Goal: Task Accomplishment & Management: Manage account settings

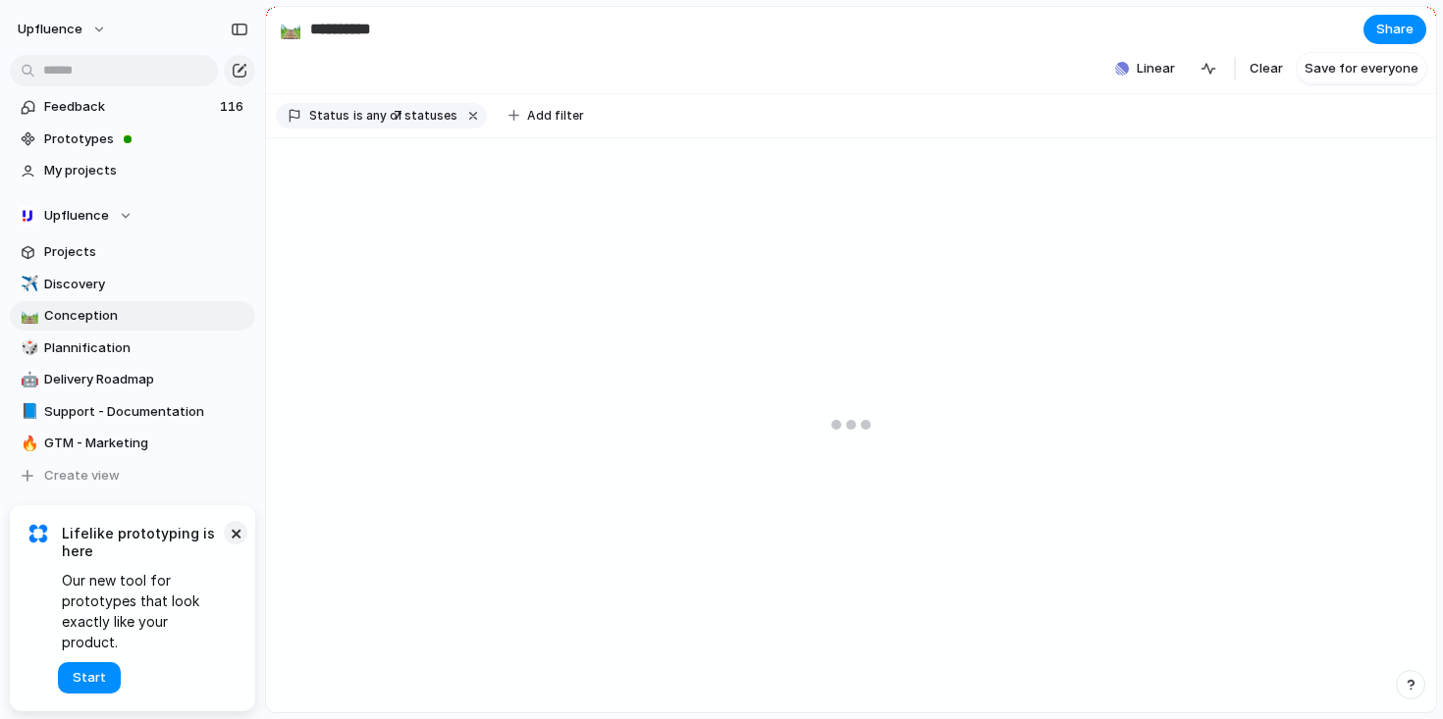
click at [235, 545] on button "×" at bounding box center [236, 533] width 24 height 24
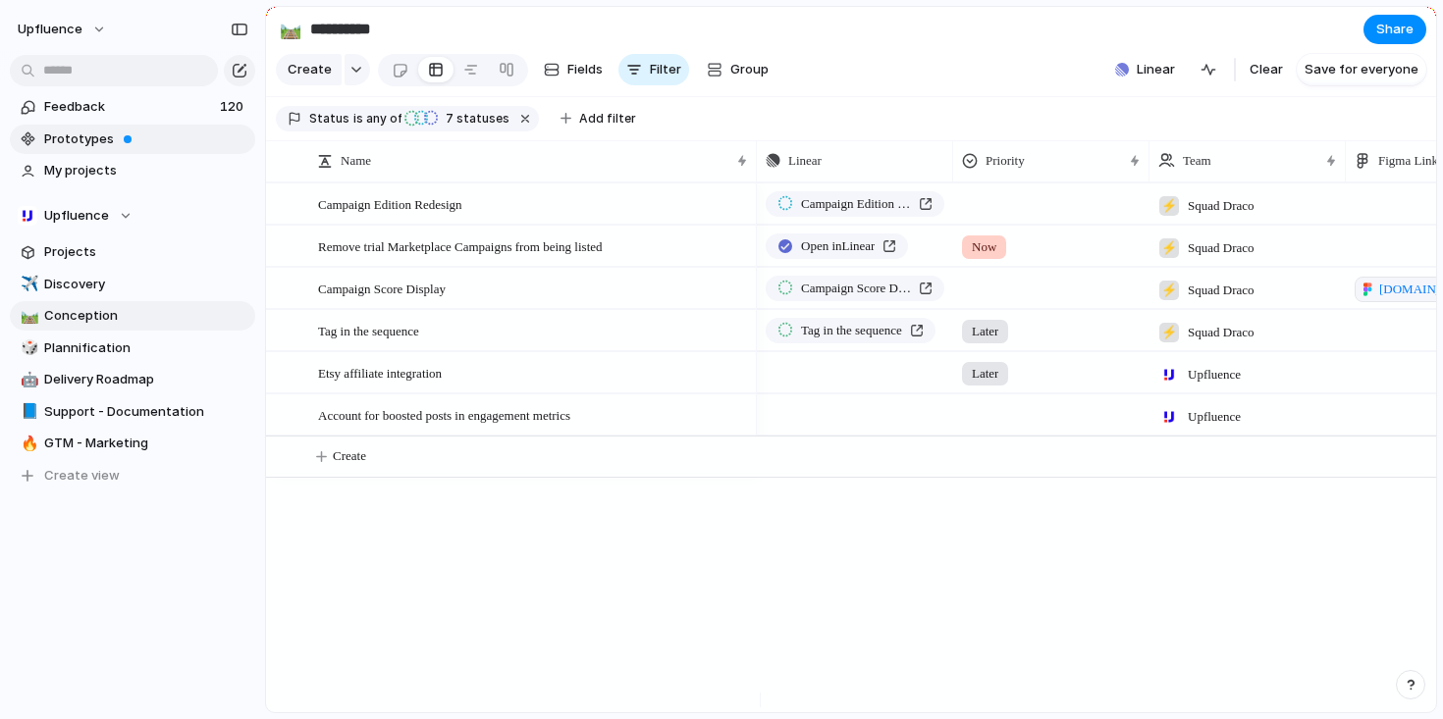
click at [154, 135] on span "Prototypes" at bounding box center [146, 140] width 204 height 20
click at [116, 284] on span "Discovery" at bounding box center [146, 285] width 204 height 20
type input "*********"
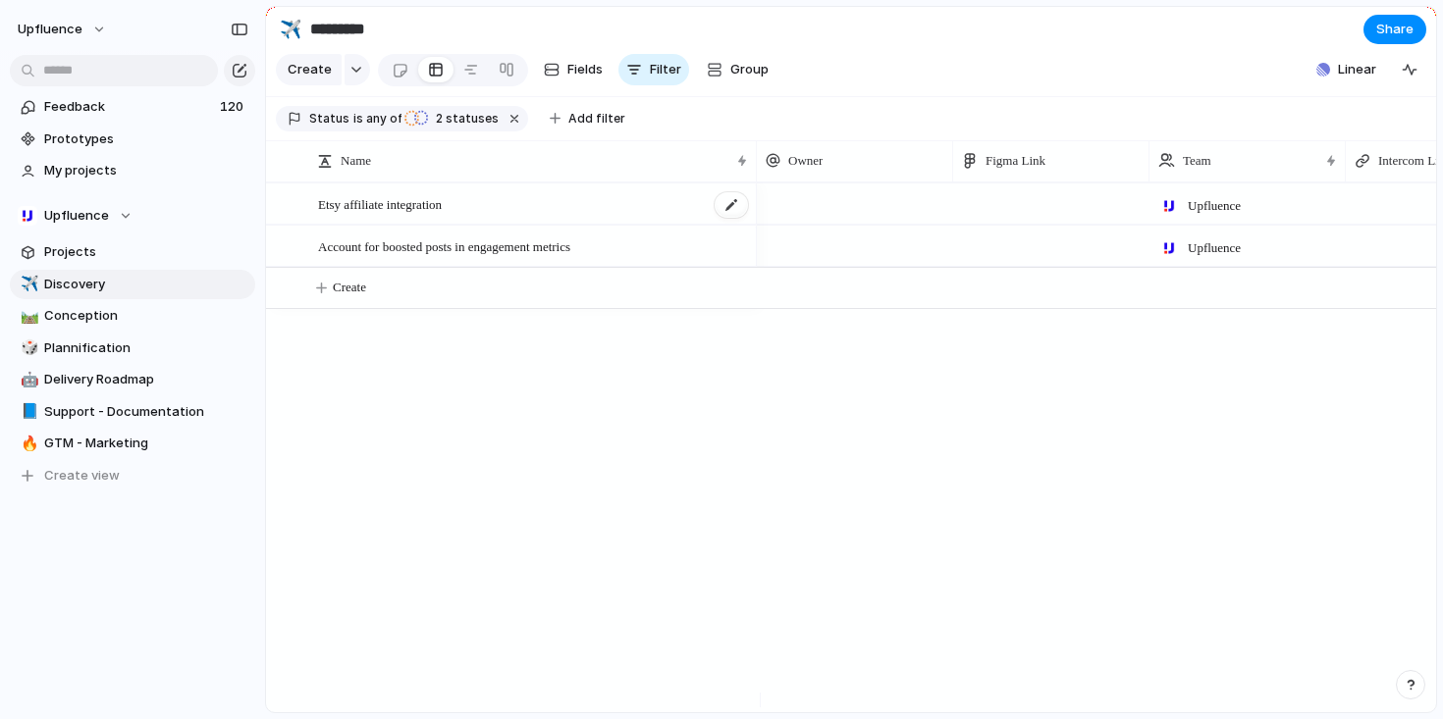
click at [386, 215] on span "Etsy affiliate integration" at bounding box center [380, 203] width 124 height 23
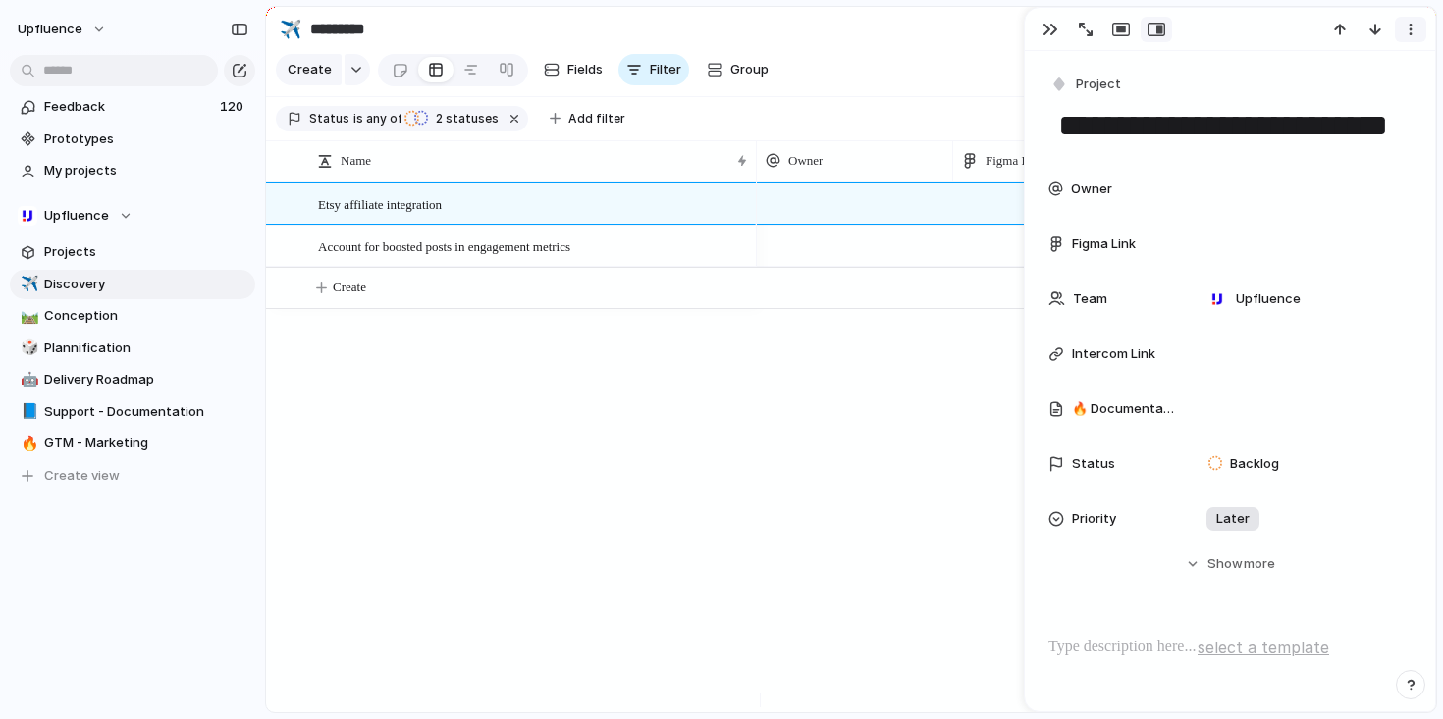
click at [1408, 26] on div "button" at bounding box center [1411, 30] width 16 height 16
click at [1362, 69] on span "Mark as duplicate" at bounding box center [1360, 72] width 110 height 20
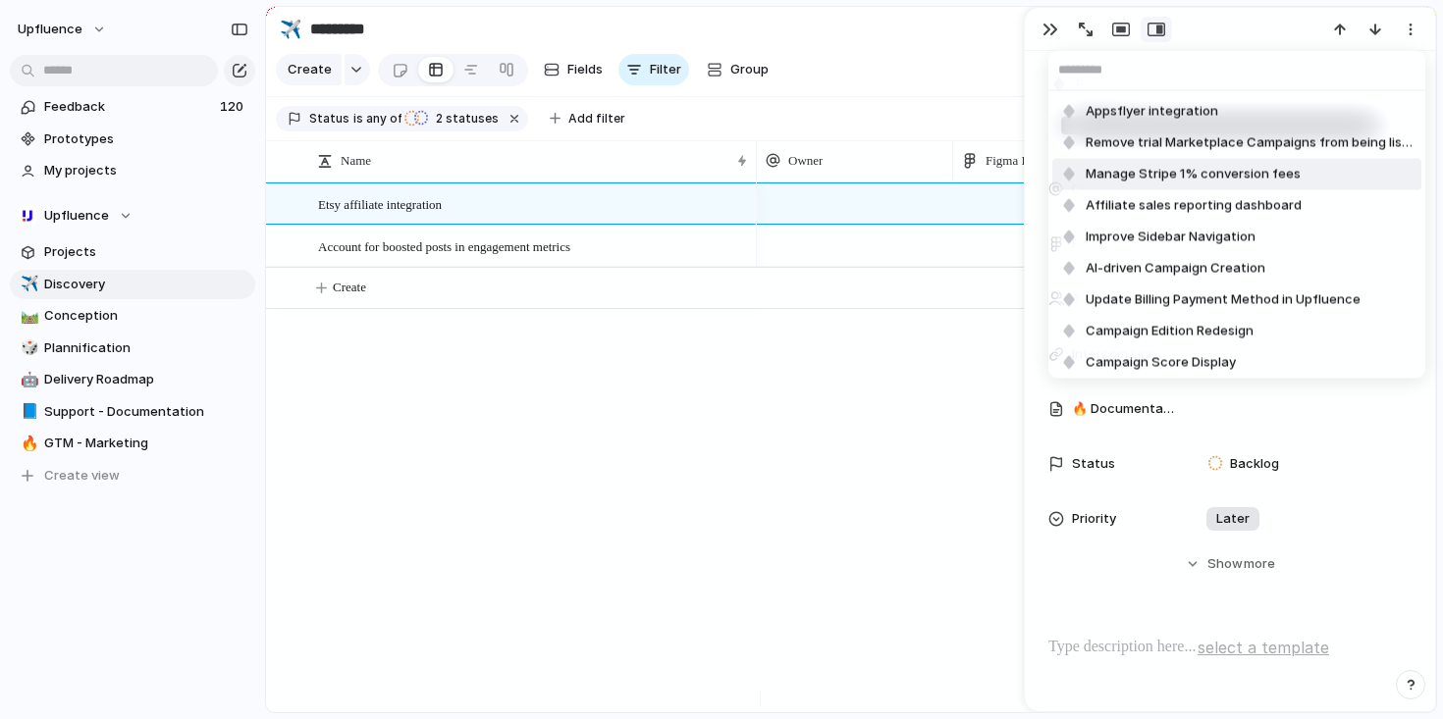
click at [904, 434] on div "Appsflyer integration Remove trial Marketplace Campaigns from being listed Mana…" at bounding box center [721, 359] width 1443 height 719
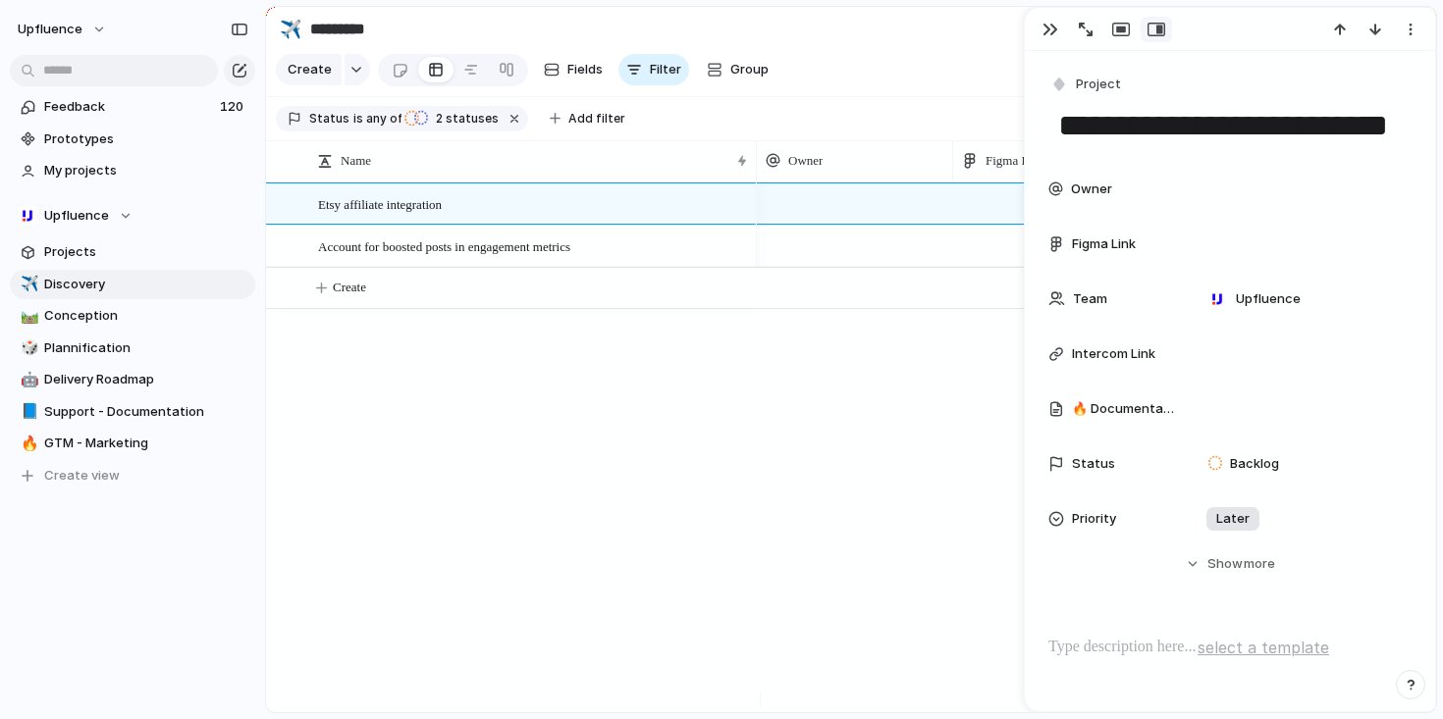
click at [871, 64] on section "Create Fields Filter Group Zoom Collapse Linear Clear Save for everyone" at bounding box center [851, 73] width 1170 height 47
click at [220, 111] on span "120" at bounding box center [233, 107] width 27 height 20
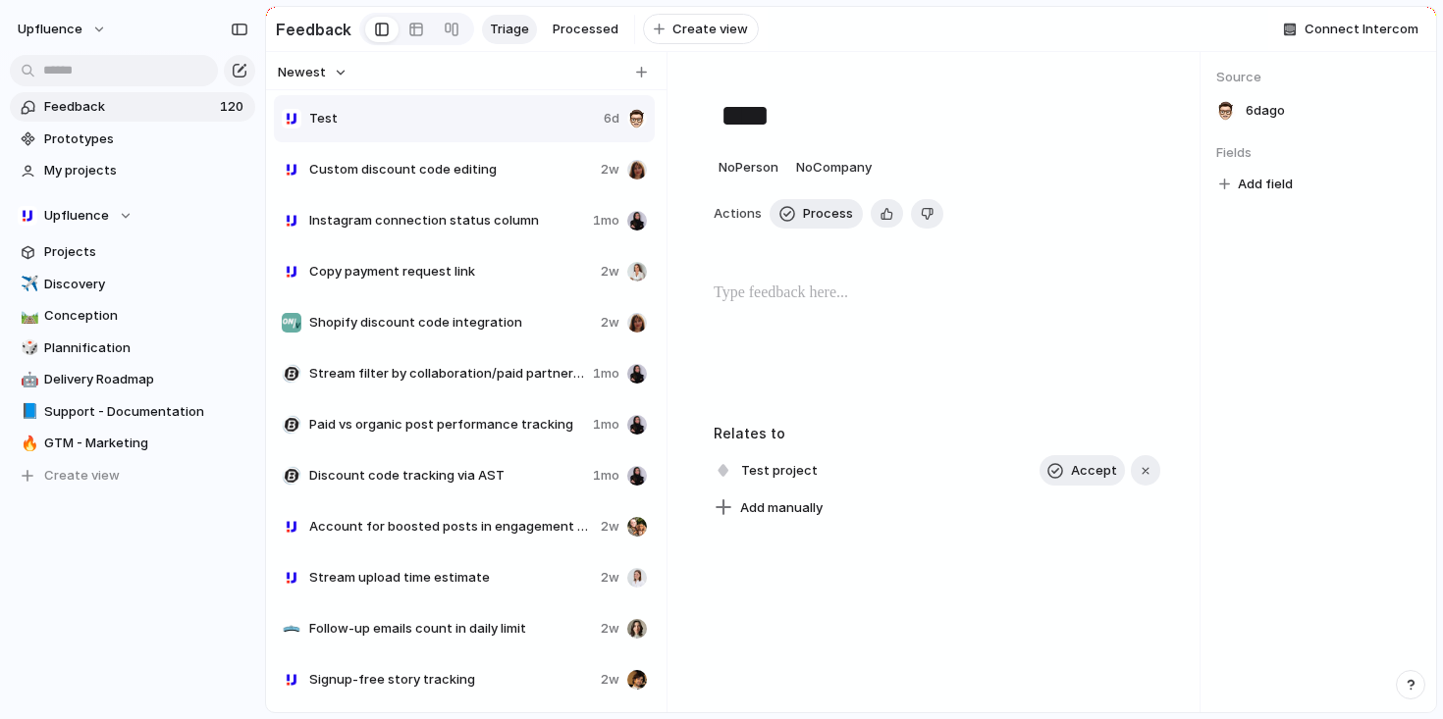
click at [451, 173] on span "Custom discount code editing" at bounding box center [451, 170] width 284 height 20
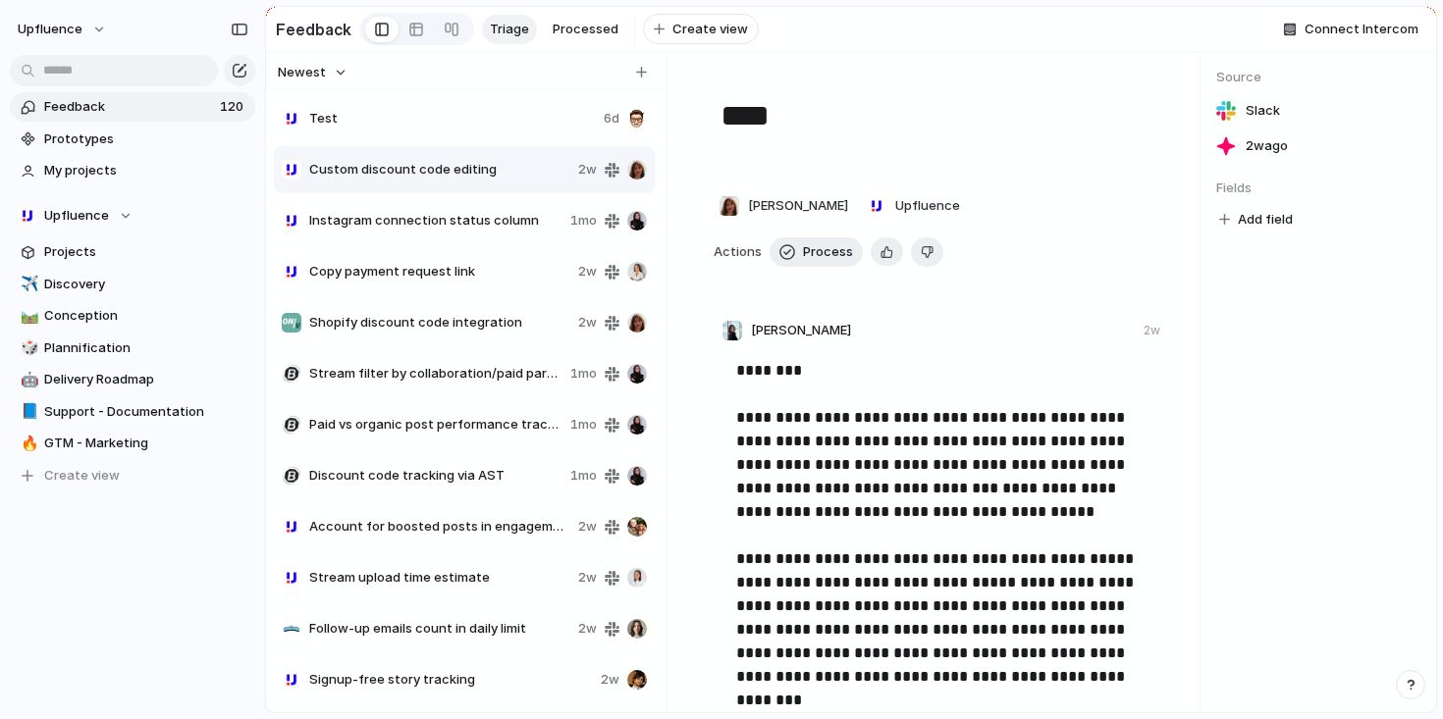
click at [443, 129] on span "Test" at bounding box center [452, 119] width 287 height 20
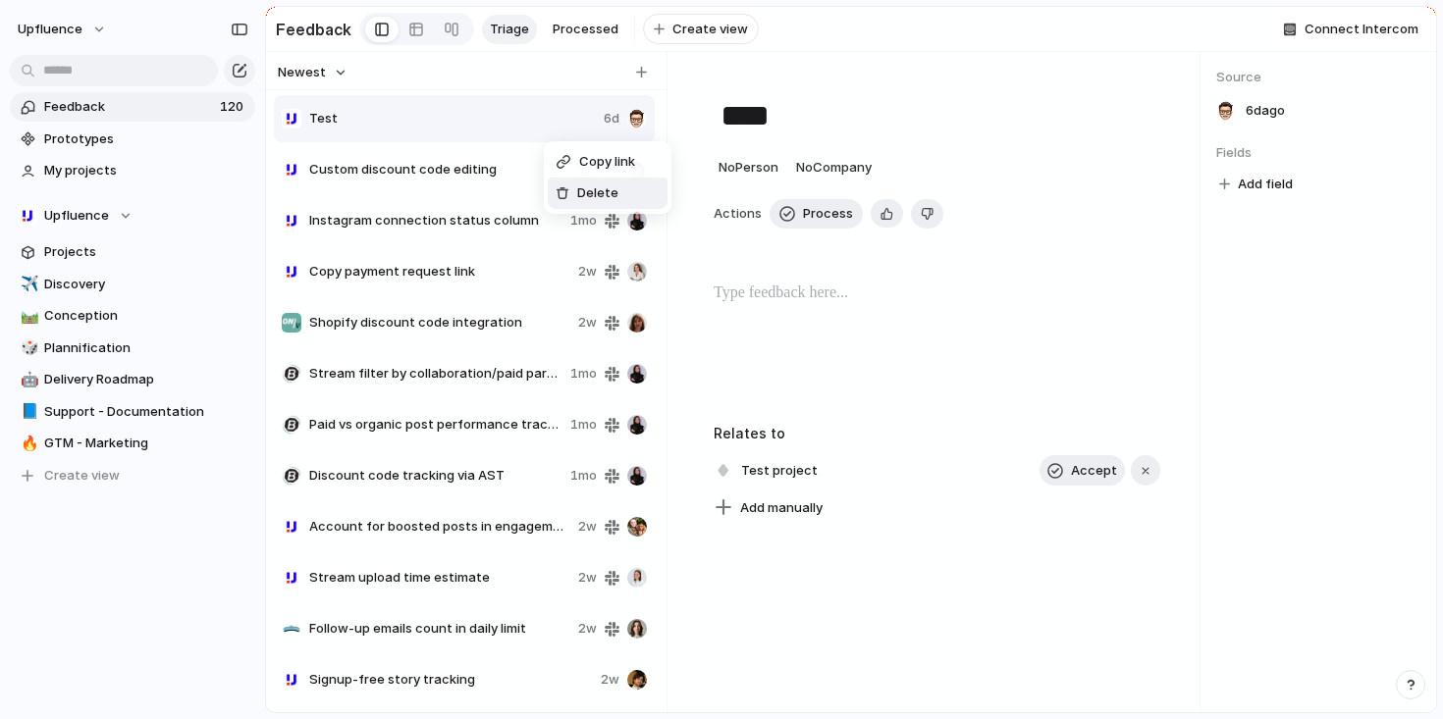
click at [604, 186] on span "Delete" at bounding box center [597, 194] width 41 height 20
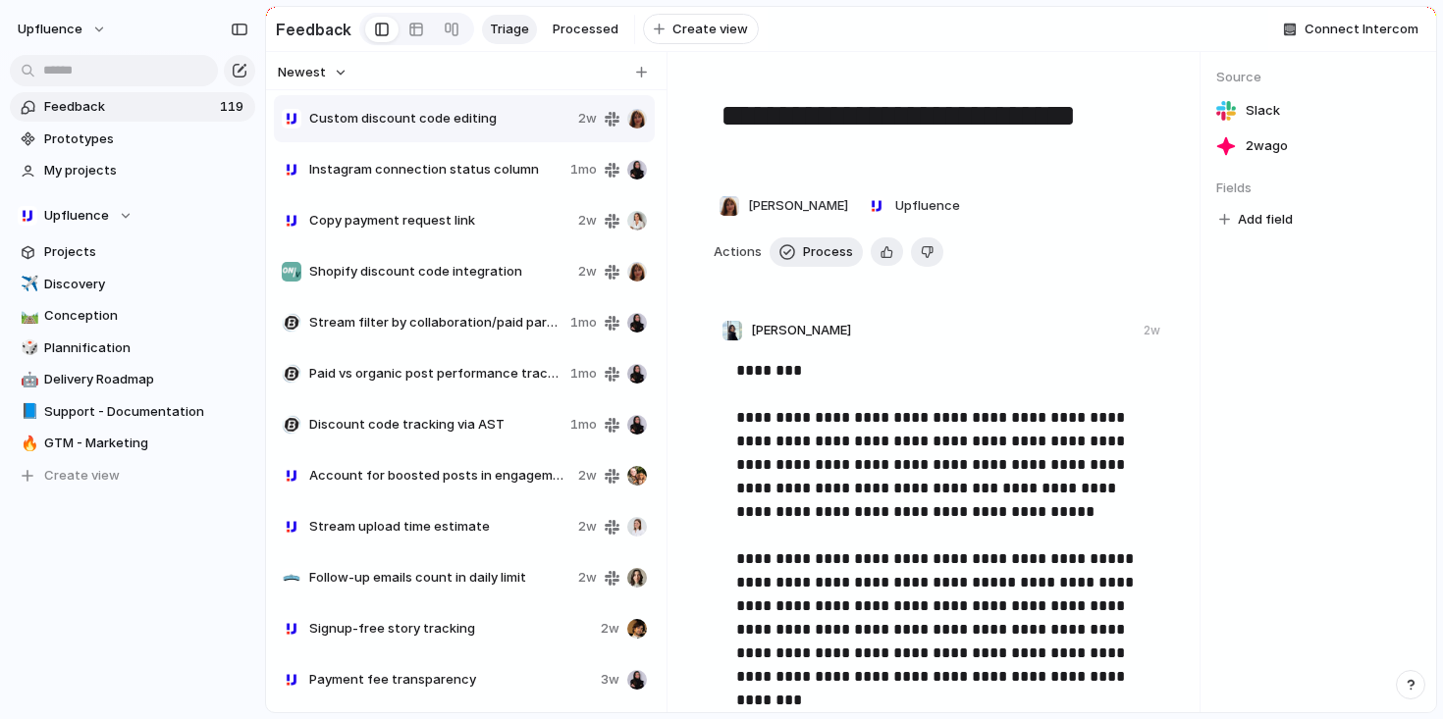
click at [455, 180] on span "Instagram connection status column" at bounding box center [435, 170] width 253 height 20
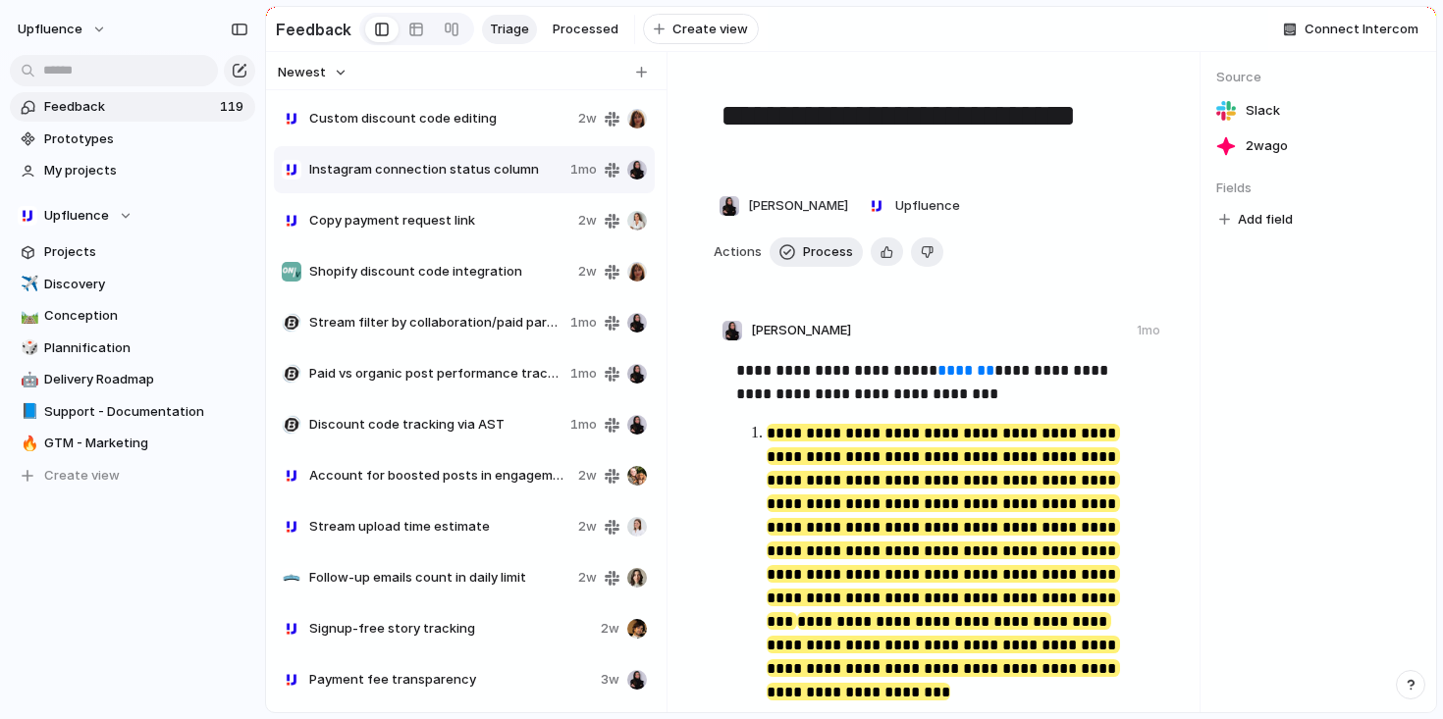
click at [445, 193] on div "Instagram connection status column 1mo" at bounding box center [464, 169] width 381 height 47
click at [445, 231] on span "Copy payment request link" at bounding box center [439, 221] width 261 height 20
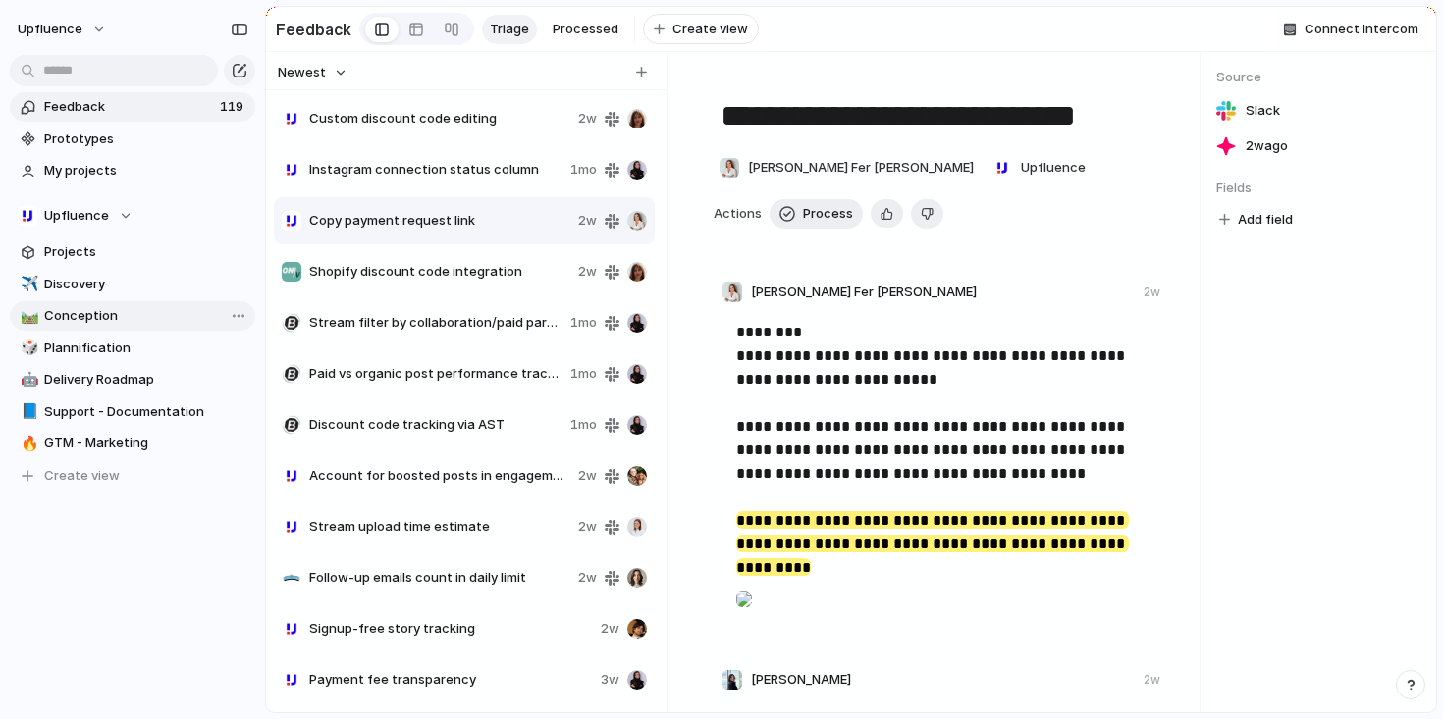
click at [81, 305] on link "🛤️ Conception" at bounding box center [132, 315] width 245 height 29
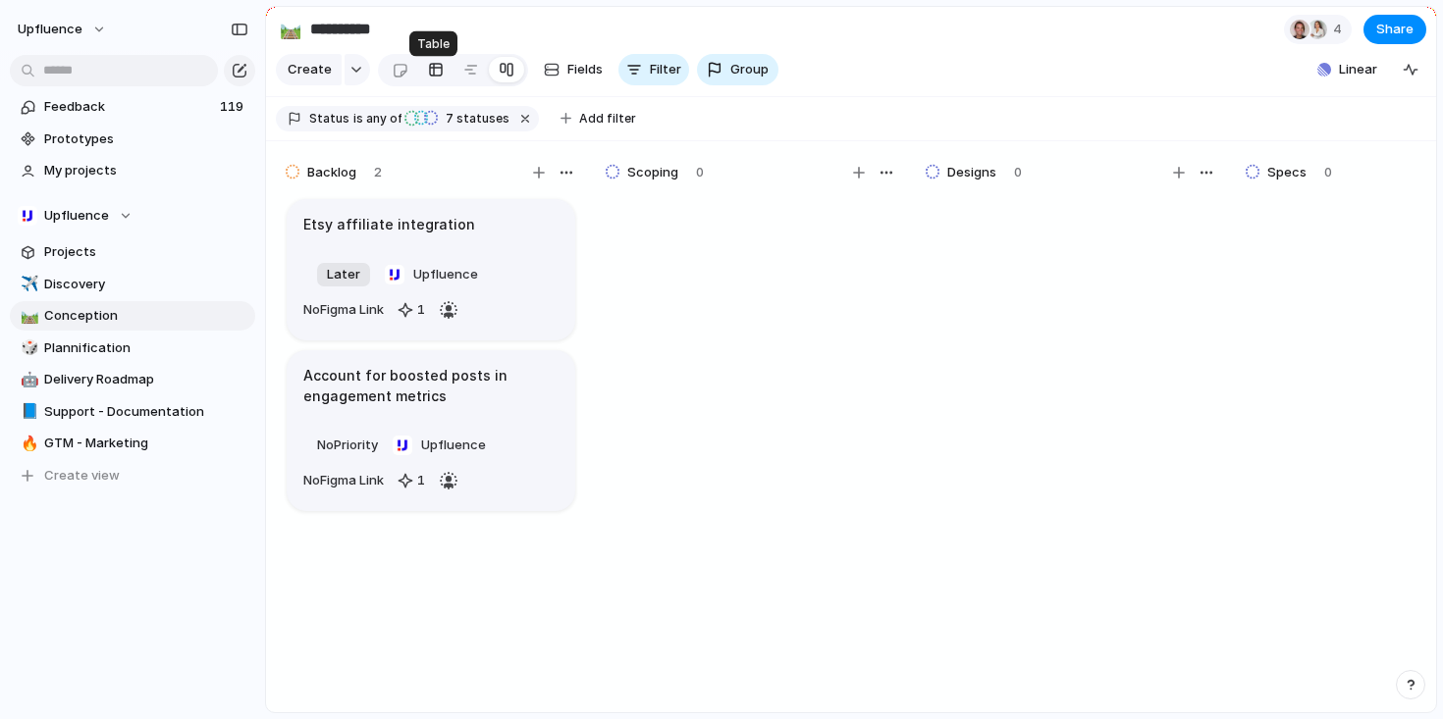
click at [433, 76] on div at bounding box center [436, 69] width 16 height 31
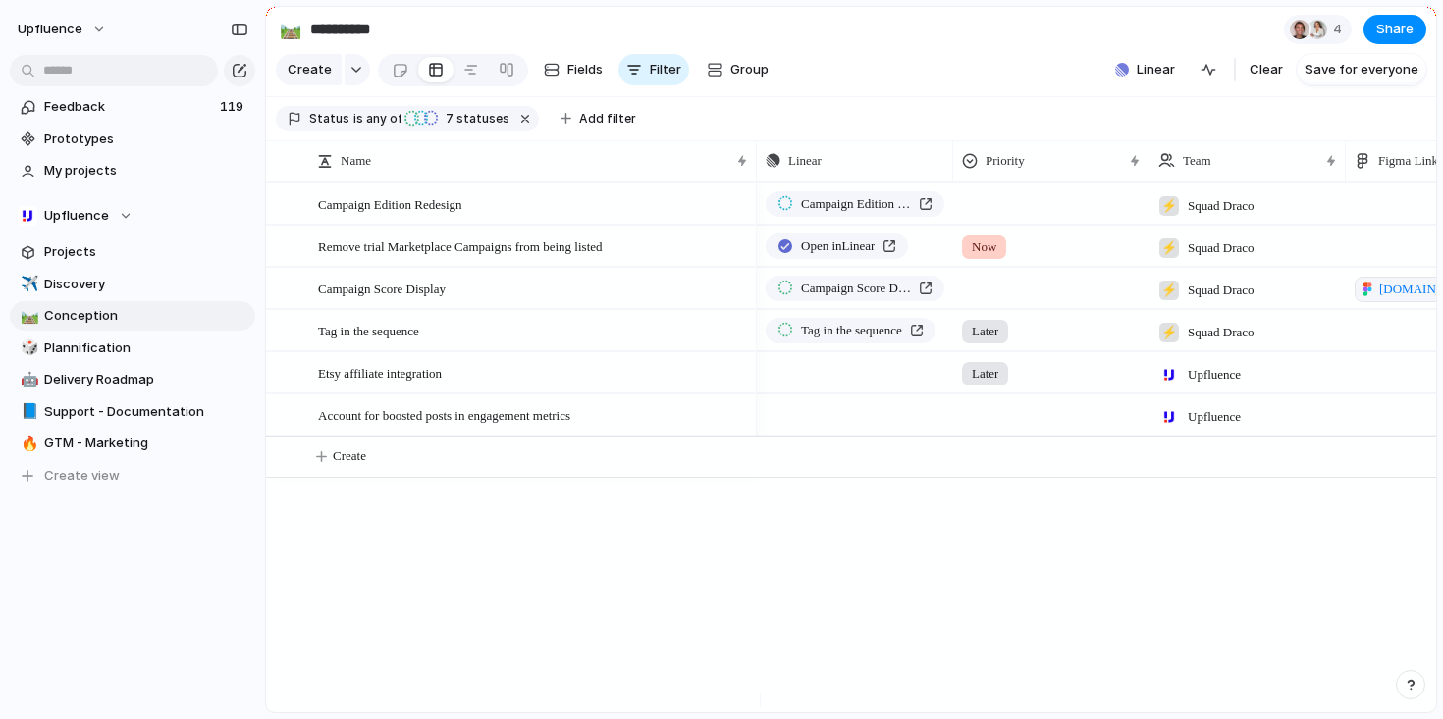
scroll to position [0, 549]
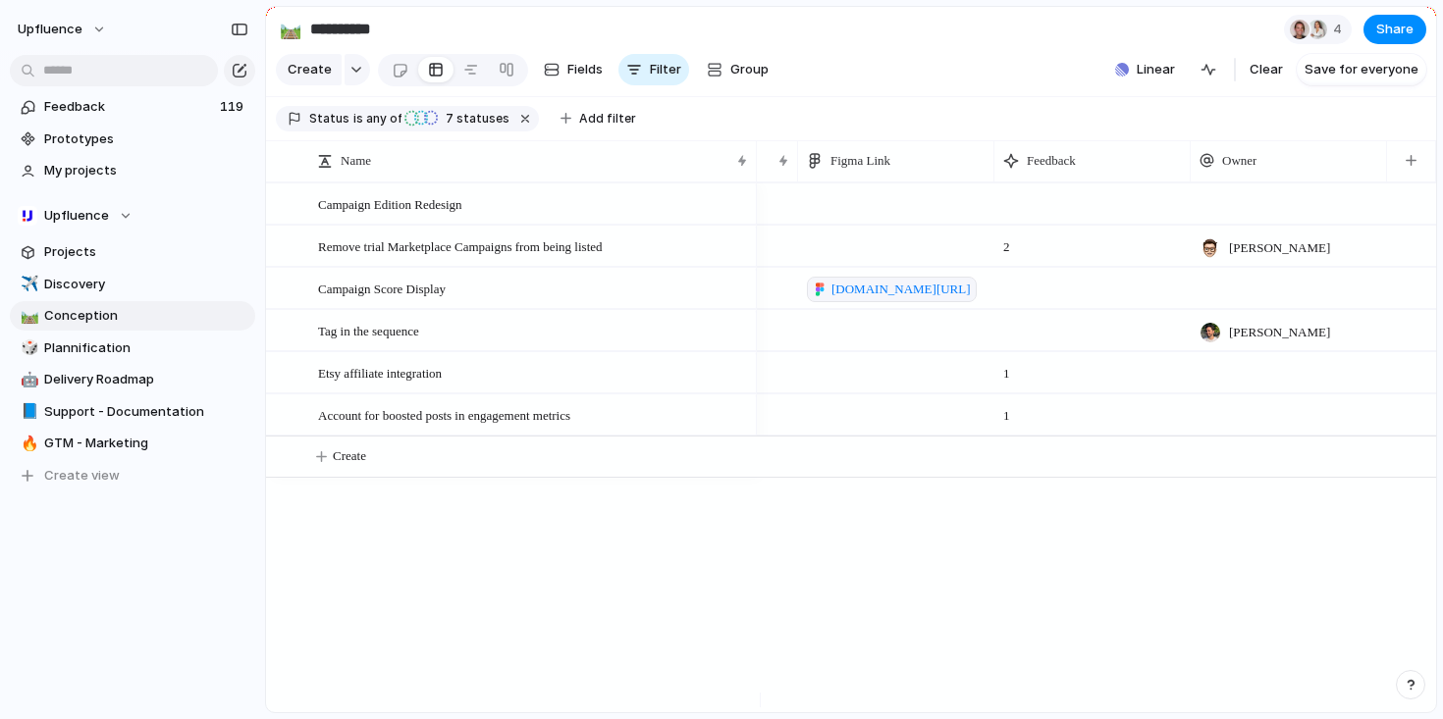
click at [1009, 257] on span "2" at bounding box center [1006, 242] width 23 height 30
click at [1406, 166] on div "button" at bounding box center [1411, 160] width 11 height 11
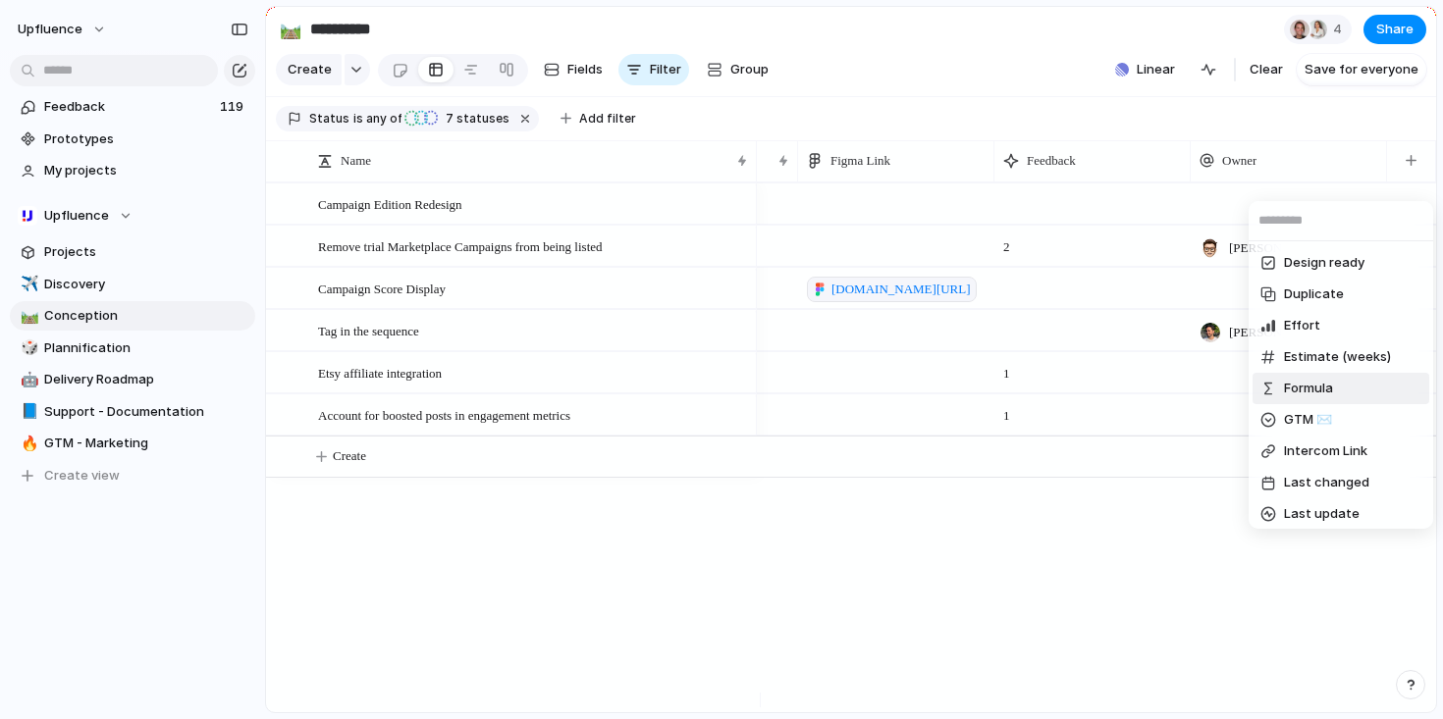
scroll to position [169, 0]
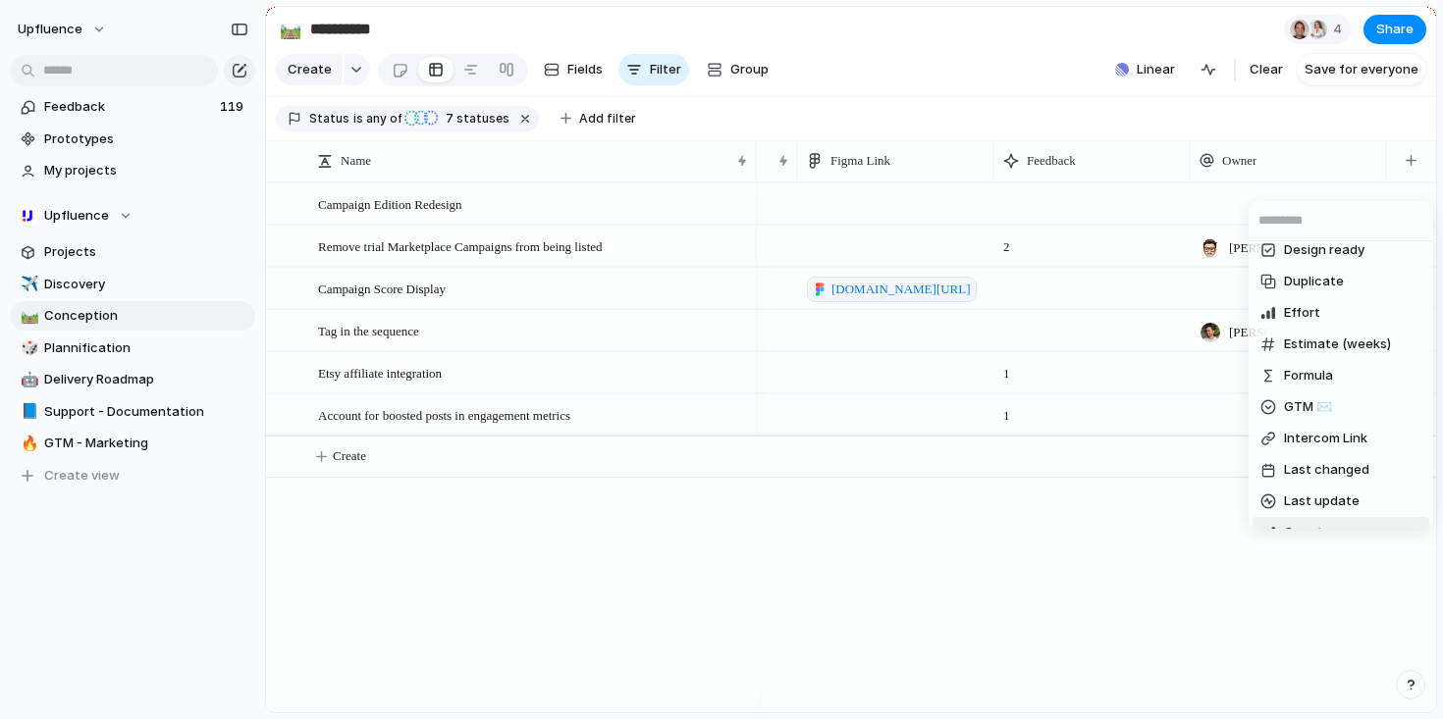
click at [1168, 592] on div "🔥 Documentation Business Focus Created at Created by Customer Design ready Dupl…" at bounding box center [721, 359] width 1443 height 719
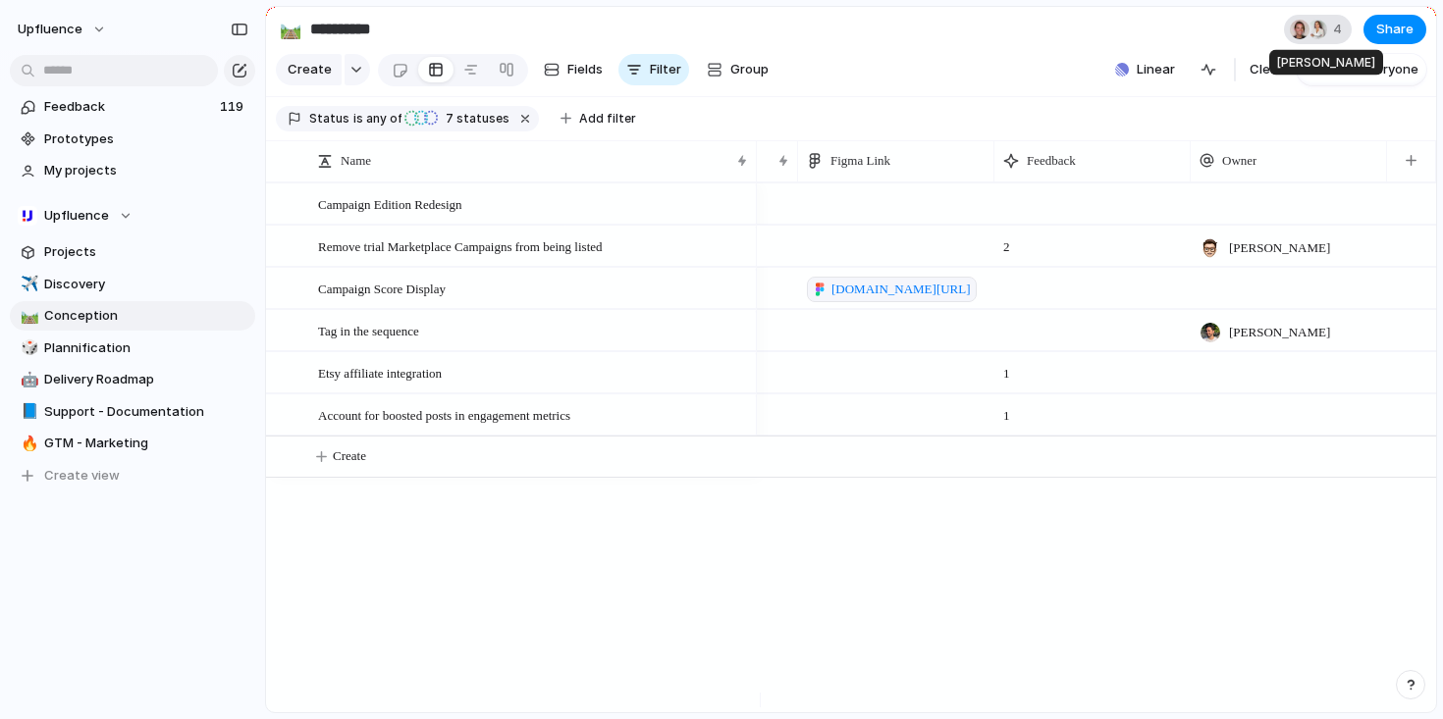
click at [1318, 30] on div at bounding box center [1317, 30] width 20 height 20
click at [1192, 42] on div "Seen by [PERSON_NAME] [PERSON_NAME] [PERSON_NAME]" at bounding box center [721, 359] width 1443 height 719
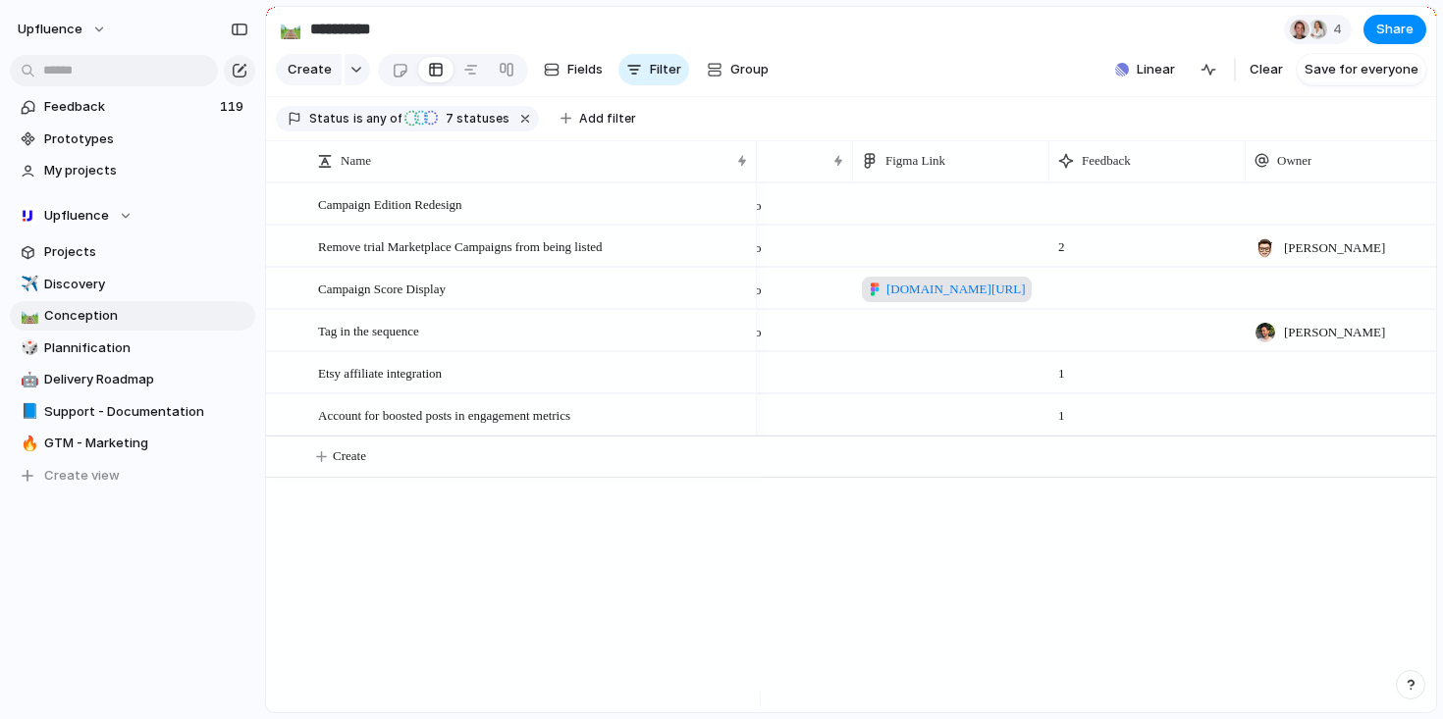
scroll to position [0, 0]
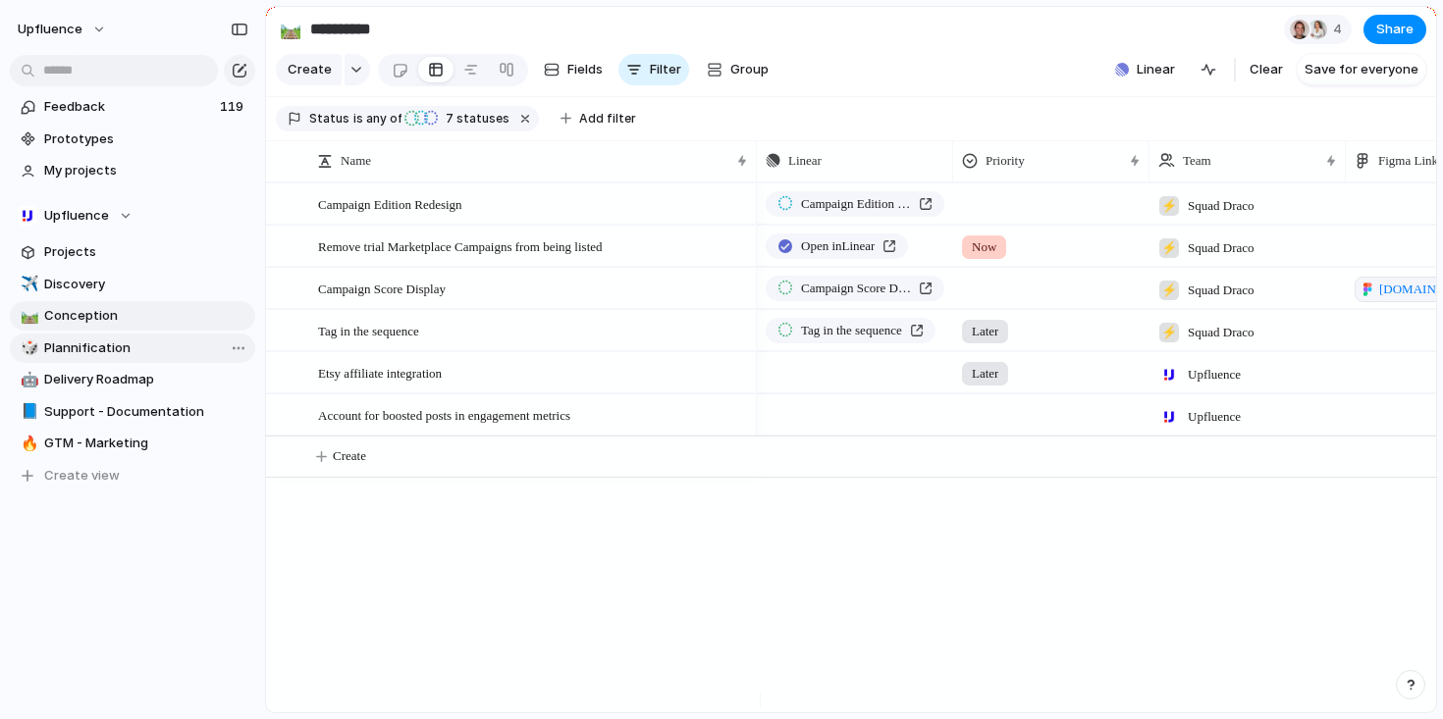
click at [127, 354] on span "Plannification" at bounding box center [146, 349] width 204 height 20
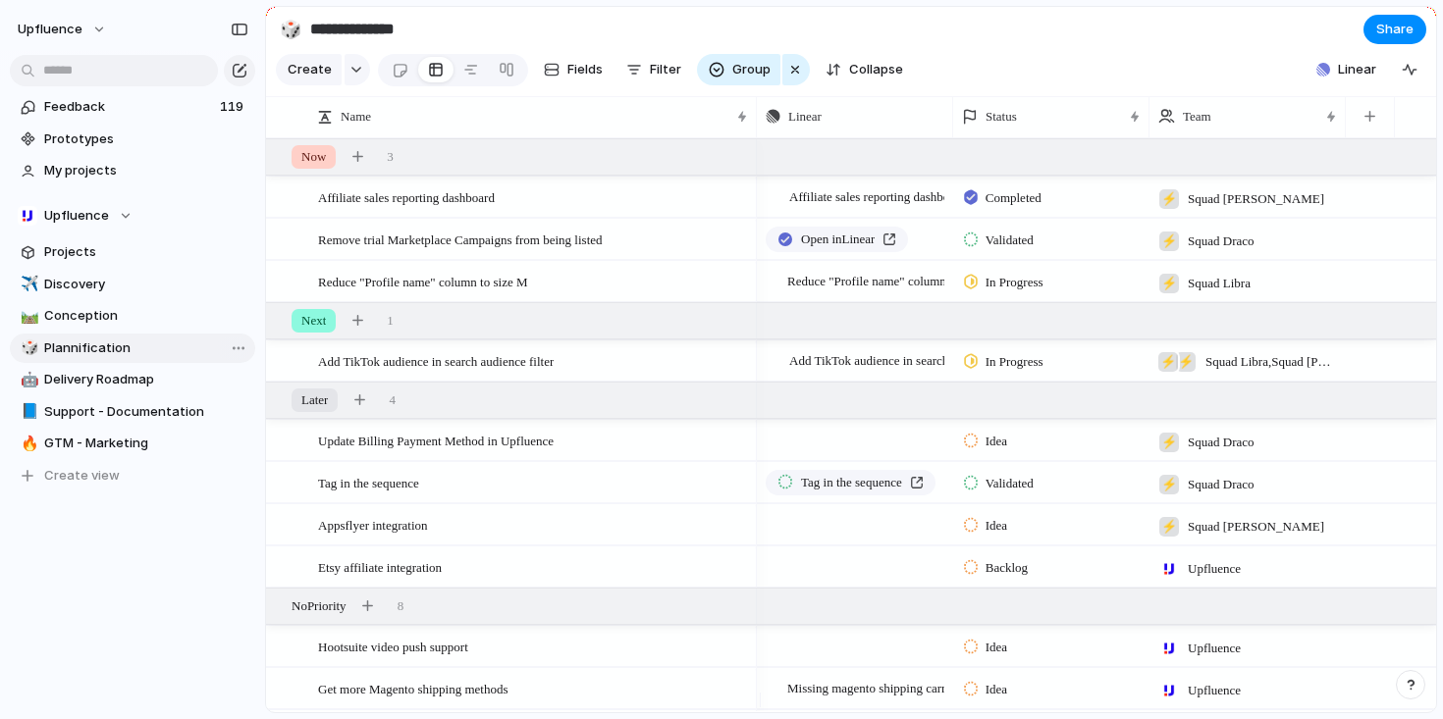
type input "**********"
click at [80, 476] on span "Create view" at bounding box center [82, 476] width 76 height 20
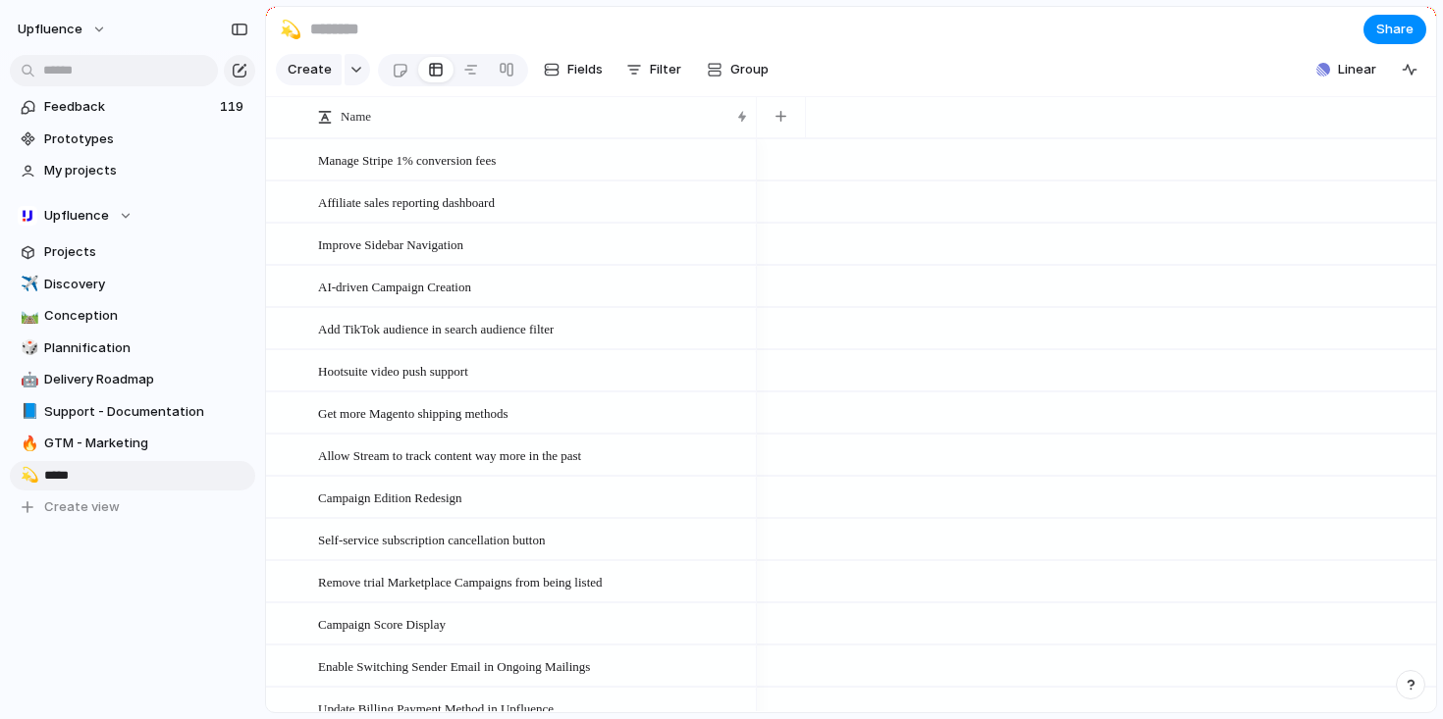
type input "******"
click at [1346, 80] on span "Linear" at bounding box center [1357, 70] width 38 height 20
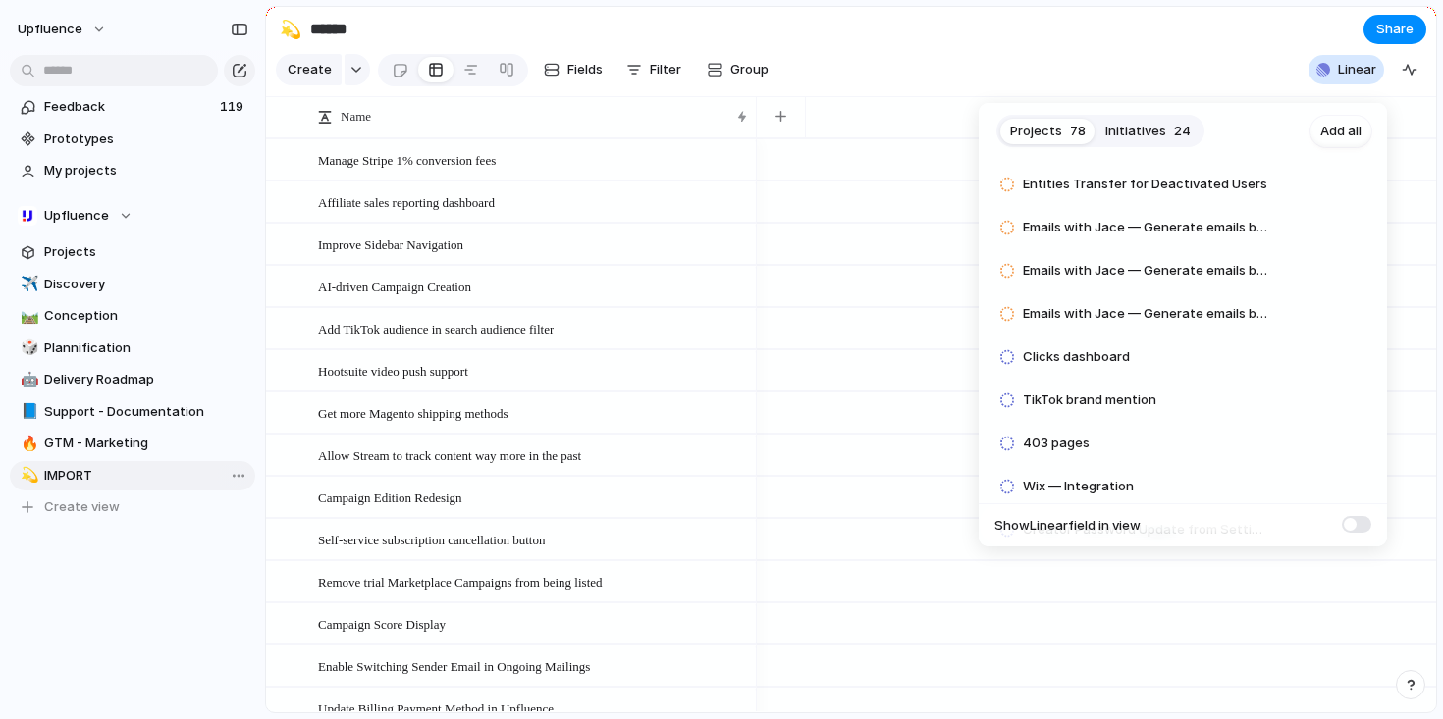
click at [1146, 138] on span "Initiatives" at bounding box center [1135, 132] width 61 height 20
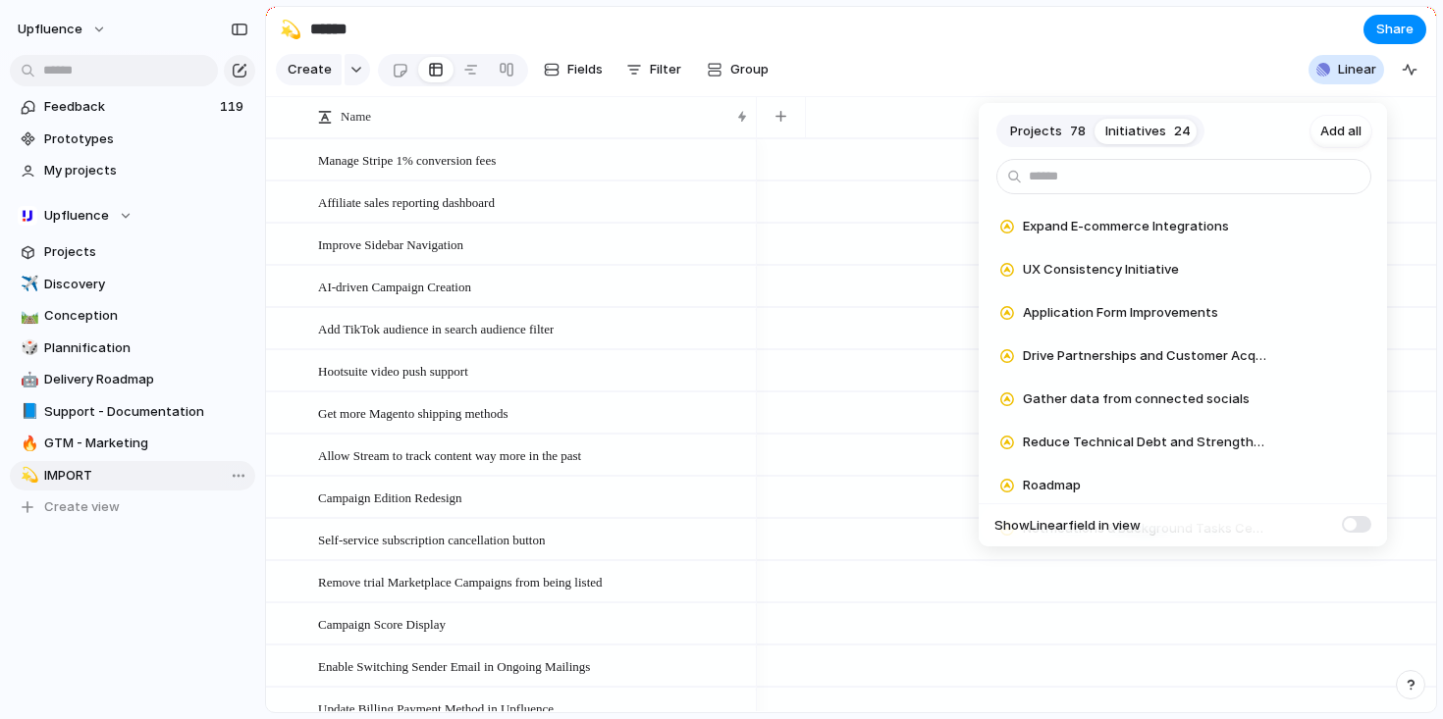
click at [1066, 133] on button "Projects 78" at bounding box center [1047, 131] width 95 height 31
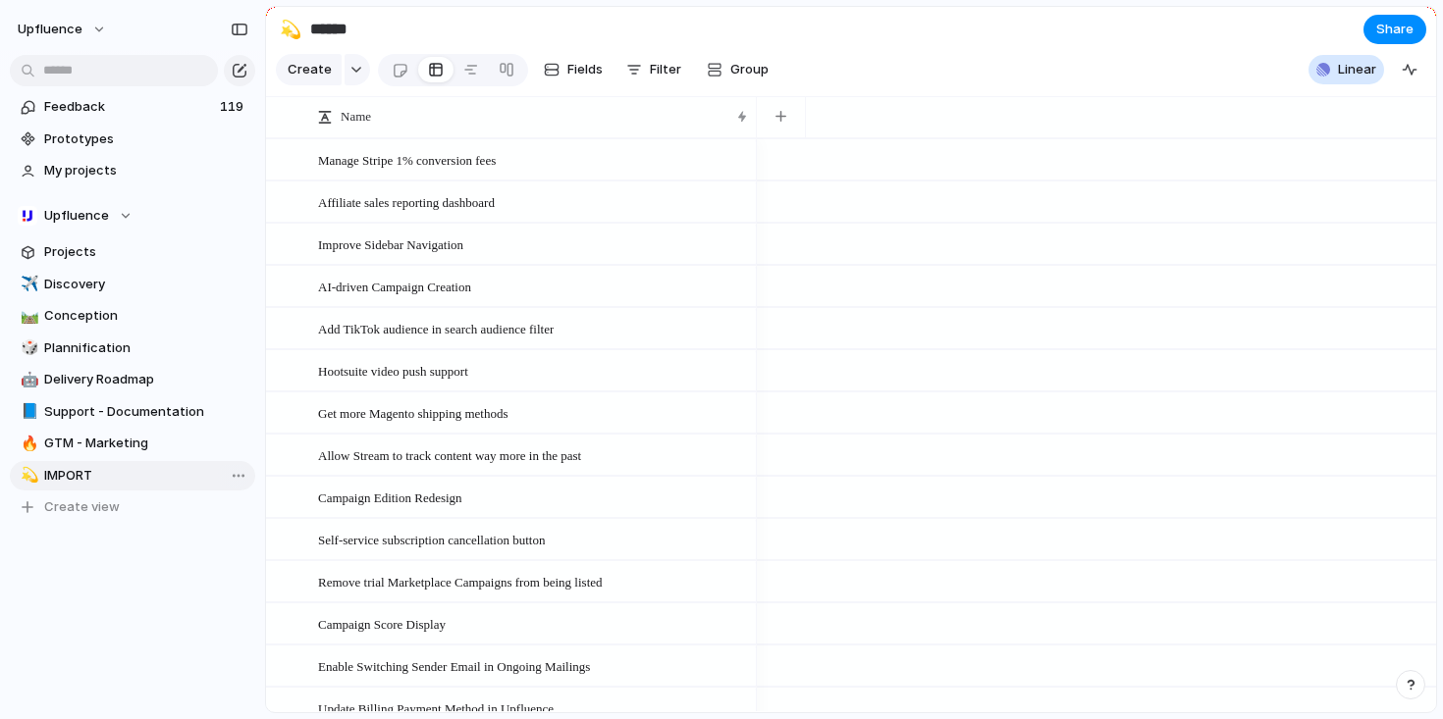
click at [770, 448] on div "Projects 78 Initiatives 24 Add all Bulk edit codes-patterns Add Add Wix as e-co…" at bounding box center [721, 359] width 1443 height 719
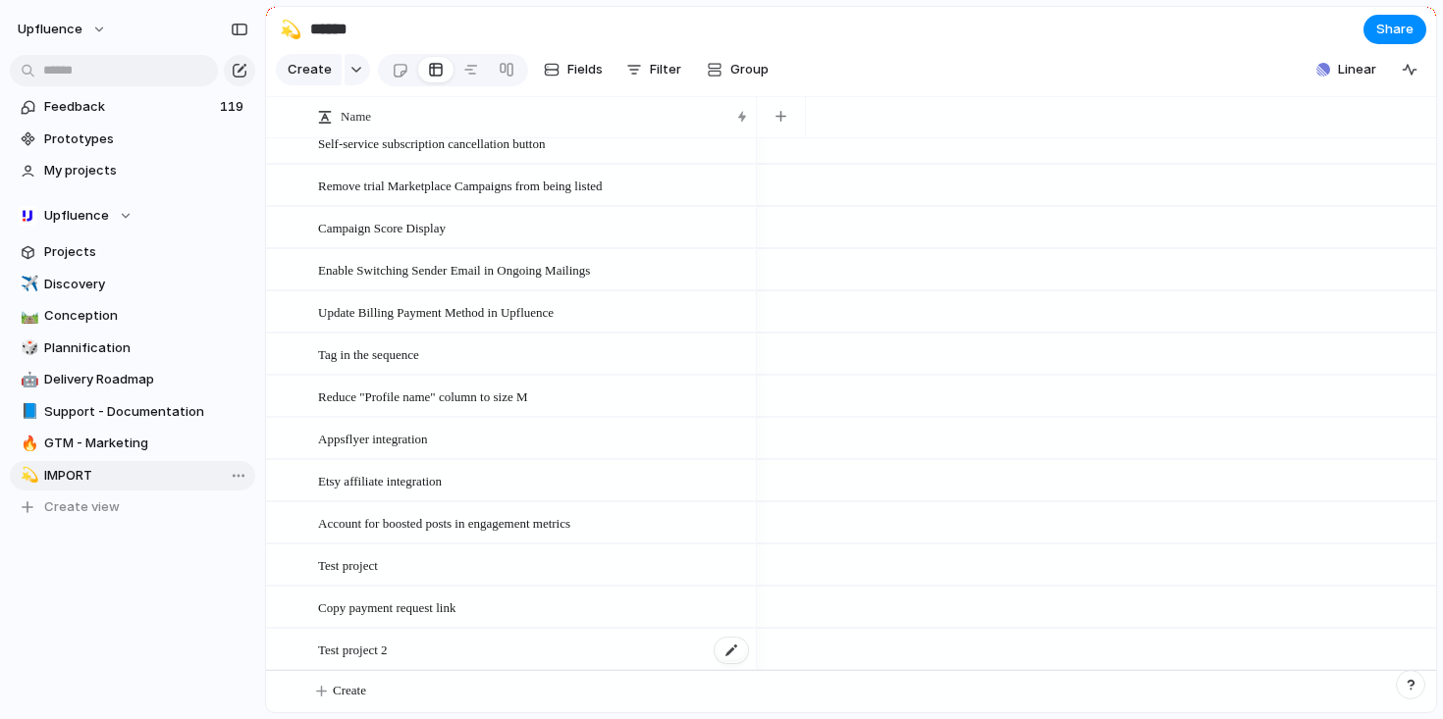
click at [363, 648] on span "Test project 2" at bounding box center [353, 649] width 70 height 23
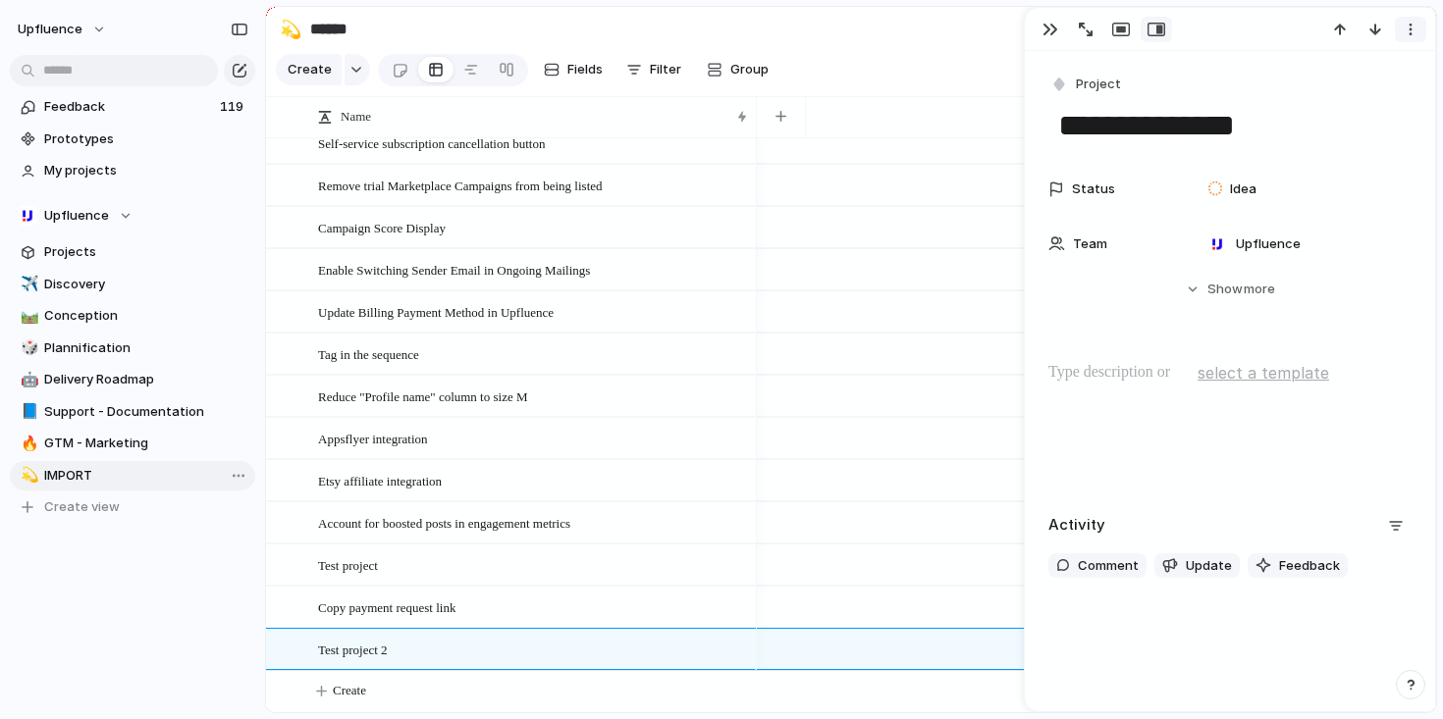
click at [1397, 33] on button "button" at bounding box center [1410, 30] width 31 height 26
click at [1334, 94] on span "Delete" at bounding box center [1325, 103] width 41 height 20
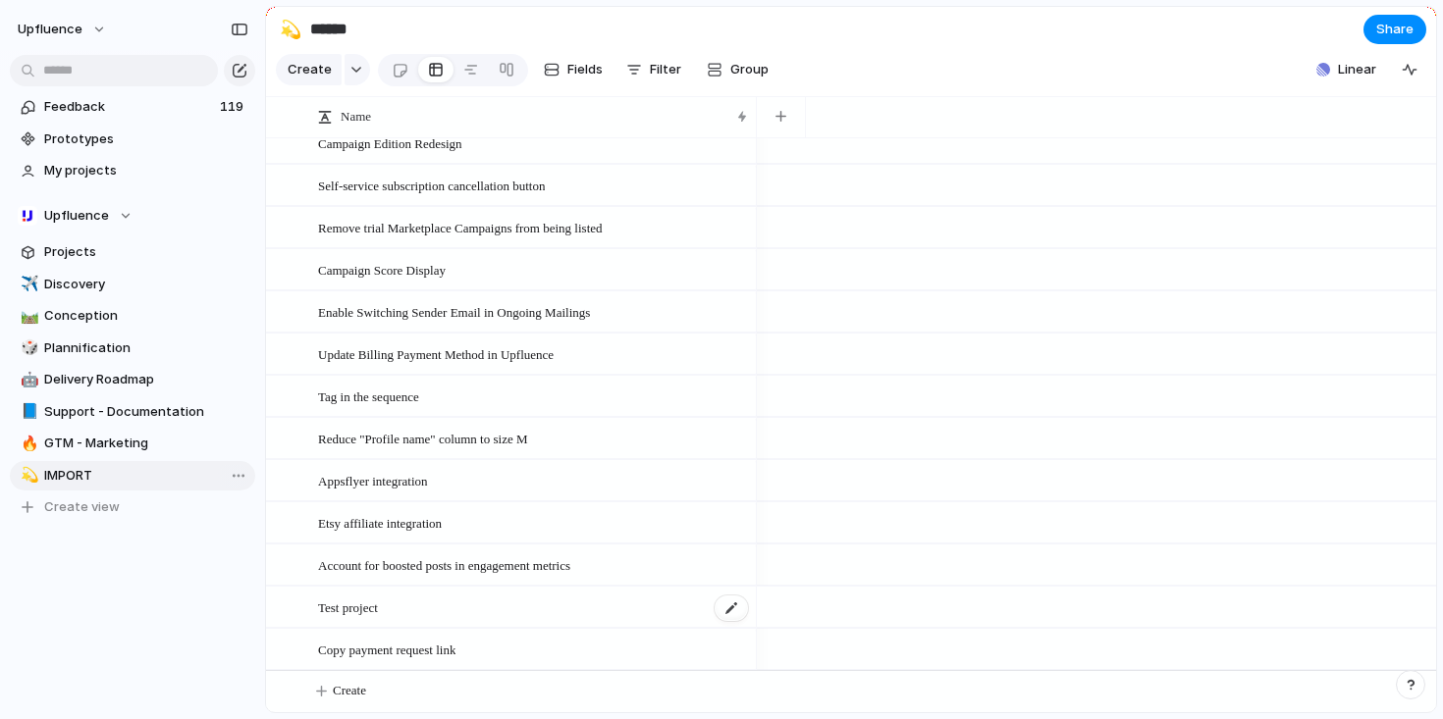
click at [468, 604] on div "Test project" at bounding box center [534, 608] width 432 height 40
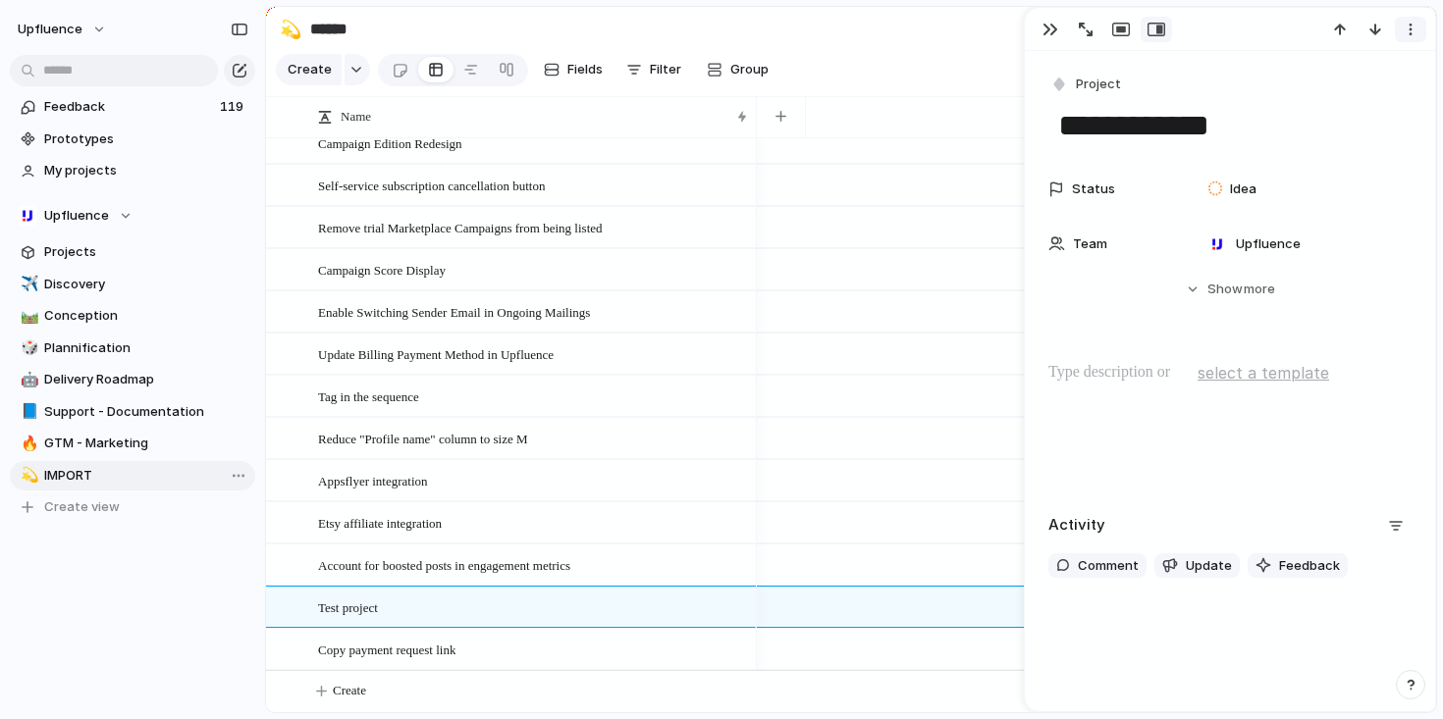
click at [1409, 30] on div "button" at bounding box center [1411, 30] width 16 height 16
click at [1312, 103] on span "Delete" at bounding box center [1325, 103] width 41 height 20
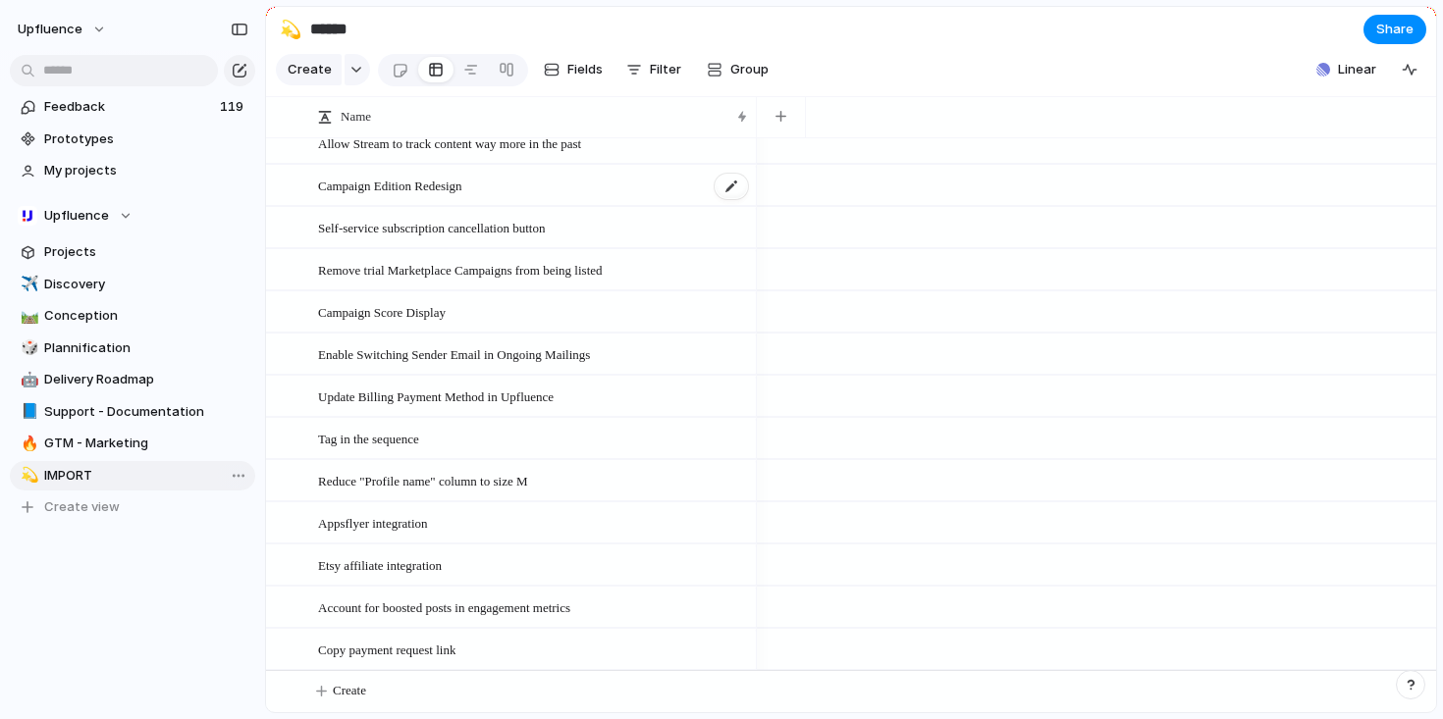
click at [406, 193] on span "Campaign Edition Redesign" at bounding box center [390, 185] width 144 height 23
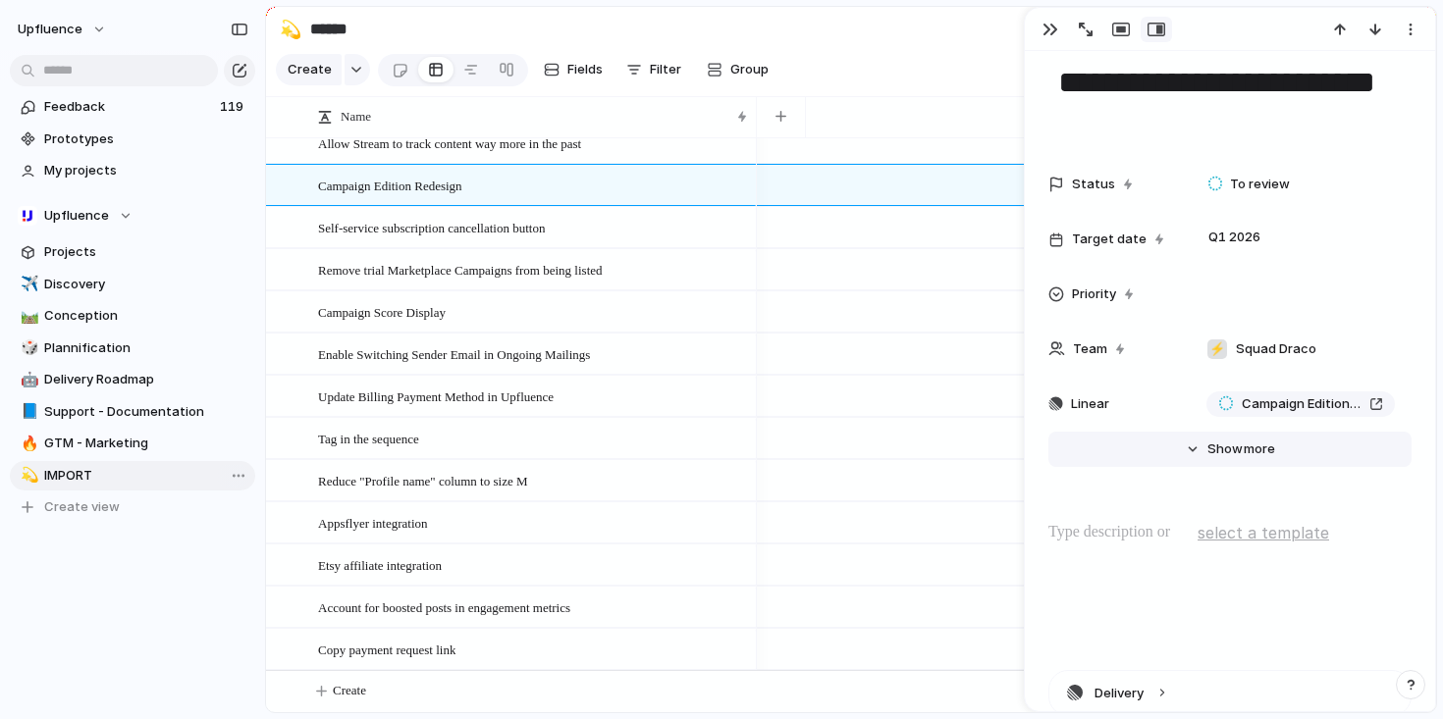
click at [1207, 450] on span "Show" at bounding box center [1224, 450] width 35 height 20
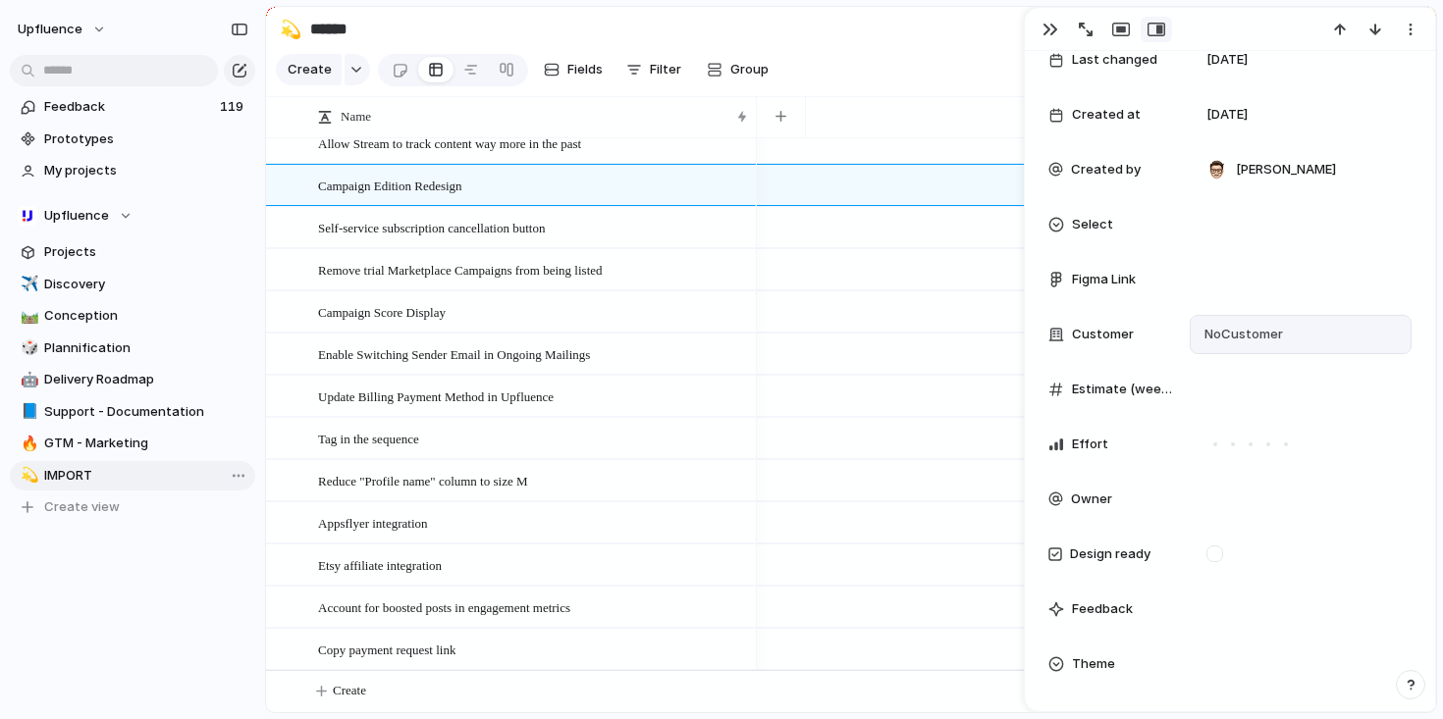
click at [1234, 331] on span "No Customer" at bounding box center [1240, 335] width 84 height 20
click at [1234, 341] on div "TILT Bodylab ICEMÄNNER Ever-pretty Xpedition Perfumora BACK 2 PURPOSE Monks The…" at bounding box center [721, 359] width 1443 height 719
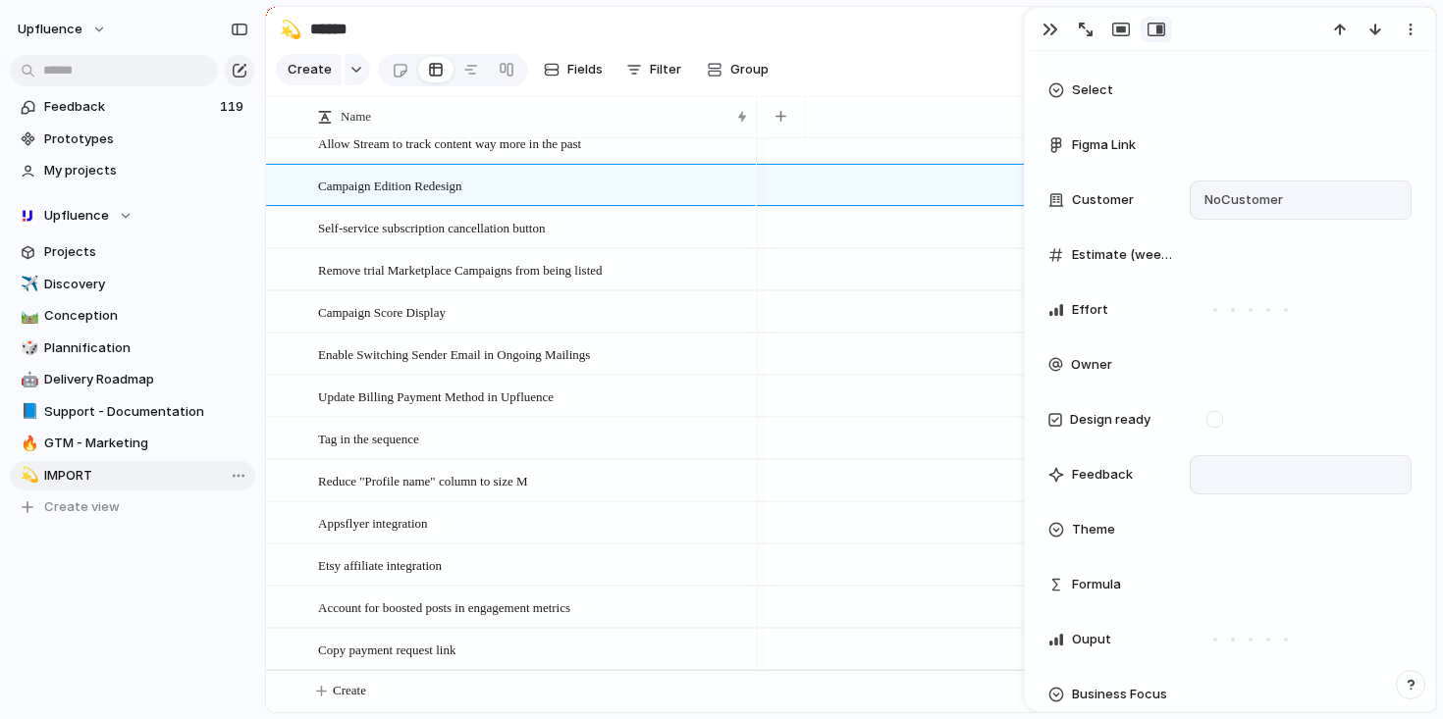
click at [1233, 474] on div at bounding box center [1301, 474] width 222 height 39
click at [1219, 472] on div at bounding box center [1301, 474] width 222 height 39
click at [1126, 32] on div "button" at bounding box center [1121, 30] width 18 height 16
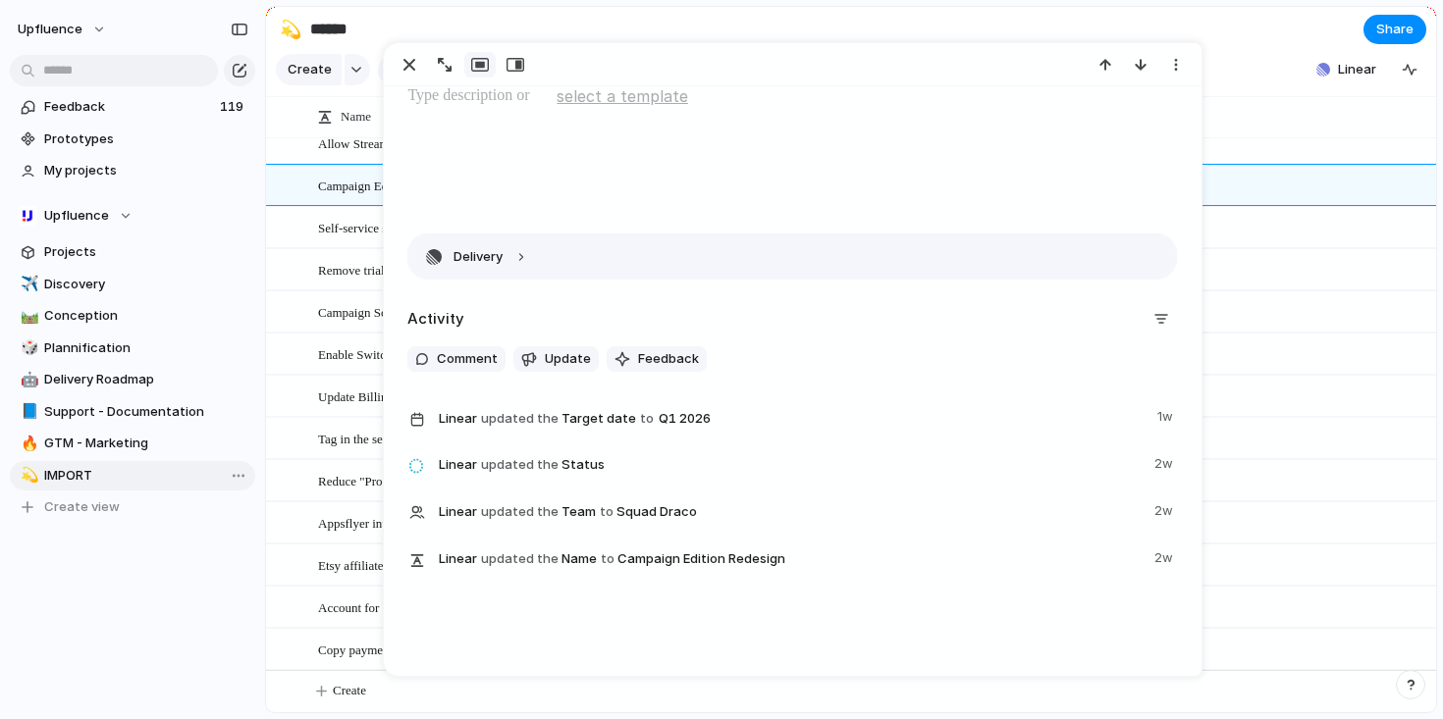
click at [526, 254] on button "Delivery" at bounding box center [792, 257] width 768 height 44
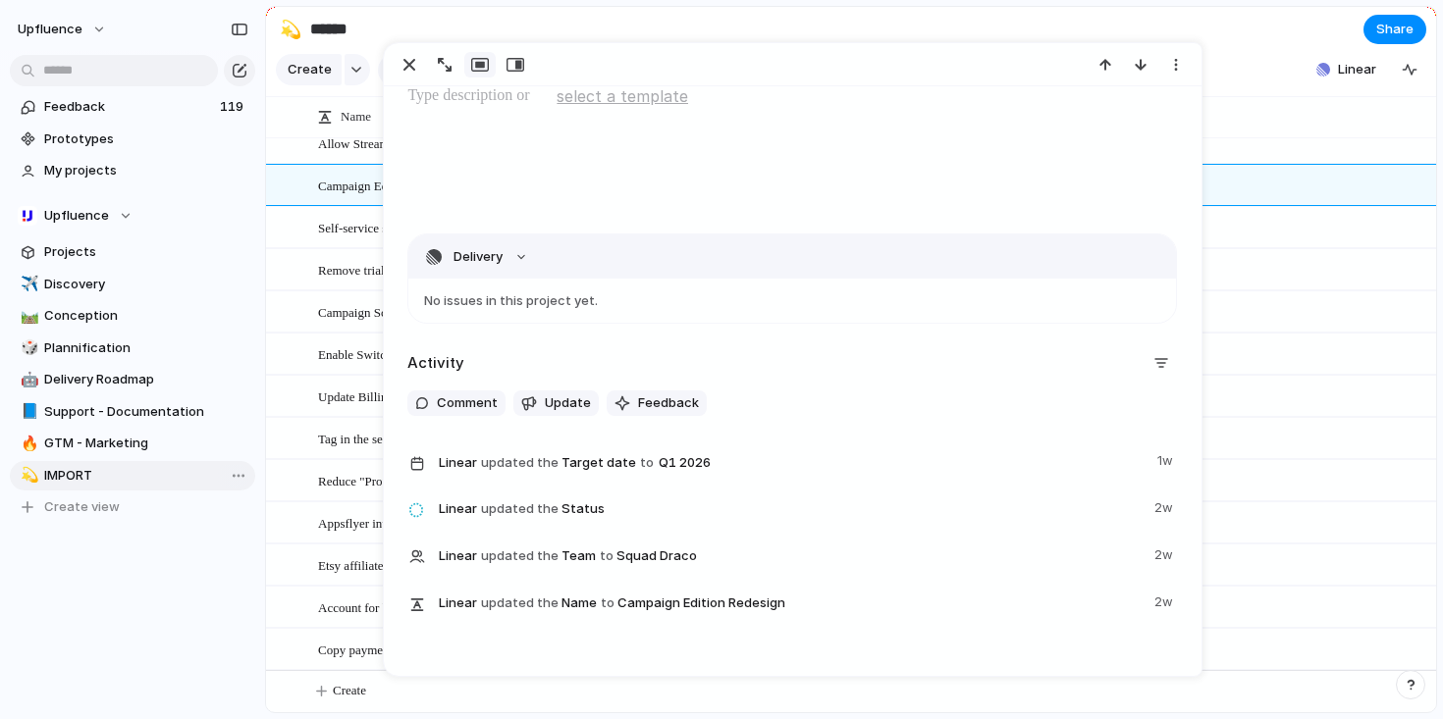
click at [525, 255] on button "Delivery" at bounding box center [792, 257] width 768 height 44
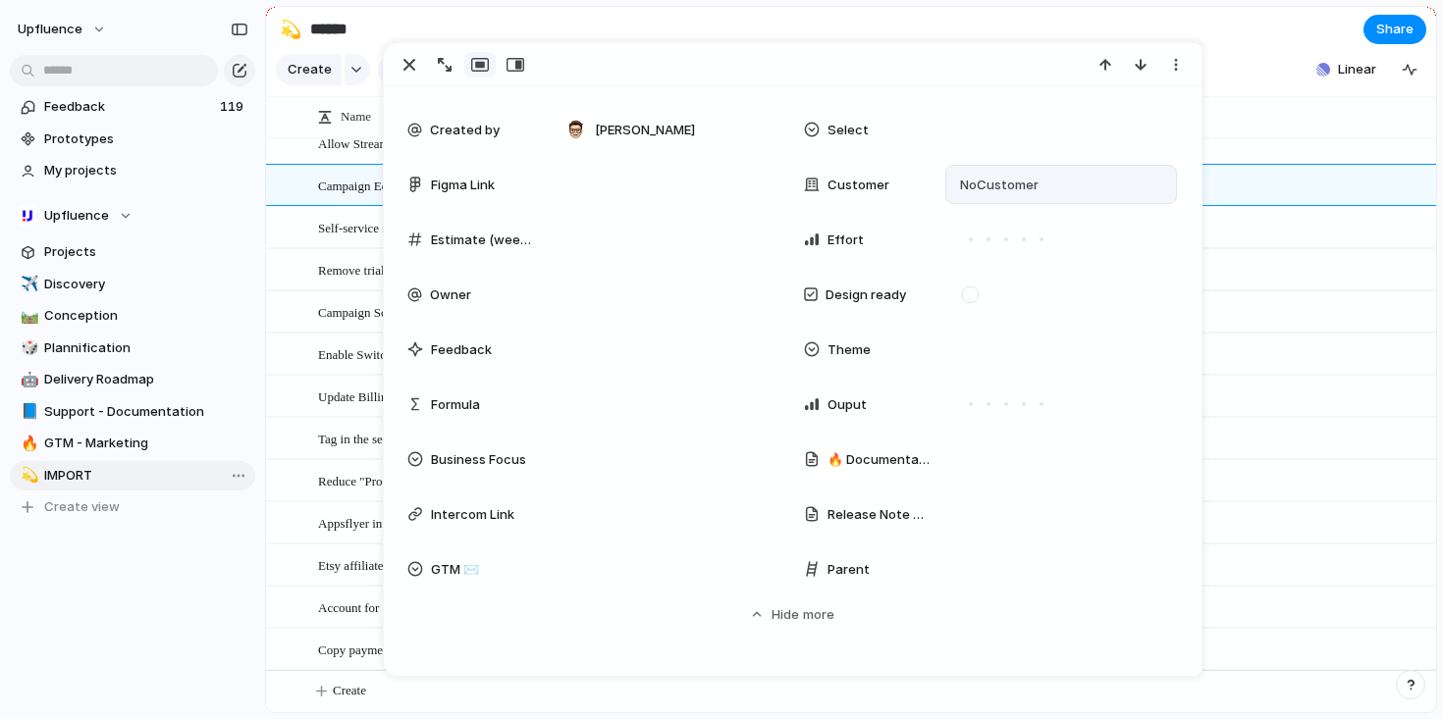
scroll to position [302, 0]
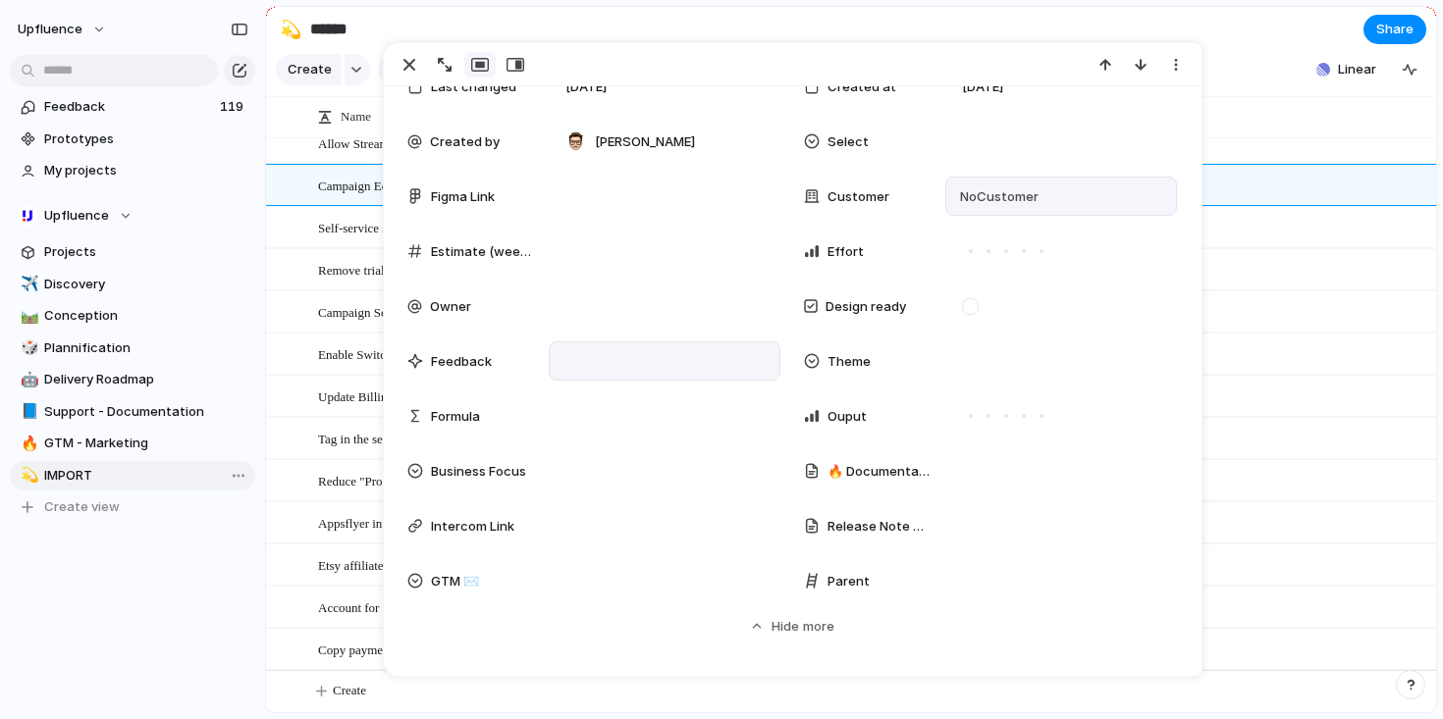
click at [611, 359] on div at bounding box center [665, 361] width 232 height 39
click at [603, 361] on div at bounding box center [665, 361] width 232 height 39
click at [1174, 68] on div "button" at bounding box center [1176, 65] width 16 height 16
click at [1166, 66] on div "Mark as duplicate Delete" at bounding box center [721, 359] width 1443 height 719
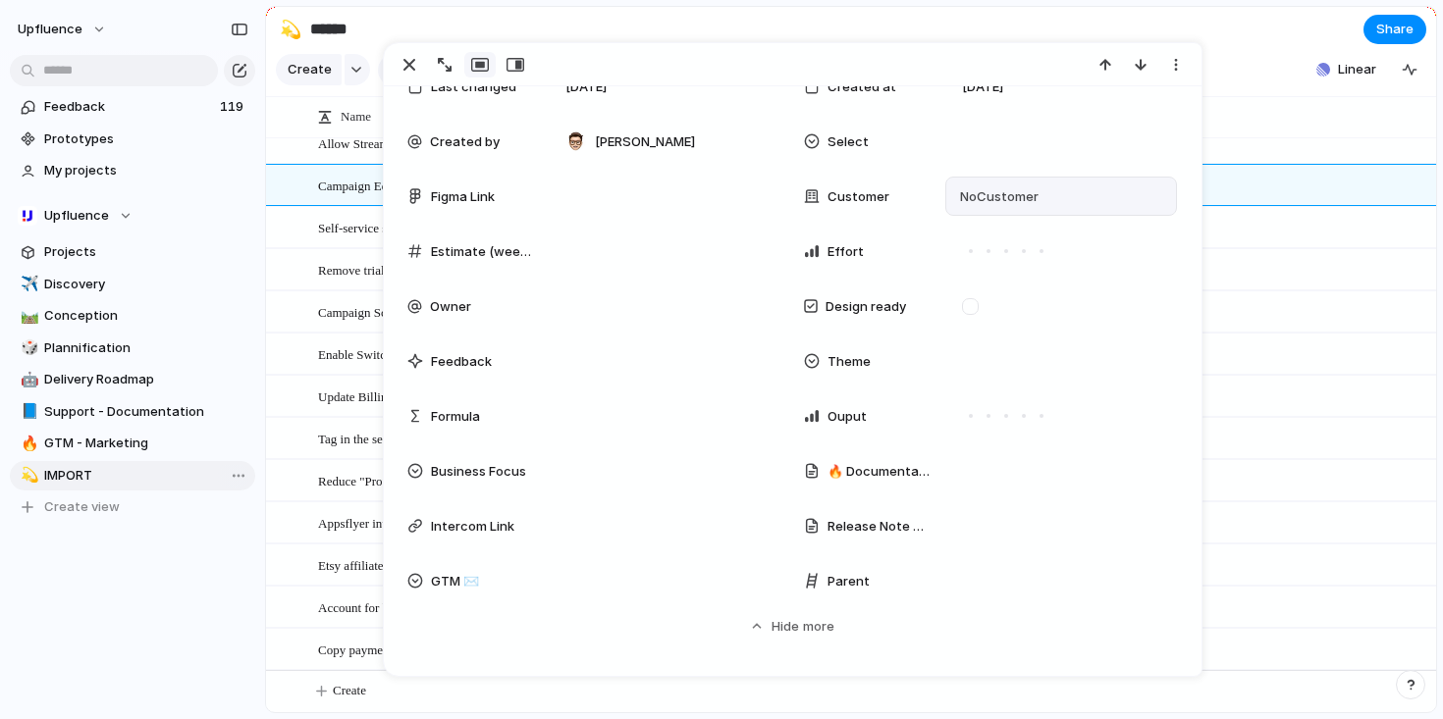
scroll to position [0, 0]
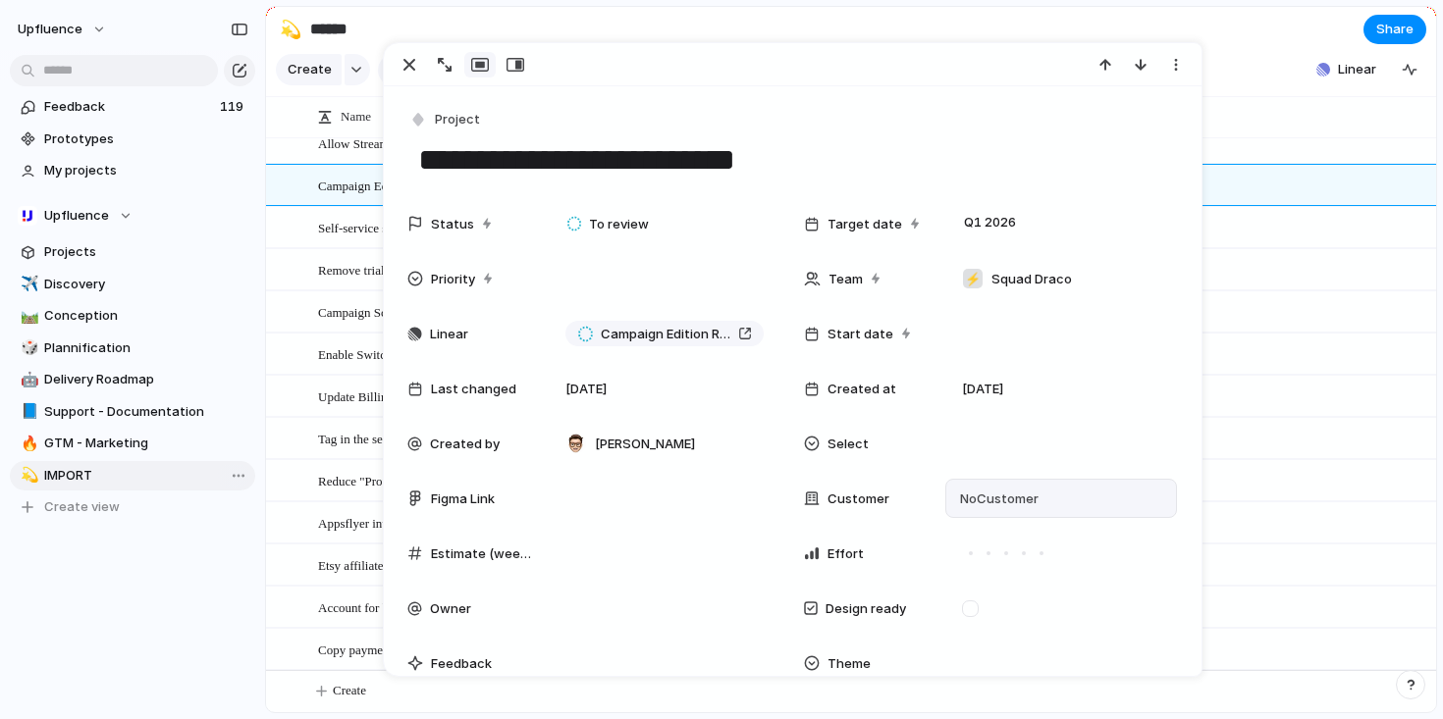
click at [978, 495] on span "No Customer" at bounding box center [996, 500] width 84 height 20
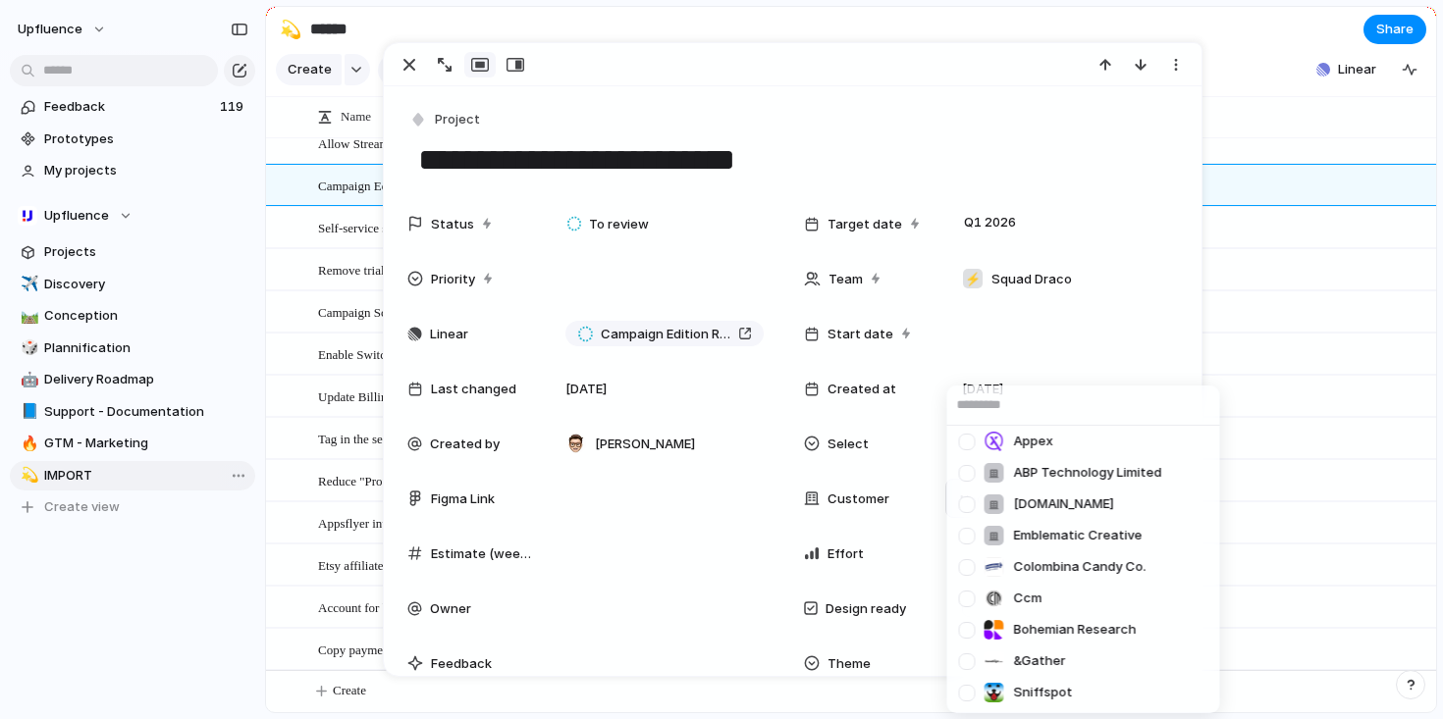
scroll to position [5639, 0]
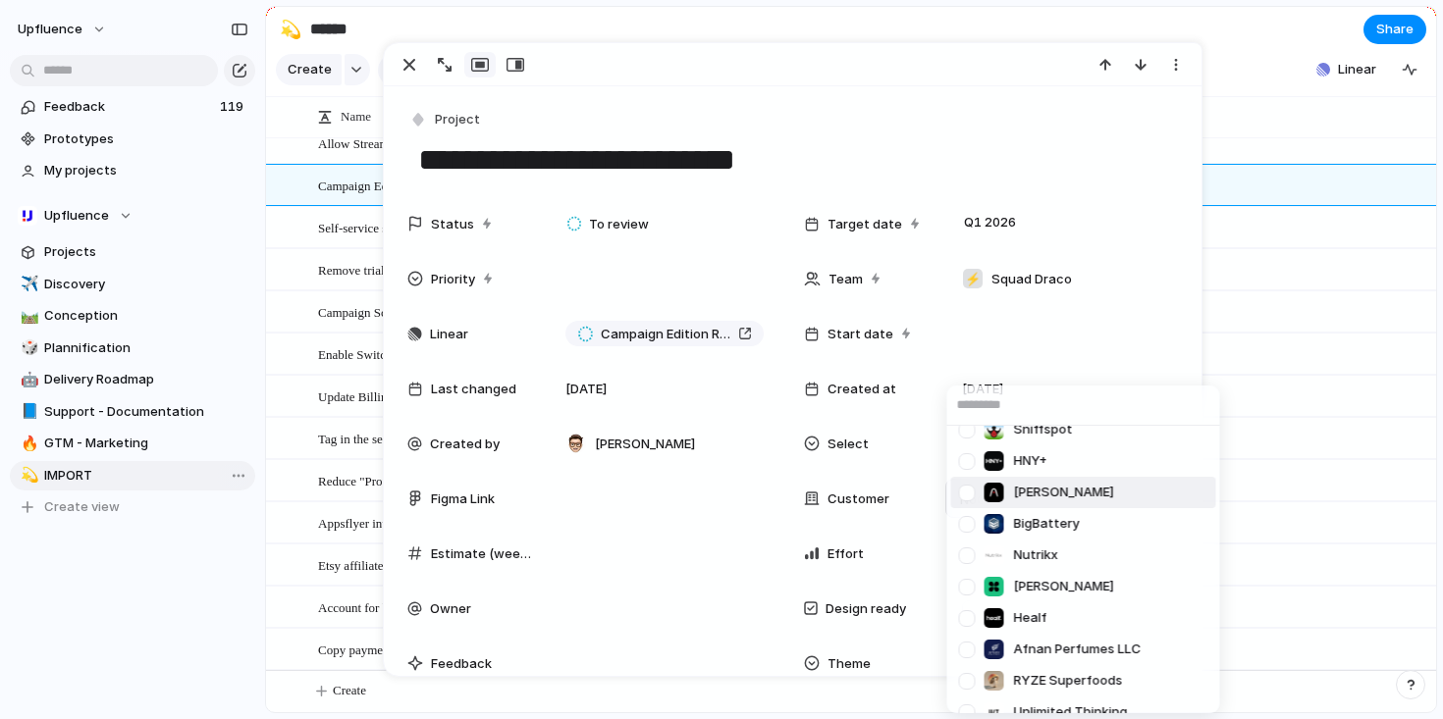
click at [1037, 125] on div "TILT Bodylab ICEMÄNNER Ever-pretty Xpedition Perfumora BACK 2 PURPOSE Monks The…" at bounding box center [721, 359] width 1443 height 719
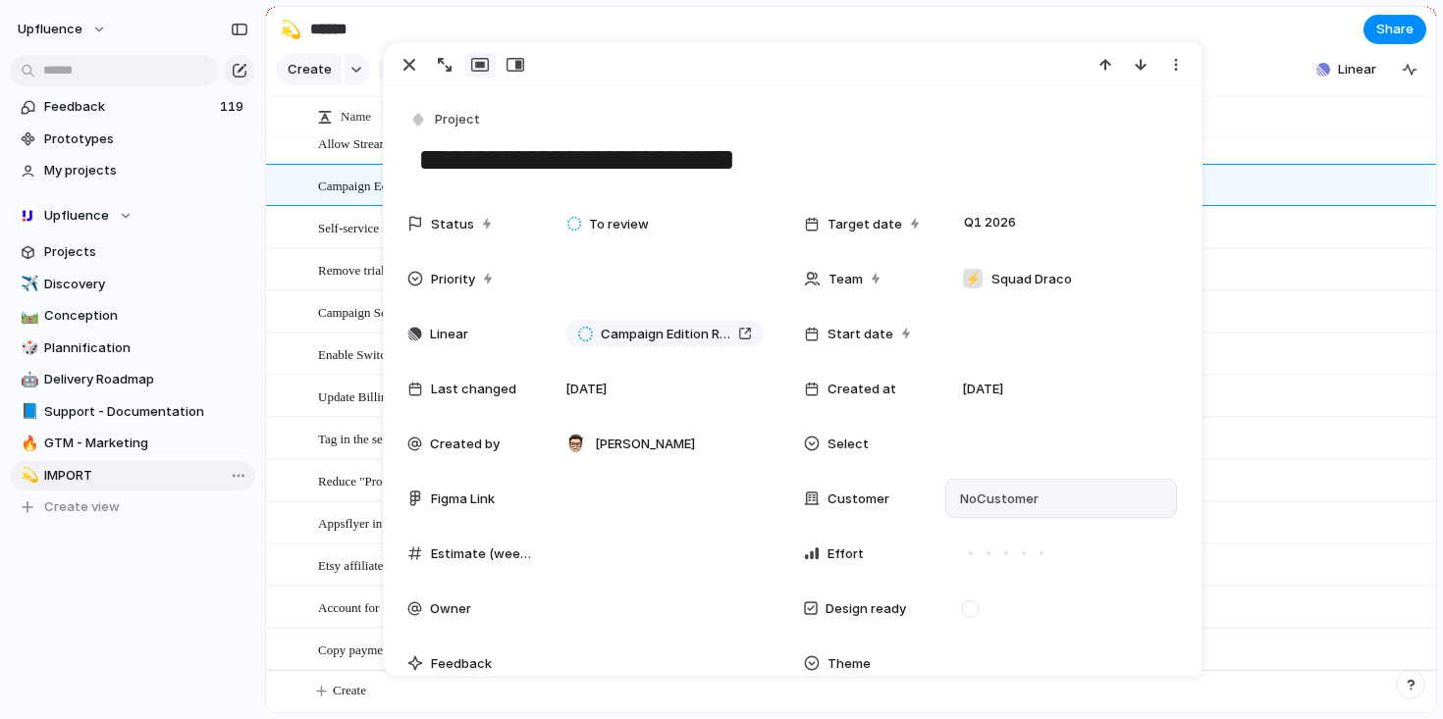
click at [1263, 72] on section "Create Fields Filter Group Zoom Collapse Linear Clear Save for everyone" at bounding box center [851, 73] width 1170 height 47
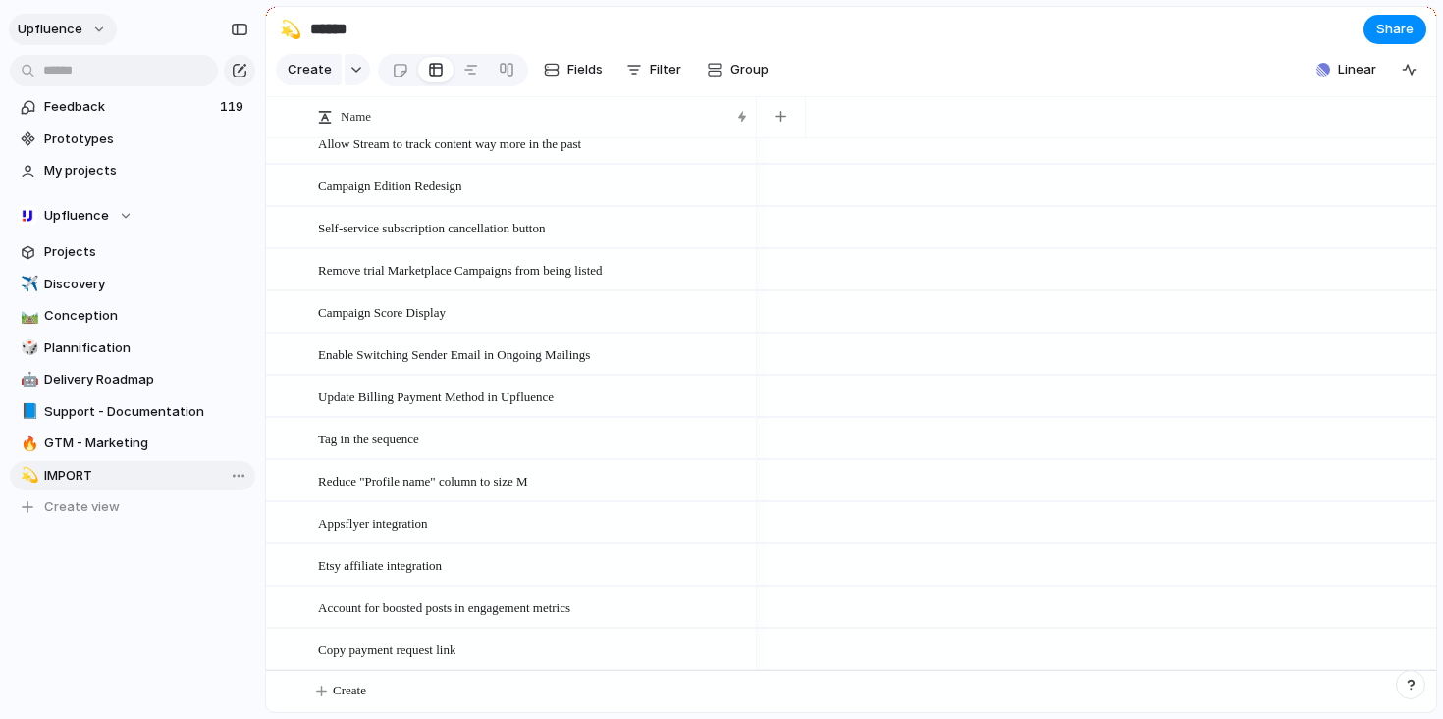
click at [99, 27] on button "Upfluence" at bounding box center [63, 29] width 108 height 31
click at [120, 77] on li "Settings" at bounding box center [95, 73] width 163 height 31
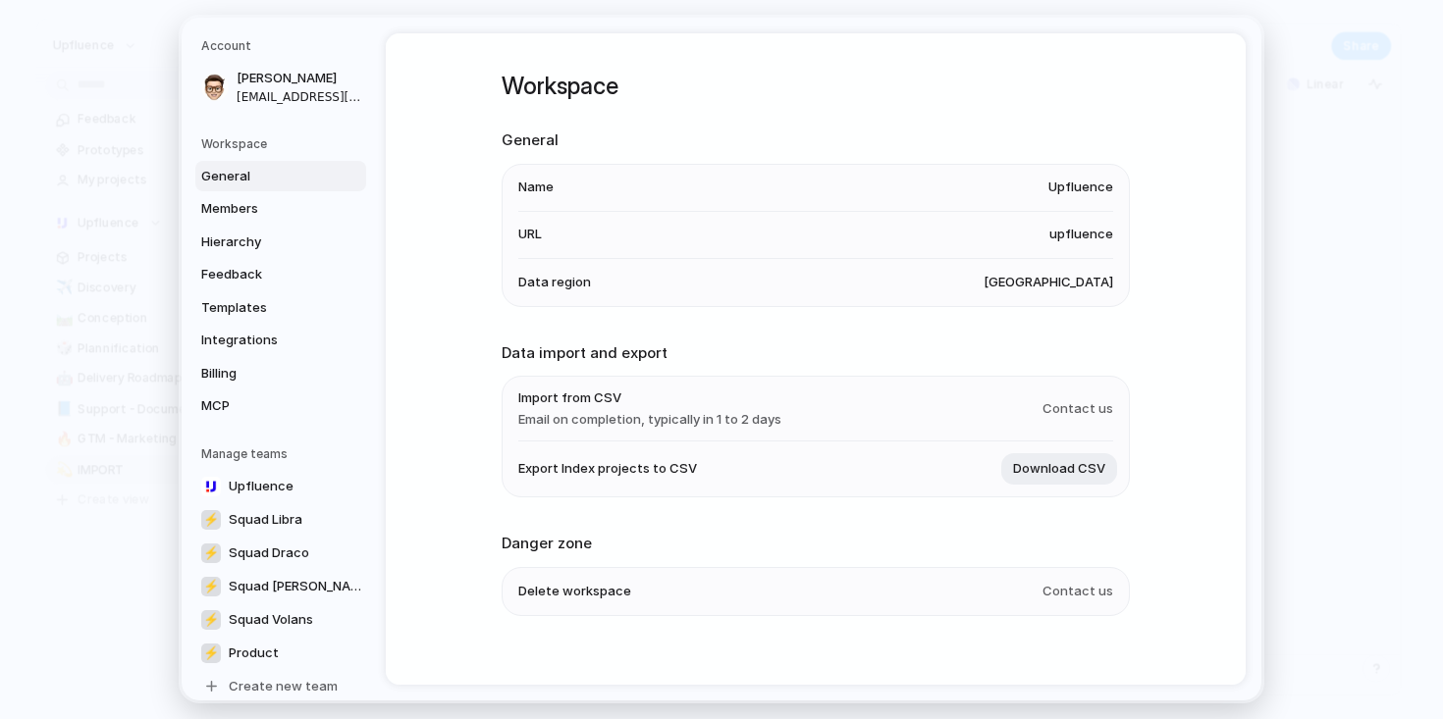
scroll to position [22, 0]
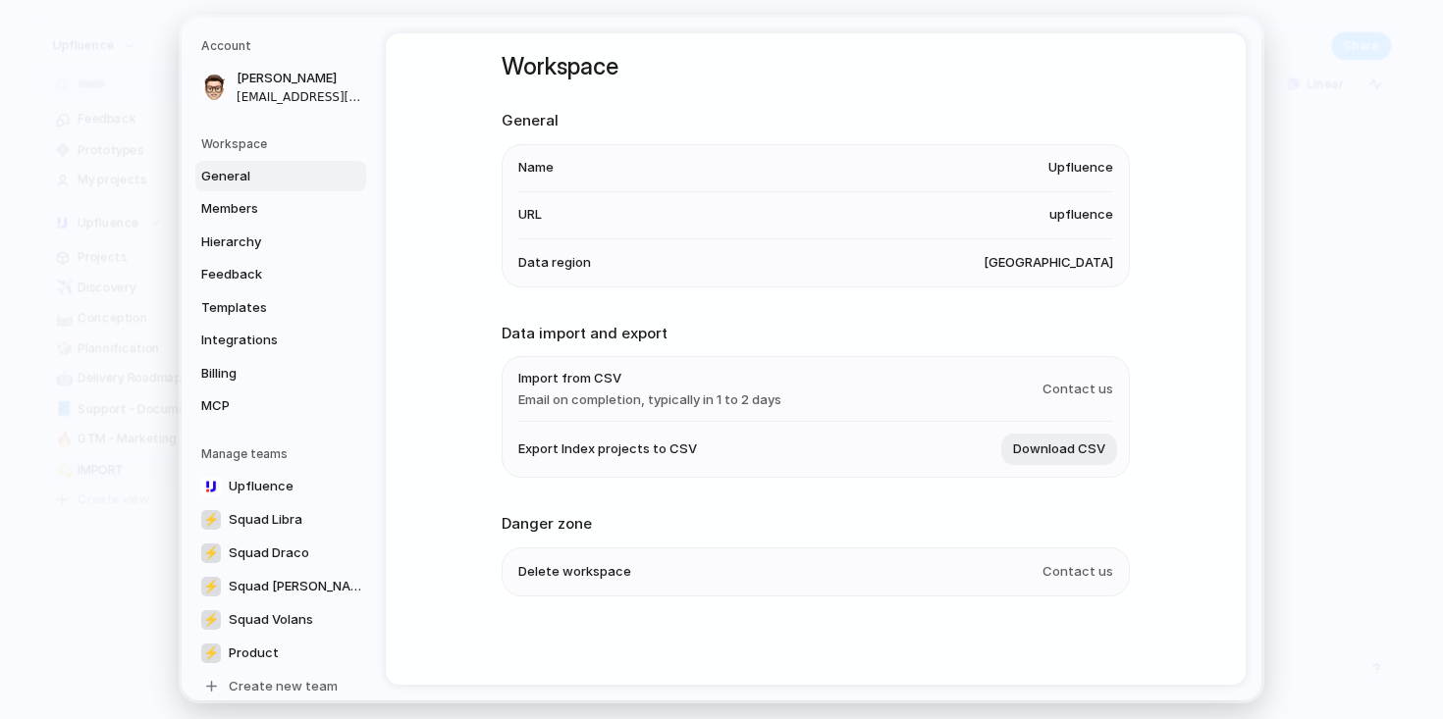
click at [1091, 382] on span "Contact us" at bounding box center [1077, 390] width 71 height 20
click at [322, 198] on link "Members" at bounding box center [280, 208] width 171 height 31
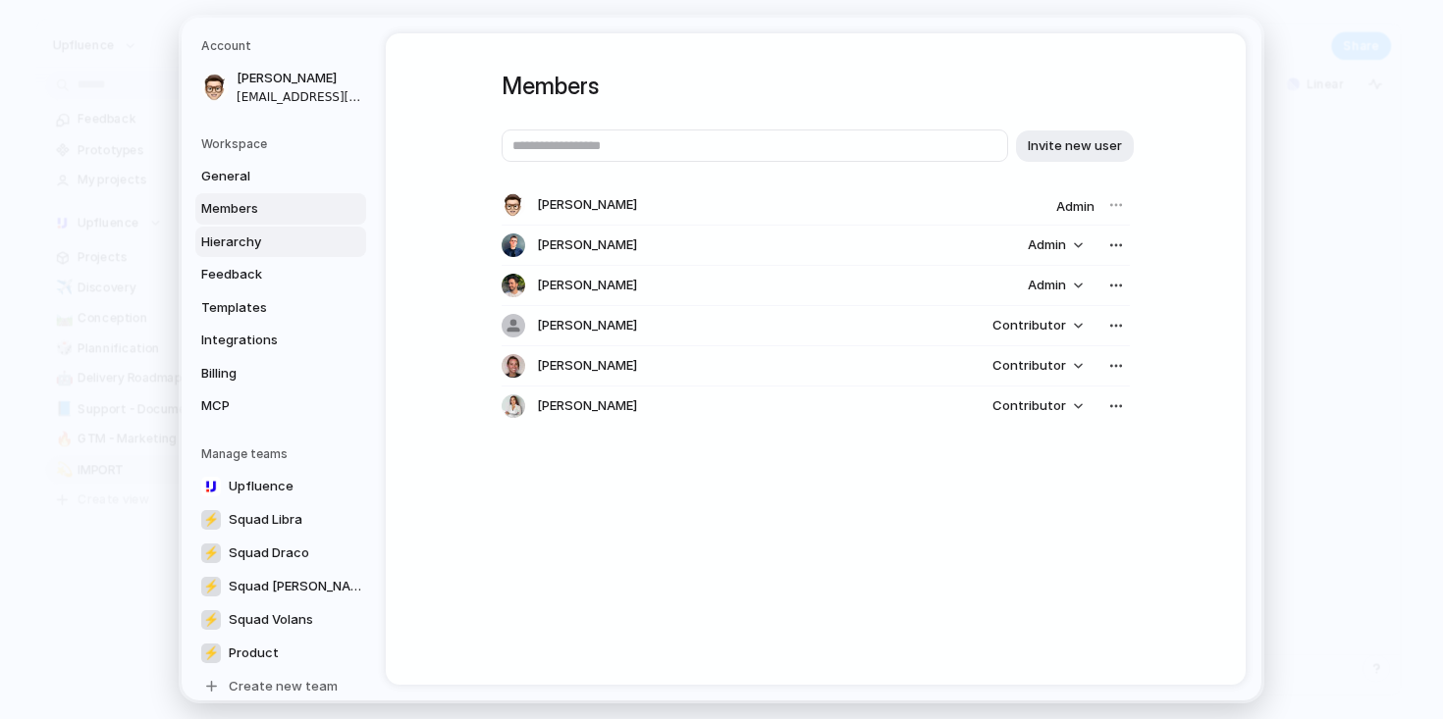
click at [291, 251] on span "Hierarchy" at bounding box center [264, 243] width 126 height 20
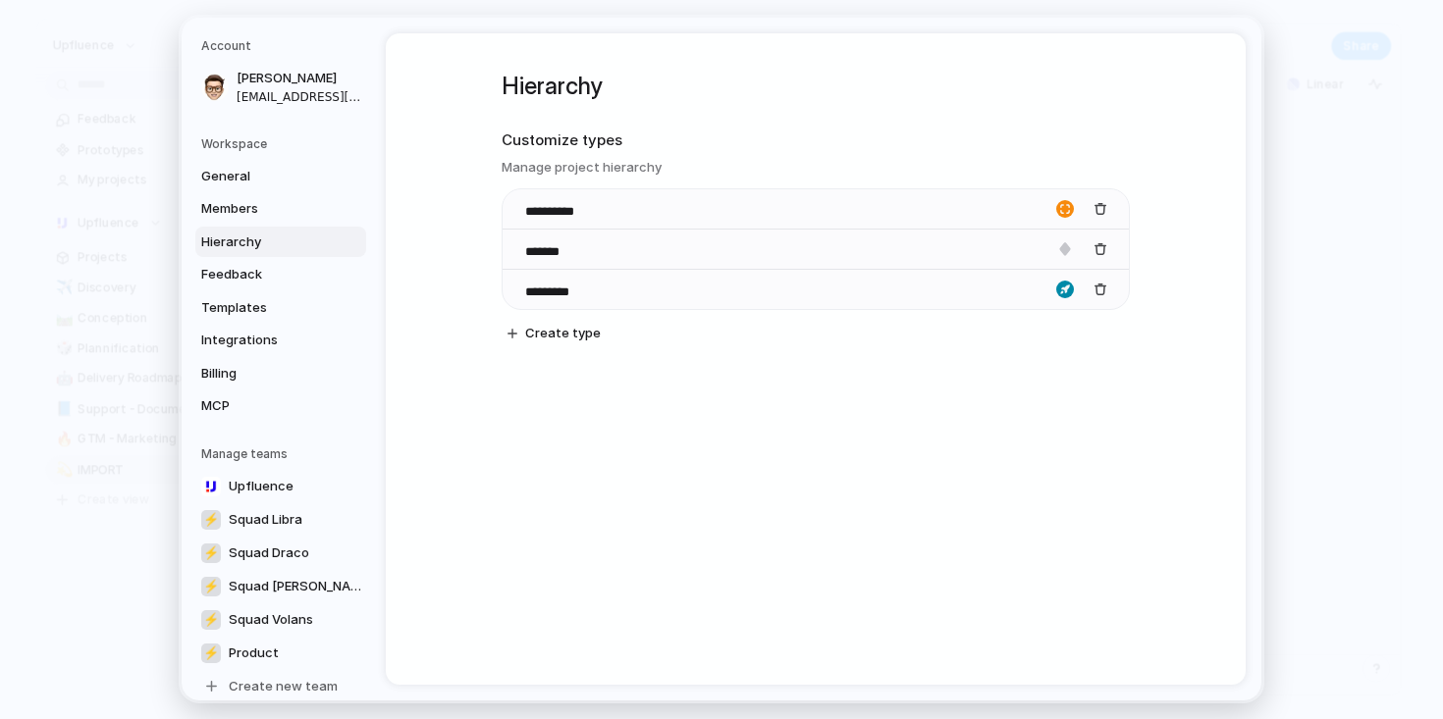
drag, startPoint x: 286, startPoint y: 284, endPoint x: 573, endPoint y: 319, distance: 289.7
click at [570, 318] on div "**********" at bounding box center [722, 359] width 1080 height 683
click at [565, 336] on span "Create type" at bounding box center [563, 334] width 76 height 20
click at [1099, 331] on div "button" at bounding box center [1100, 330] width 14 height 14
click at [1100, 288] on div "button" at bounding box center [1100, 290] width 14 height 14
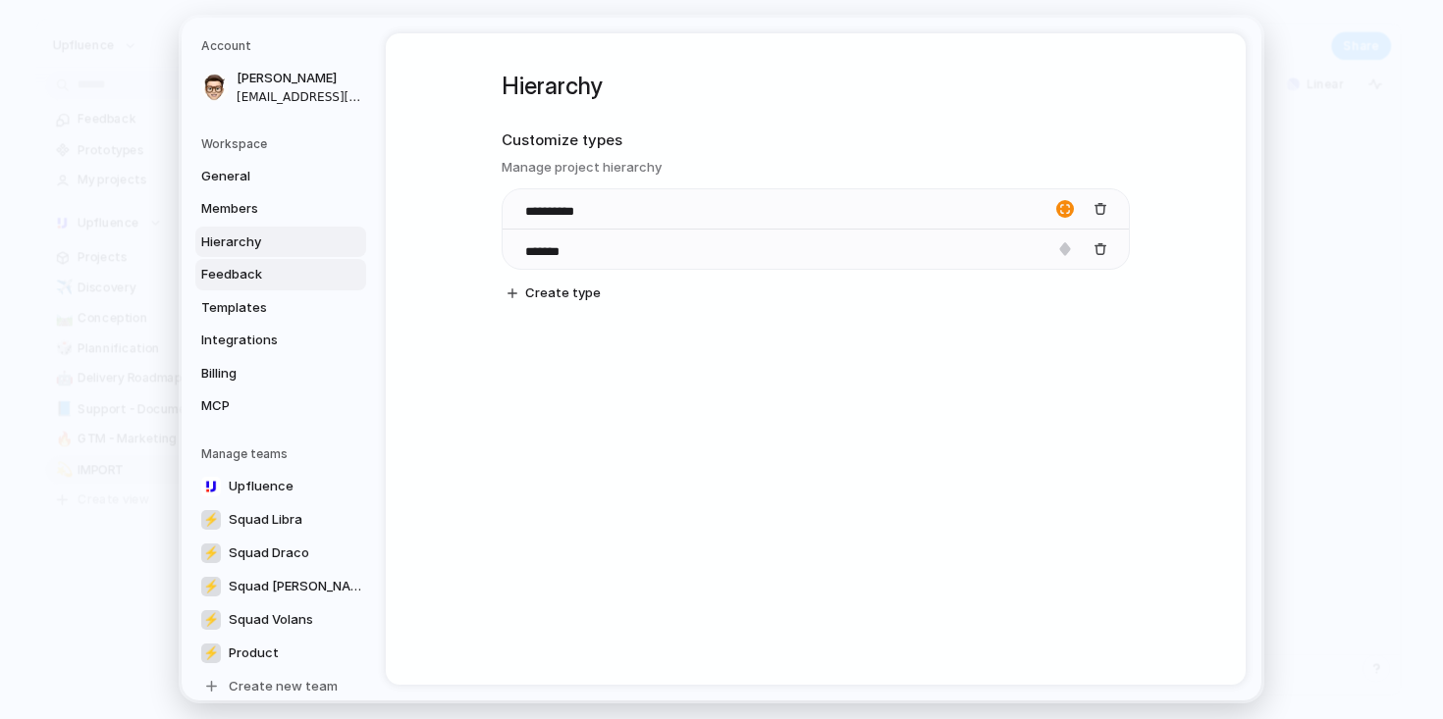
click at [292, 288] on link "Feedback" at bounding box center [280, 274] width 171 height 31
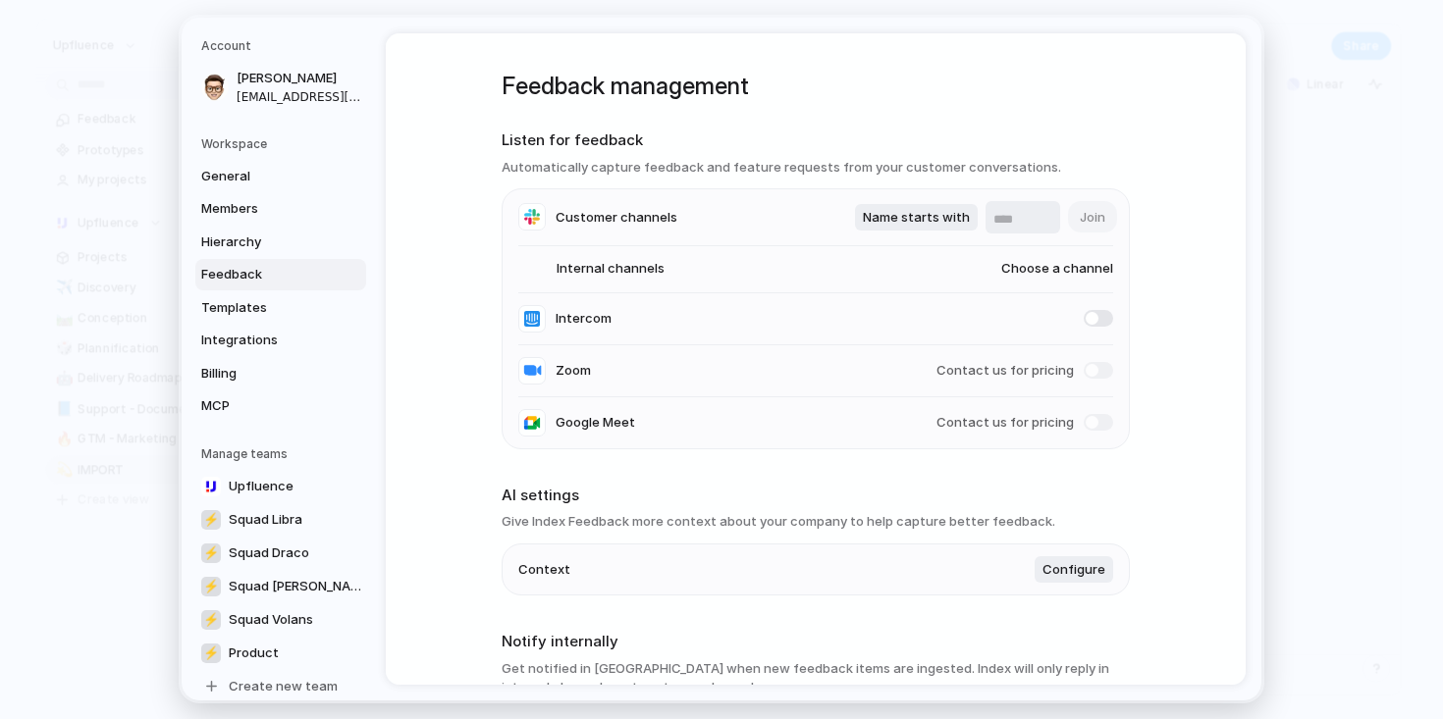
click at [1004, 217] on input "text" at bounding box center [1022, 220] width 59 height 20
click at [1192, 290] on div "Feedback management Listen for feedback Automatically capture feedback and feat…" at bounding box center [816, 359] width 860 height 652
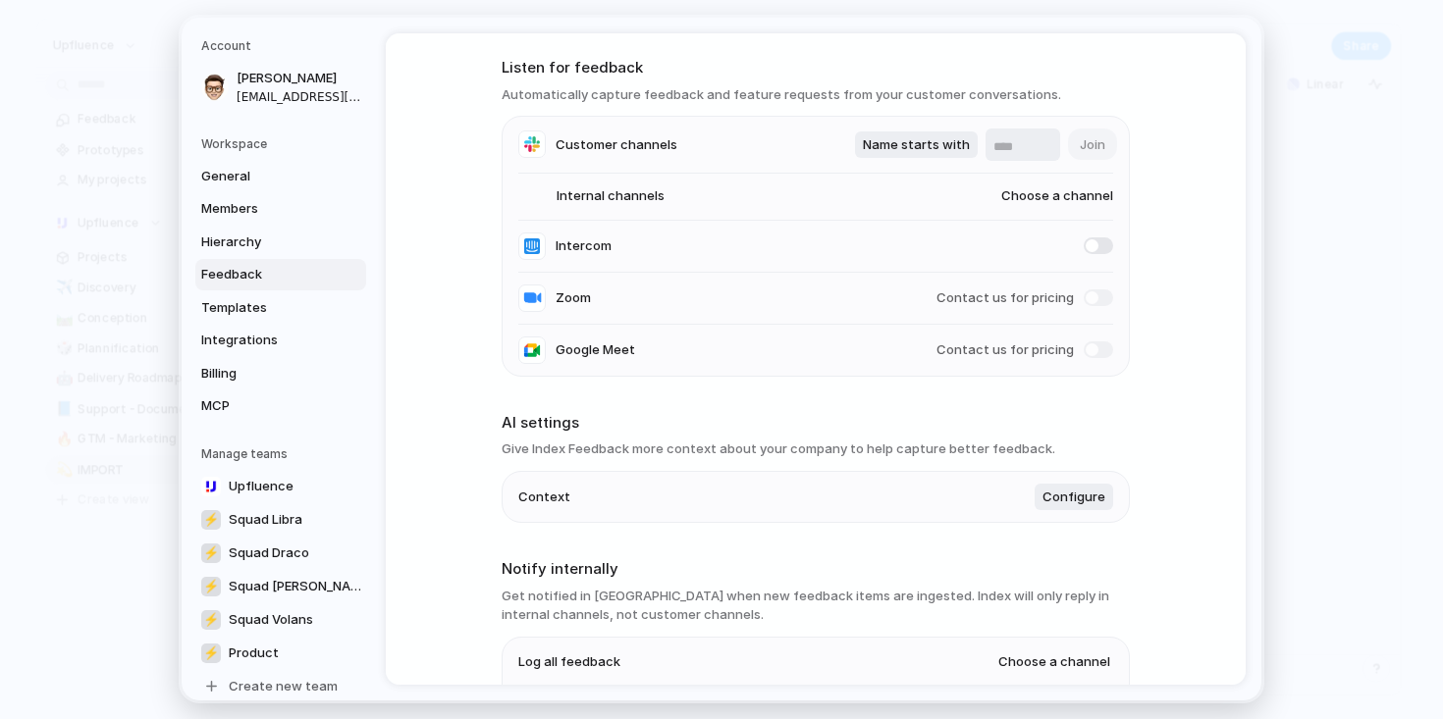
scroll to position [94, 0]
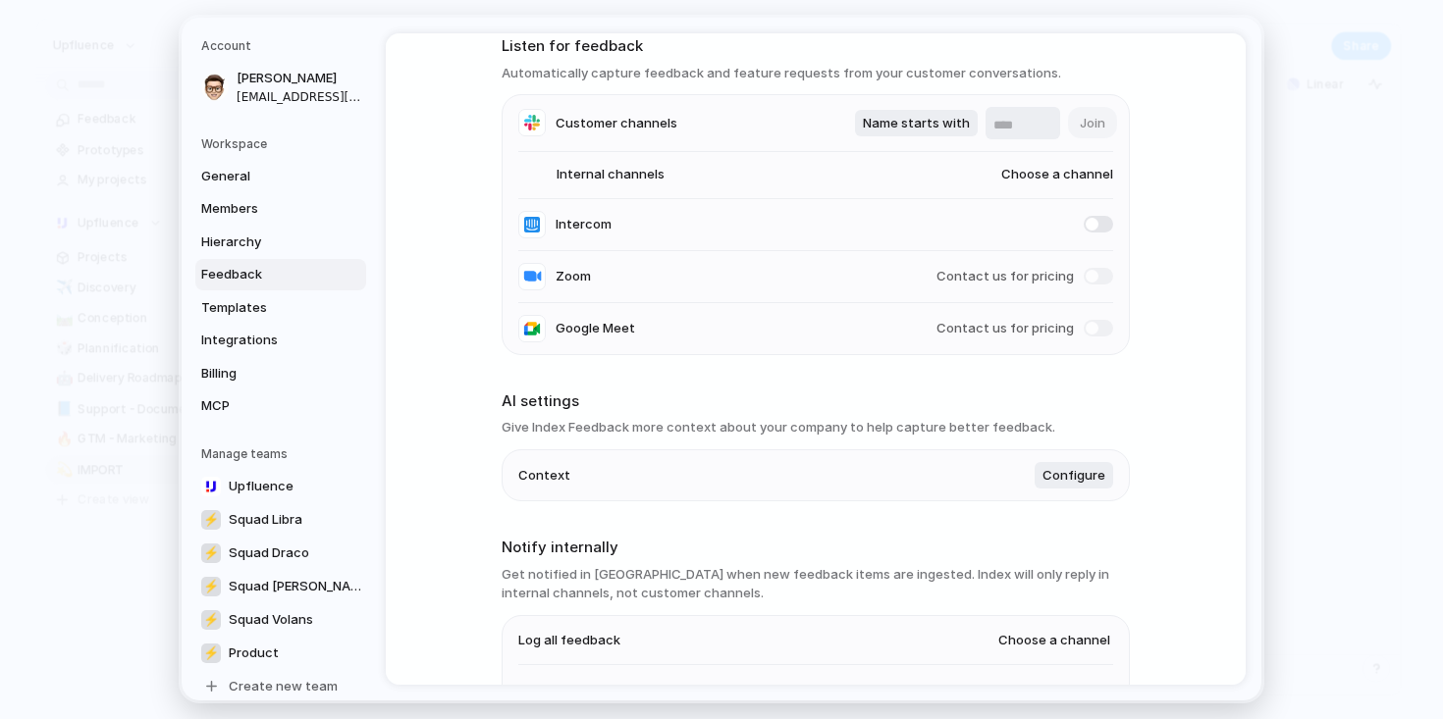
click at [1099, 281] on span at bounding box center [1098, 276] width 29 height 17
click at [1089, 341] on li "Google Meet Contact us for pricing" at bounding box center [815, 328] width 595 height 51
click at [1089, 336] on span at bounding box center [1098, 328] width 29 height 17
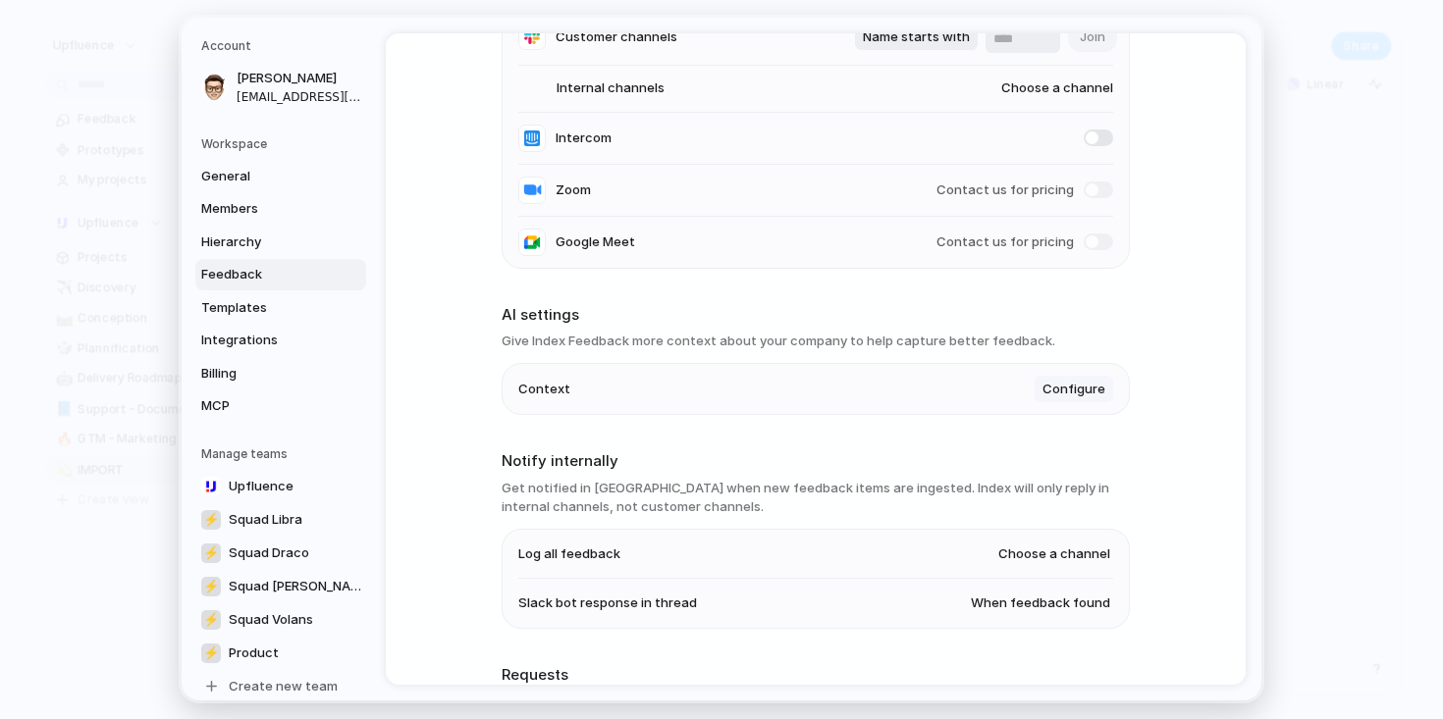
click at [1091, 391] on span "Configure" at bounding box center [1073, 390] width 63 height 20
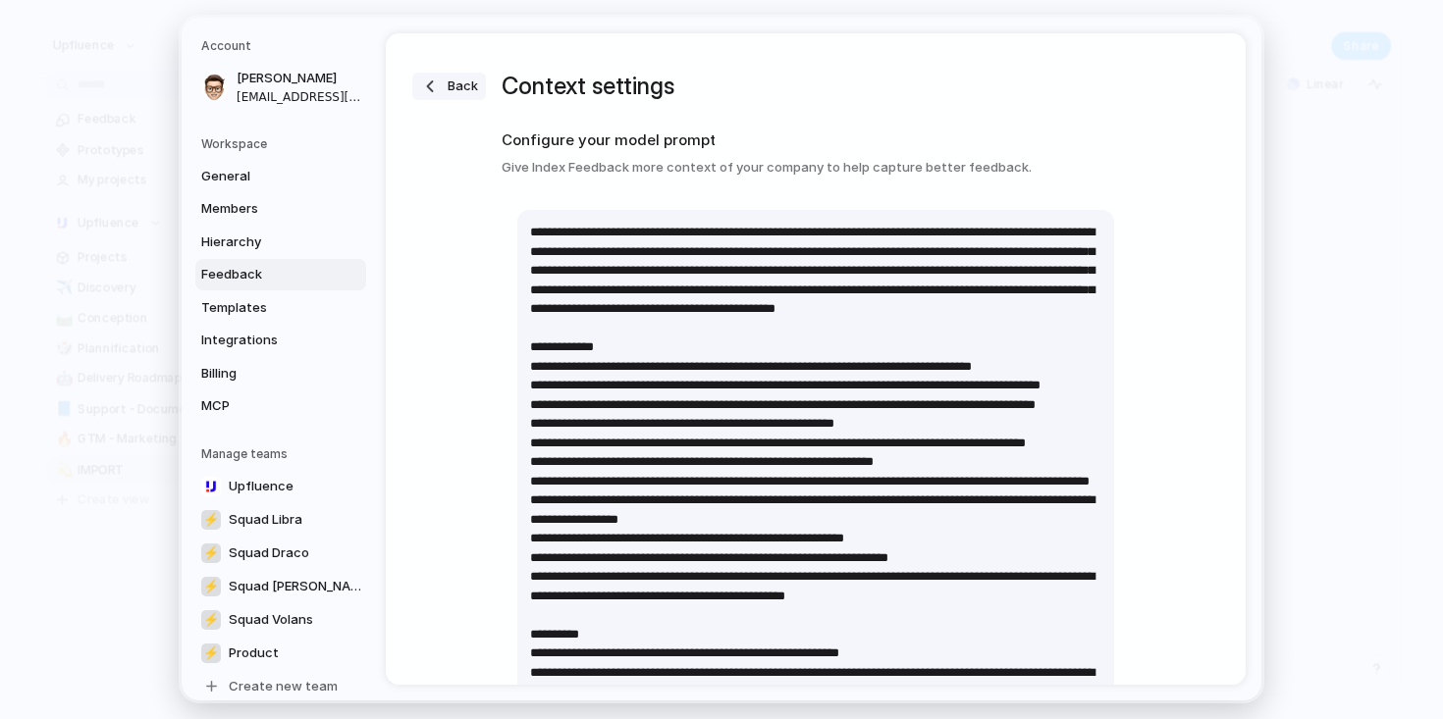
click at [461, 97] on button "Back" at bounding box center [449, 86] width 74 height 27
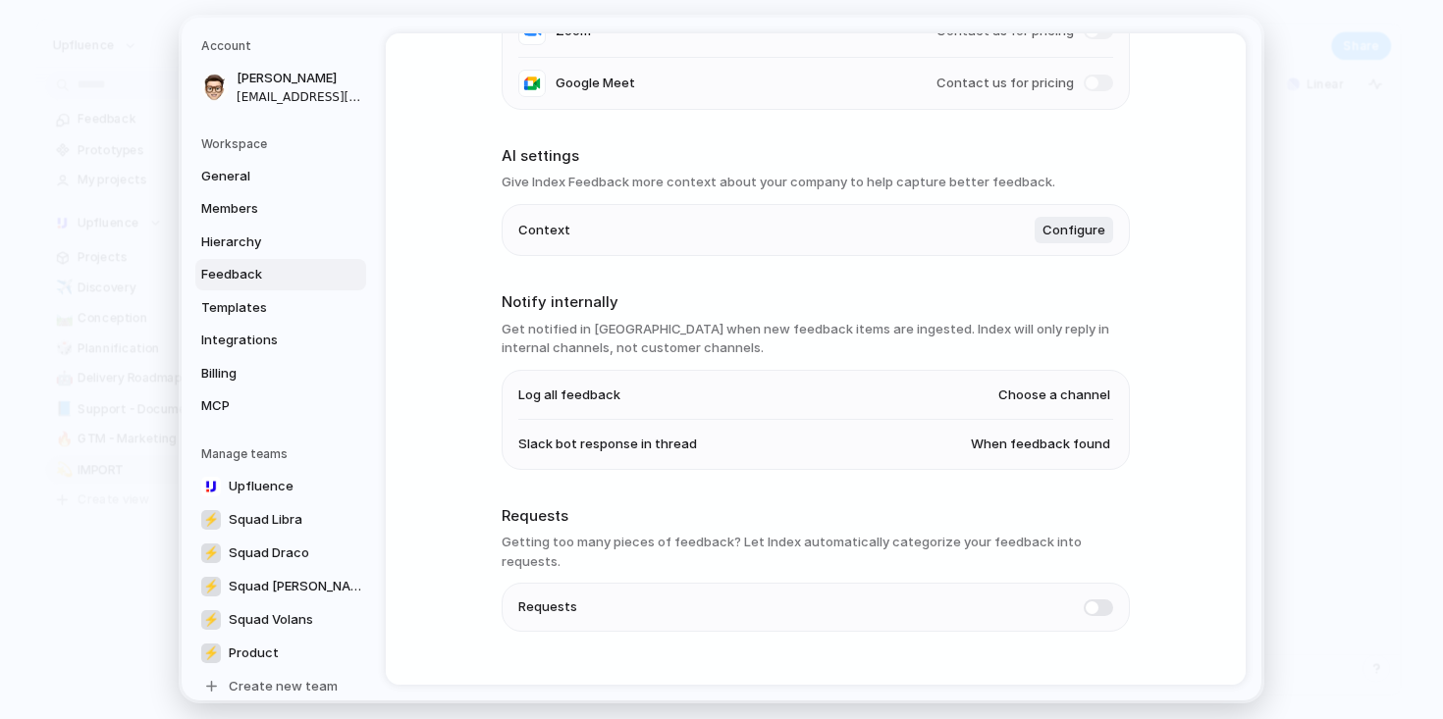
scroll to position [360, 0]
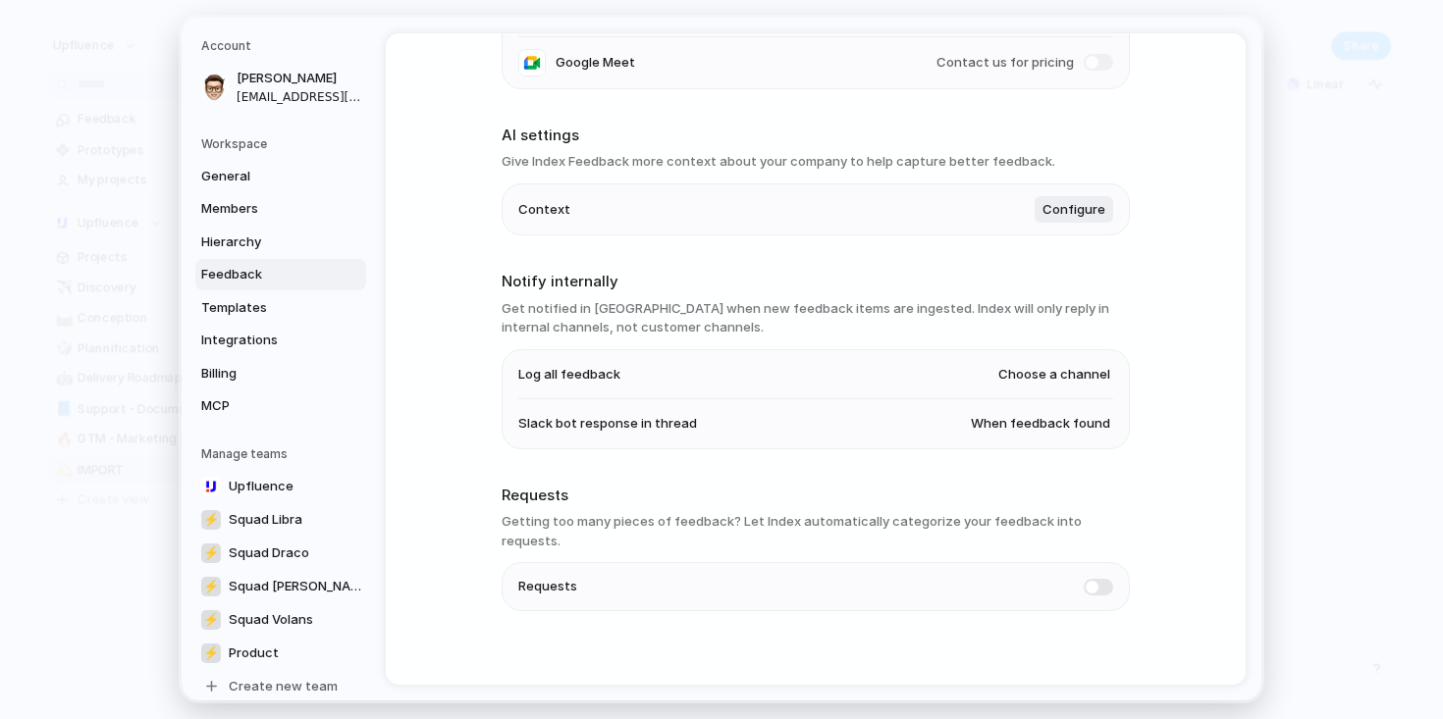
drag, startPoint x: 755, startPoint y: 528, endPoint x: 1023, endPoint y: 527, distance: 268.0
click at [1023, 528] on h3 "Getting too many pieces of feedback? Let Index automatically categorize your fe…" at bounding box center [816, 531] width 628 height 38
click at [304, 316] on span "Templates" at bounding box center [264, 308] width 126 height 20
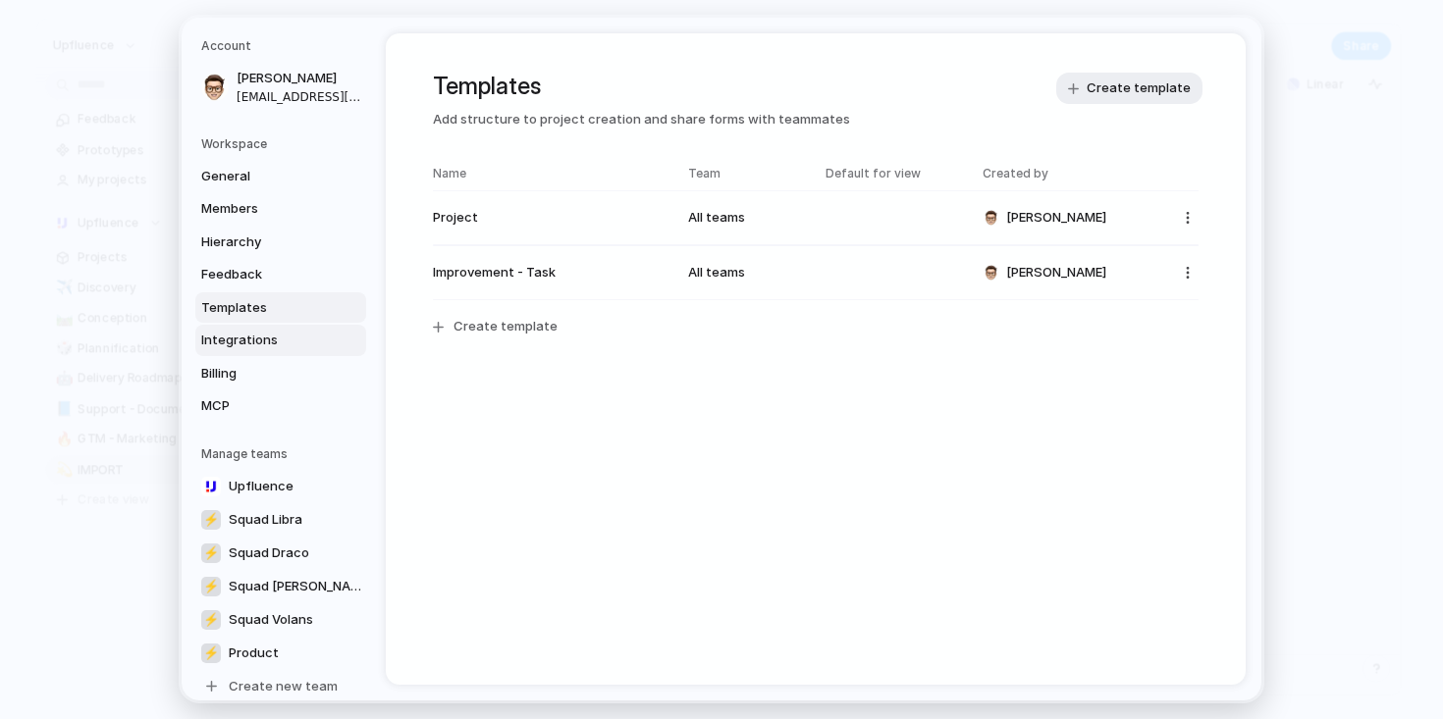
click at [281, 343] on span "Integrations" at bounding box center [264, 341] width 126 height 20
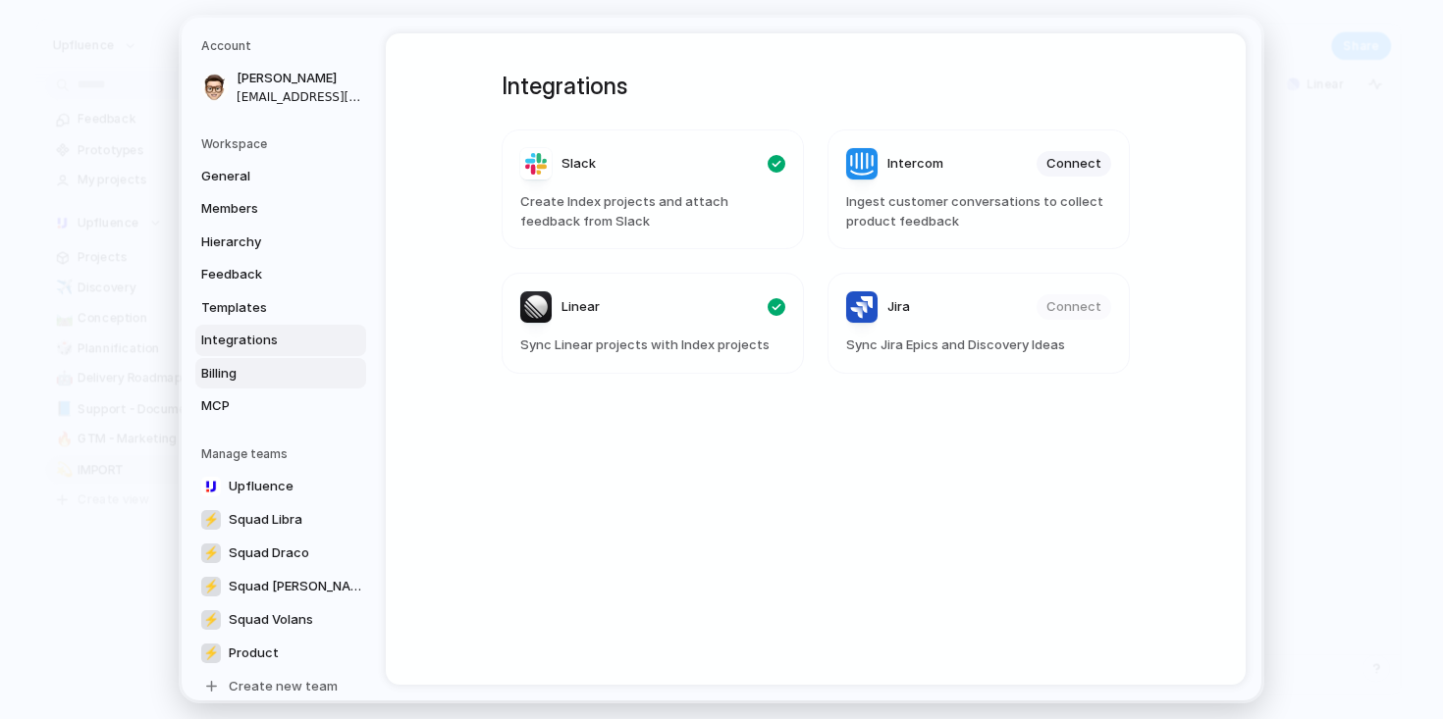
click at [248, 373] on span "Billing" at bounding box center [264, 374] width 126 height 20
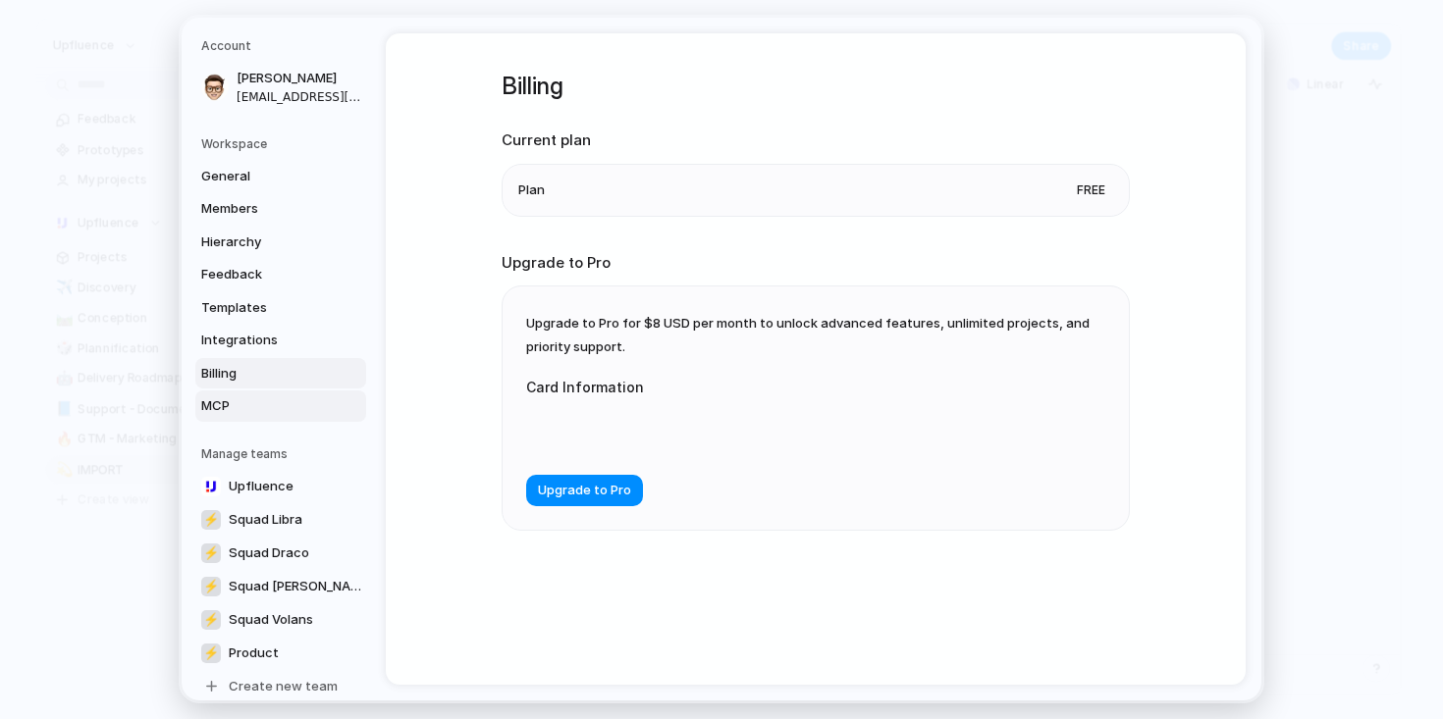
click at [239, 402] on span "MCP" at bounding box center [264, 407] width 126 height 20
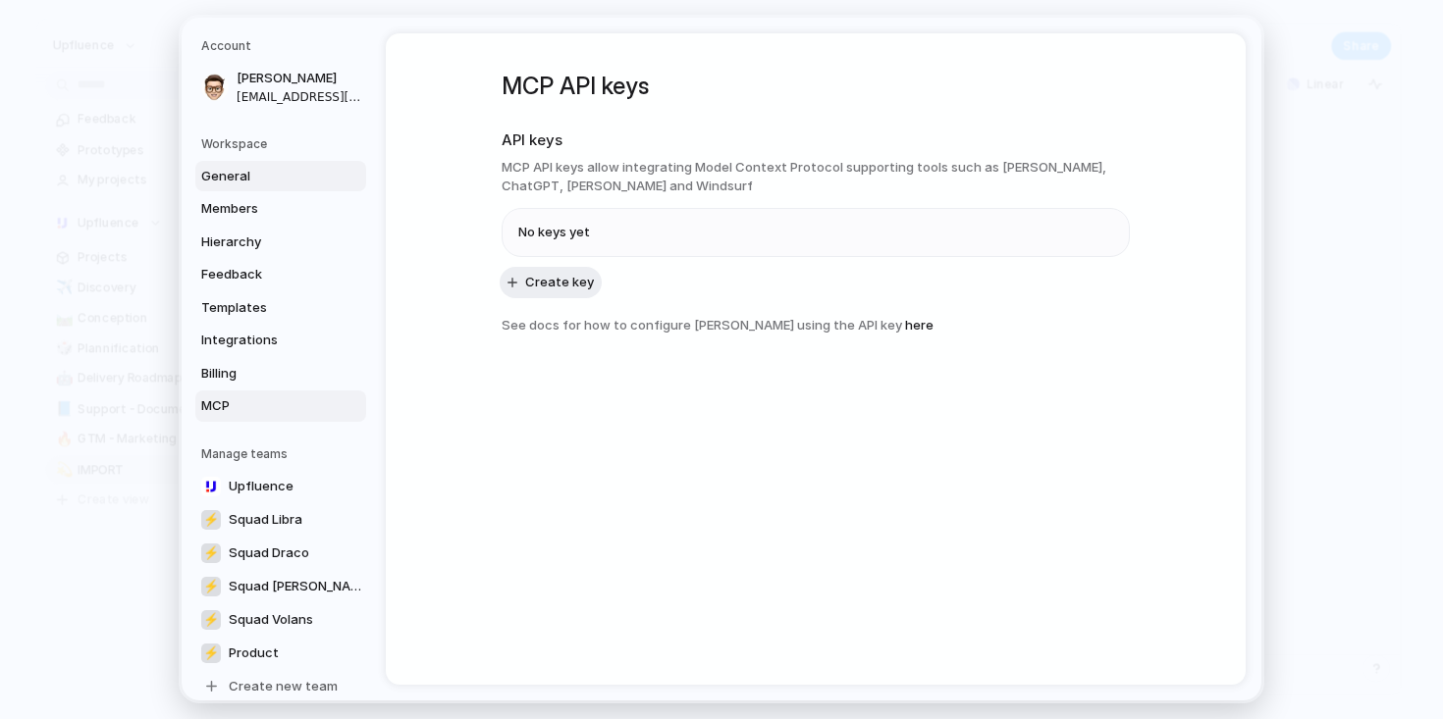
click at [272, 166] on link "General" at bounding box center [280, 176] width 171 height 31
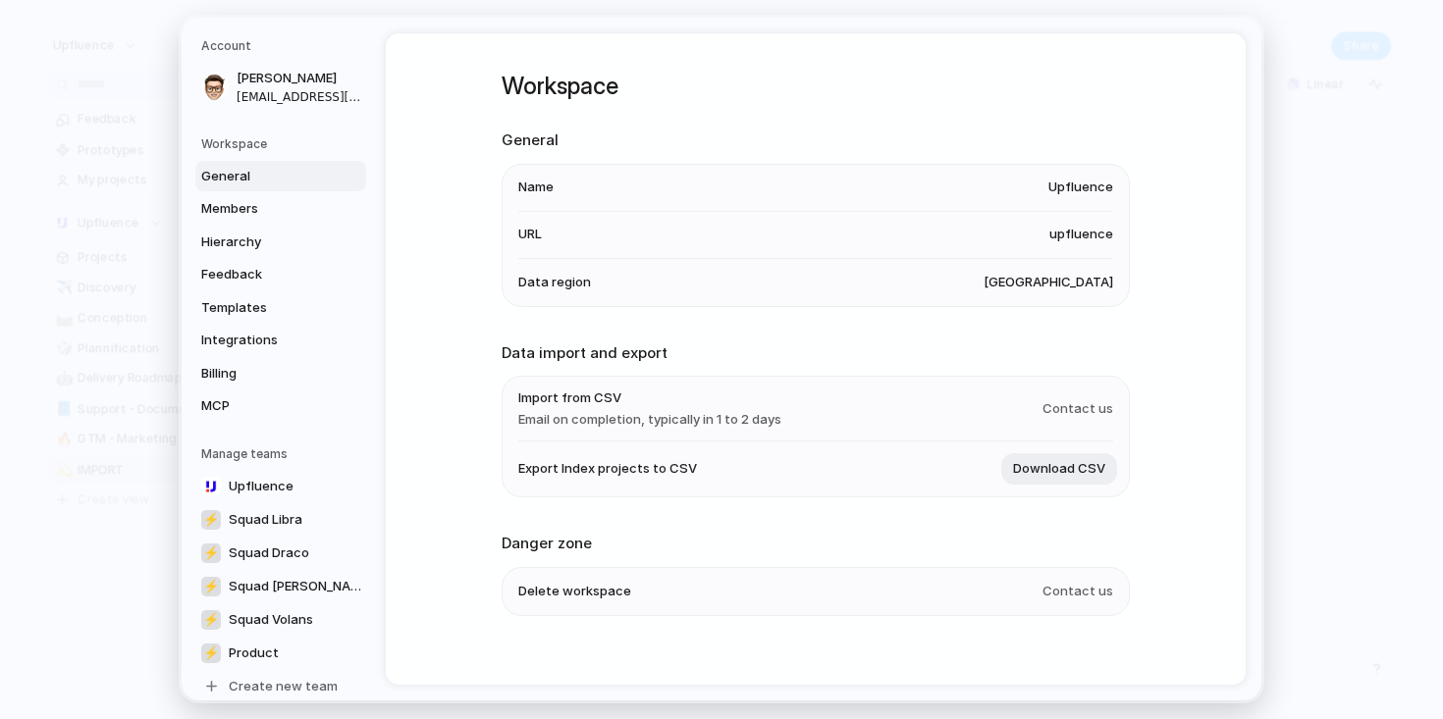
click at [242, 149] on h5 "Workspace" at bounding box center [283, 144] width 165 height 18
click at [269, 138] on h5 "Workspace" at bounding box center [283, 144] width 165 height 18
click at [238, 148] on h5 "Workspace" at bounding box center [283, 144] width 165 height 18
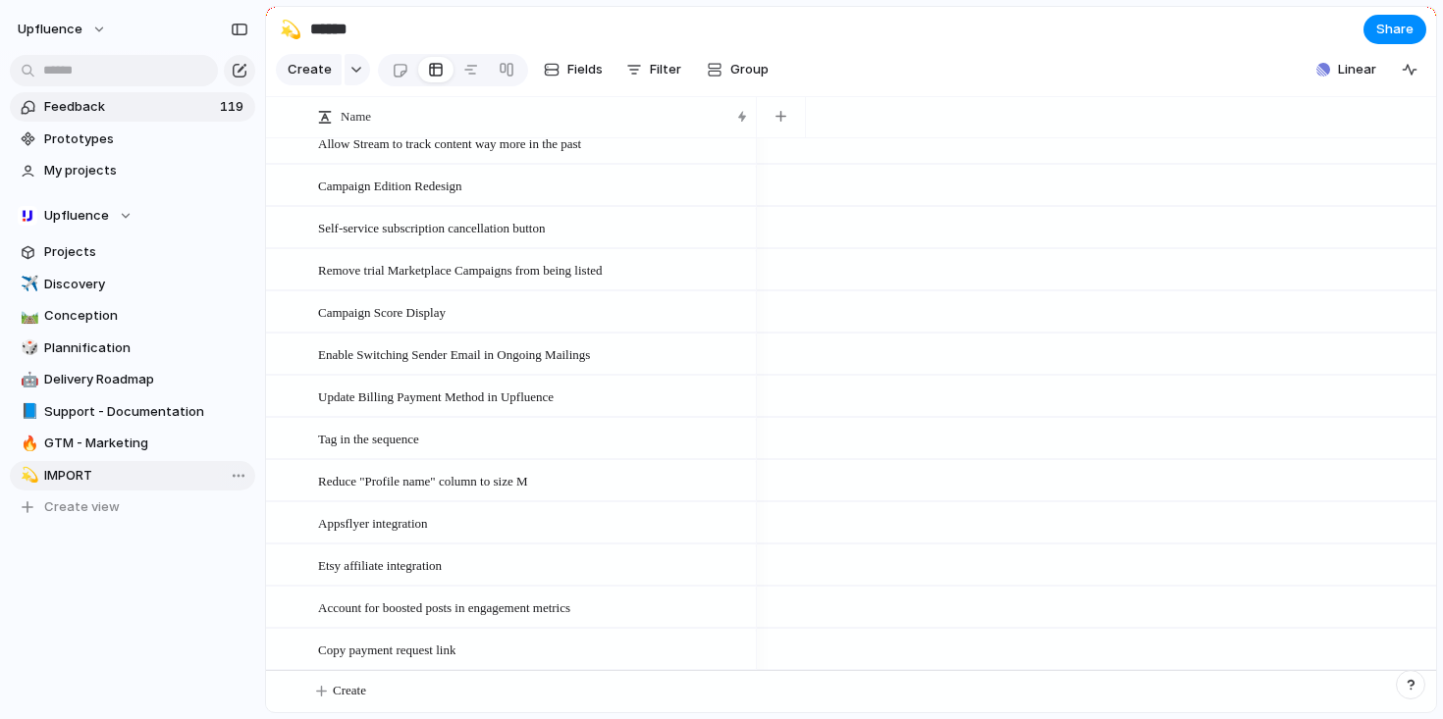
click at [153, 115] on span "Feedback" at bounding box center [129, 107] width 170 height 20
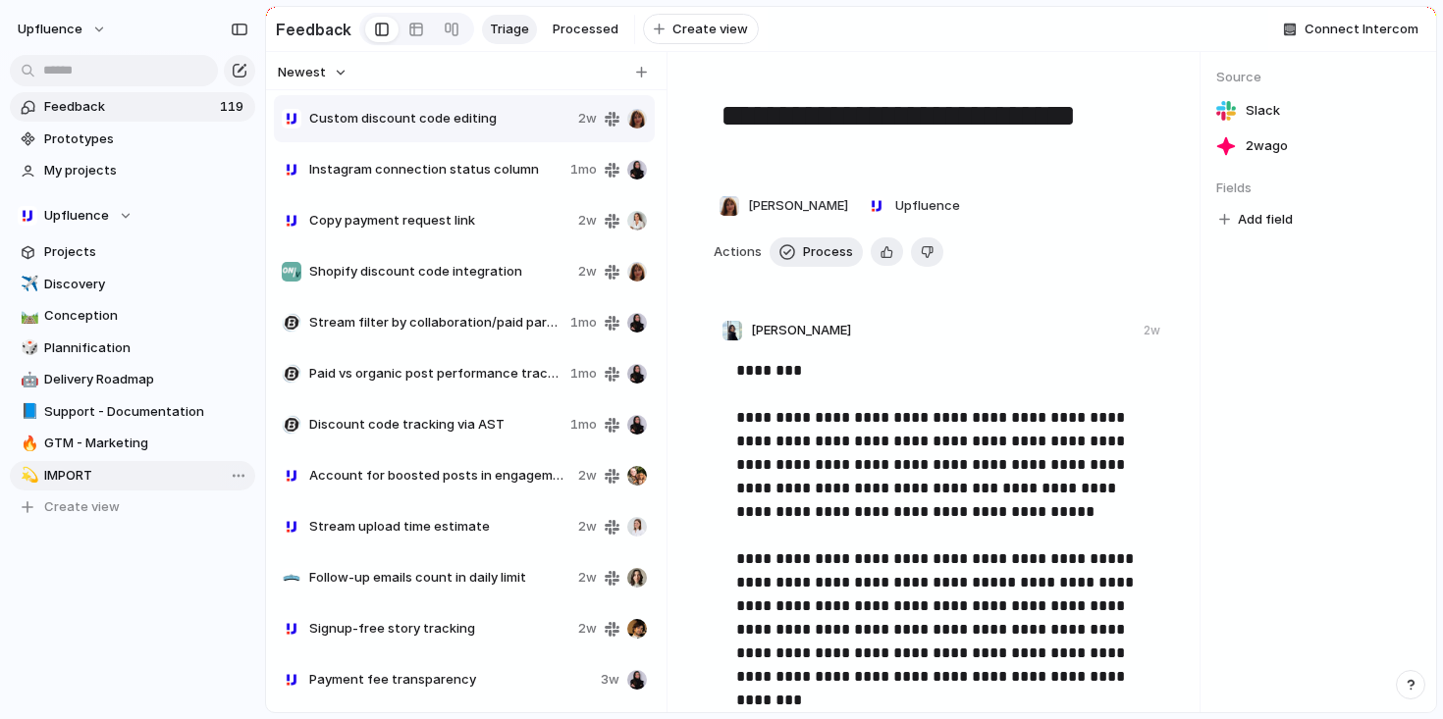
click at [424, 193] on div "Instagram connection status column 1mo" at bounding box center [464, 169] width 381 height 47
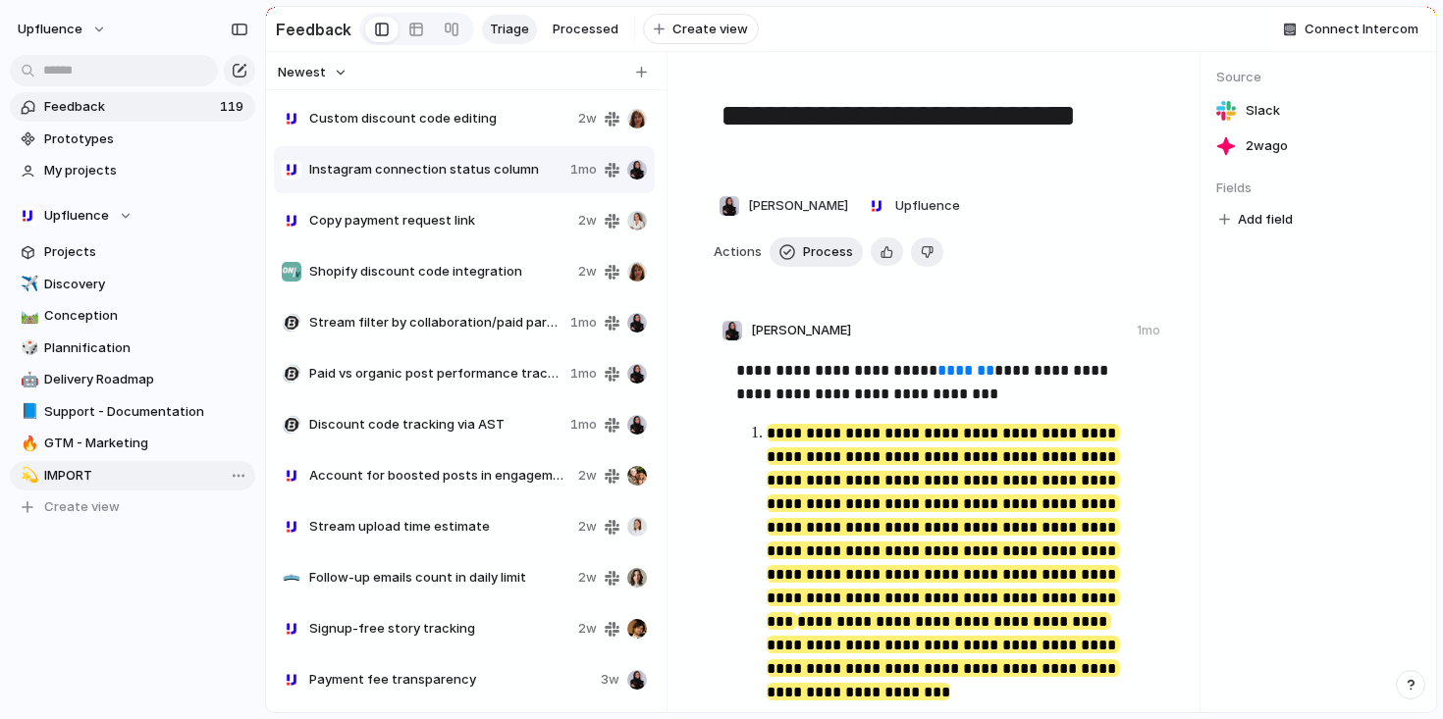
click at [456, 225] on span "Copy payment request link" at bounding box center [439, 221] width 261 height 20
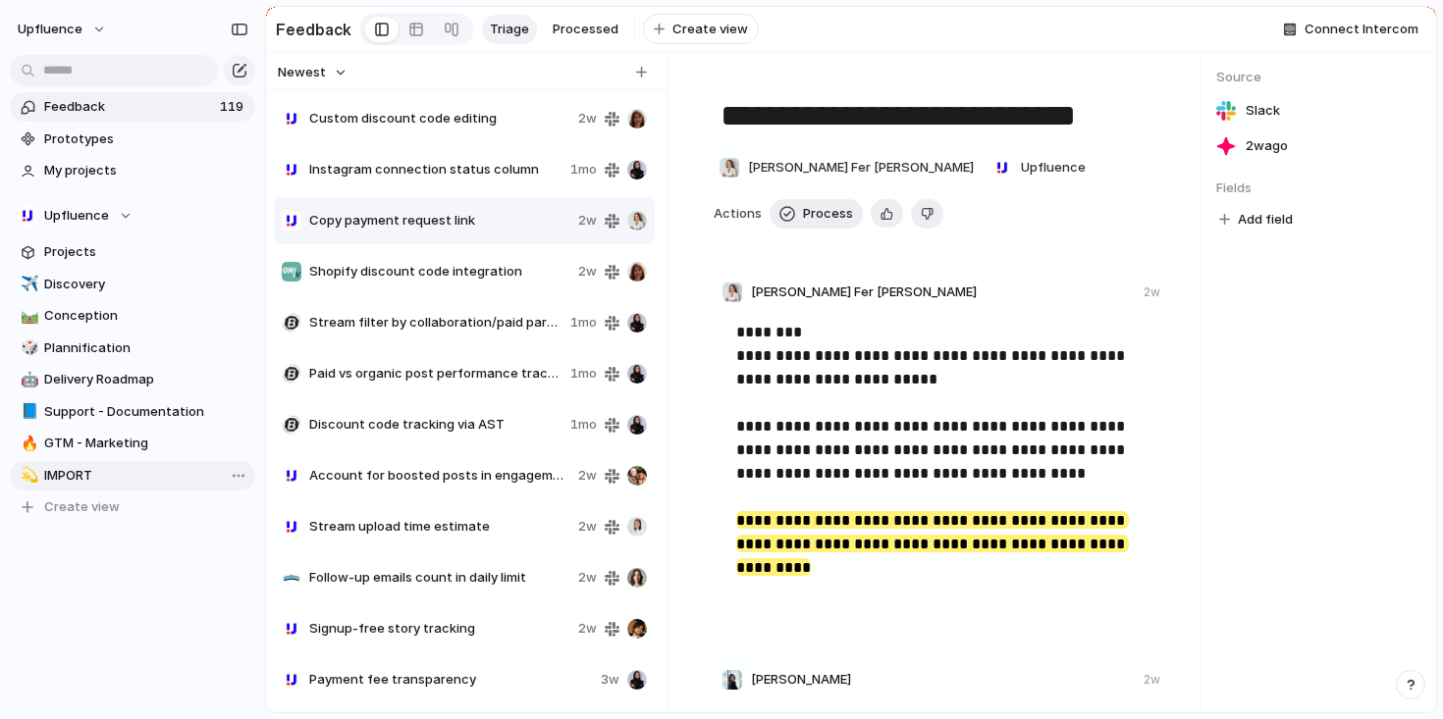
click at [417, 129] on span "Custom discount code editing" at bounding box center [439, 119] width 261 height 20
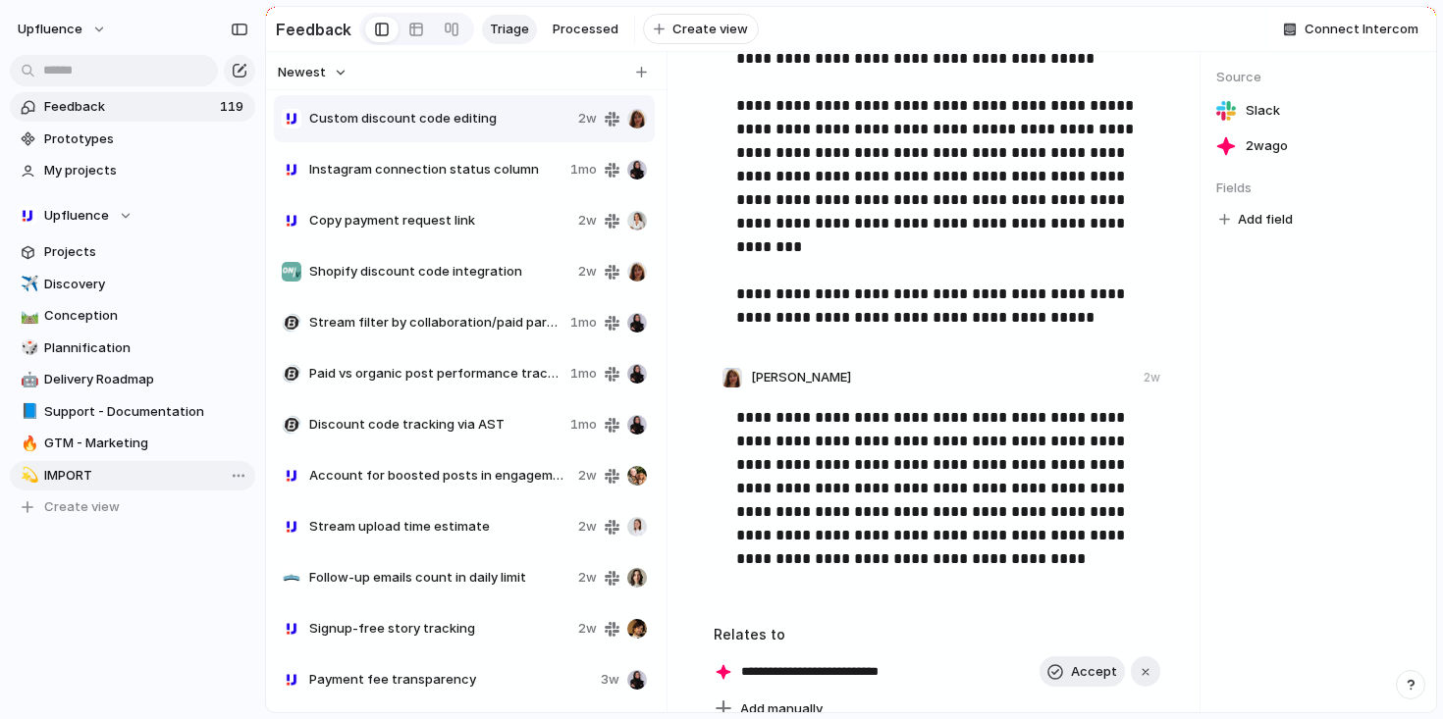
scroll to position [728, 0]
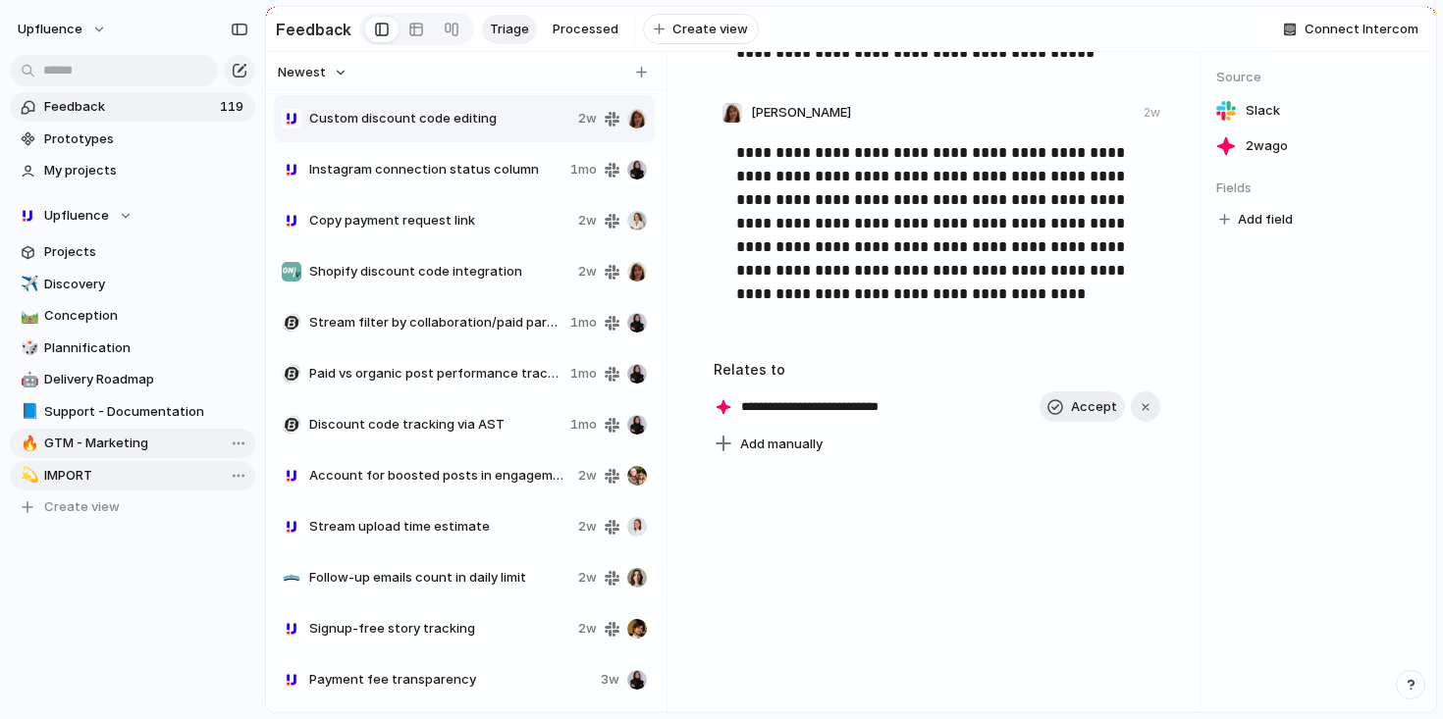
click at [94, 455] on link "🔥 GTM - Marketing" at bounding box center [132, 443] width 245 height 29
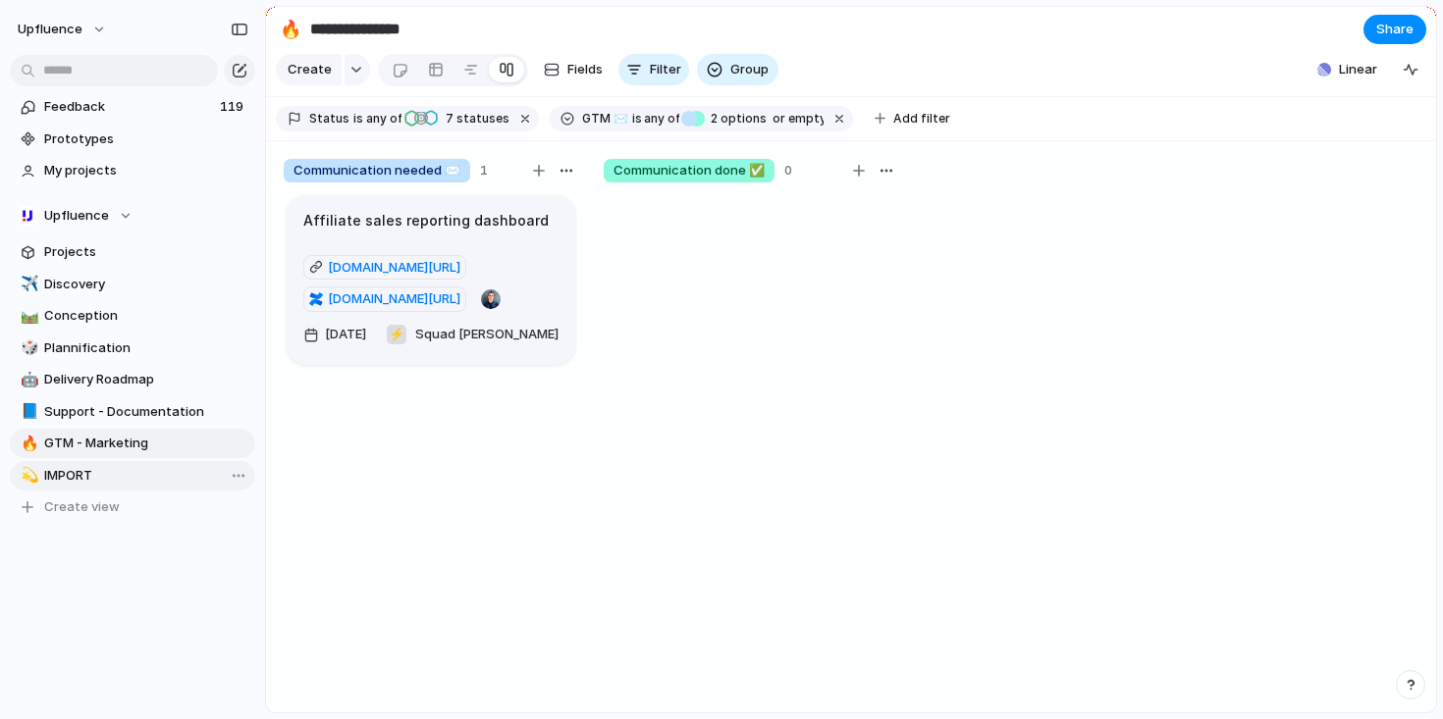
click at [86, 472] on span "IMPORT" at bounding box center [146, 476] width 204 height 20
type input "******"
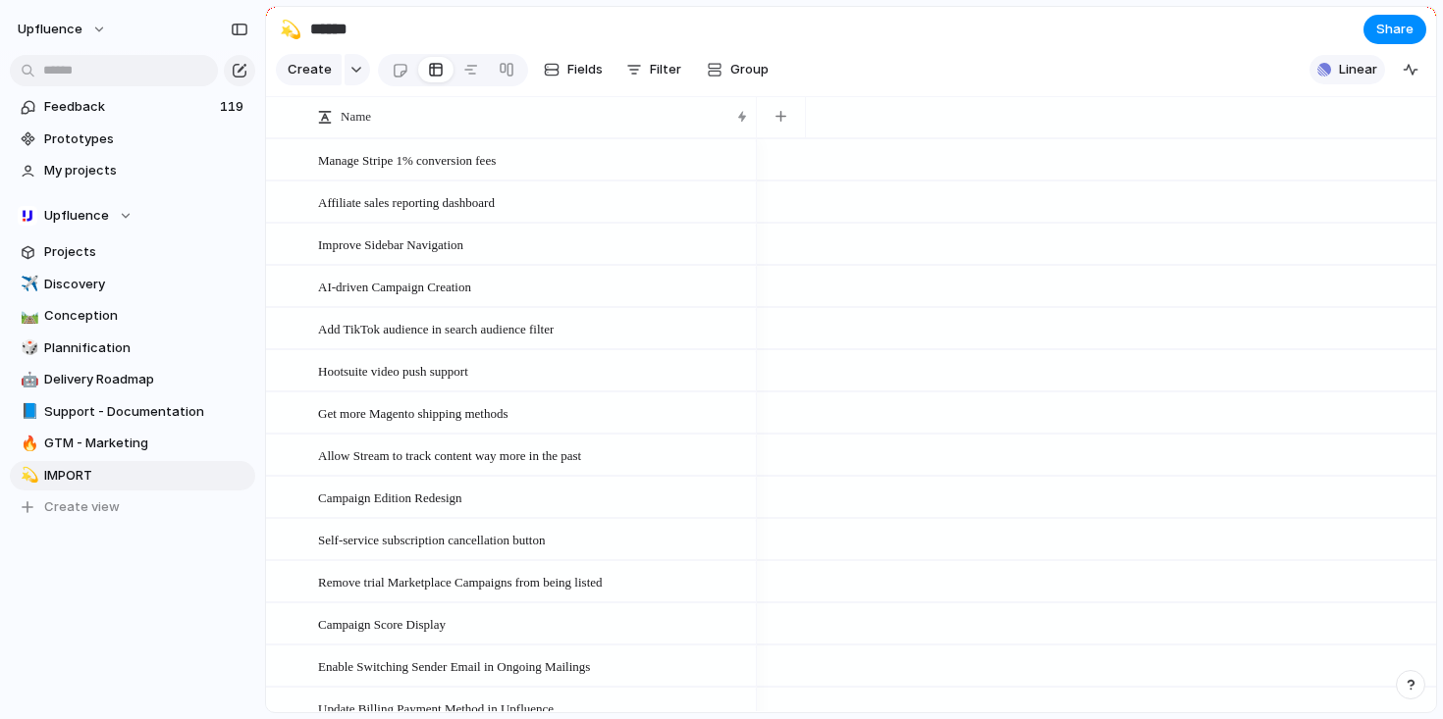
click at [1354, 84] on button "Linear" at bounding box center [1347, 69] width 76 height 29
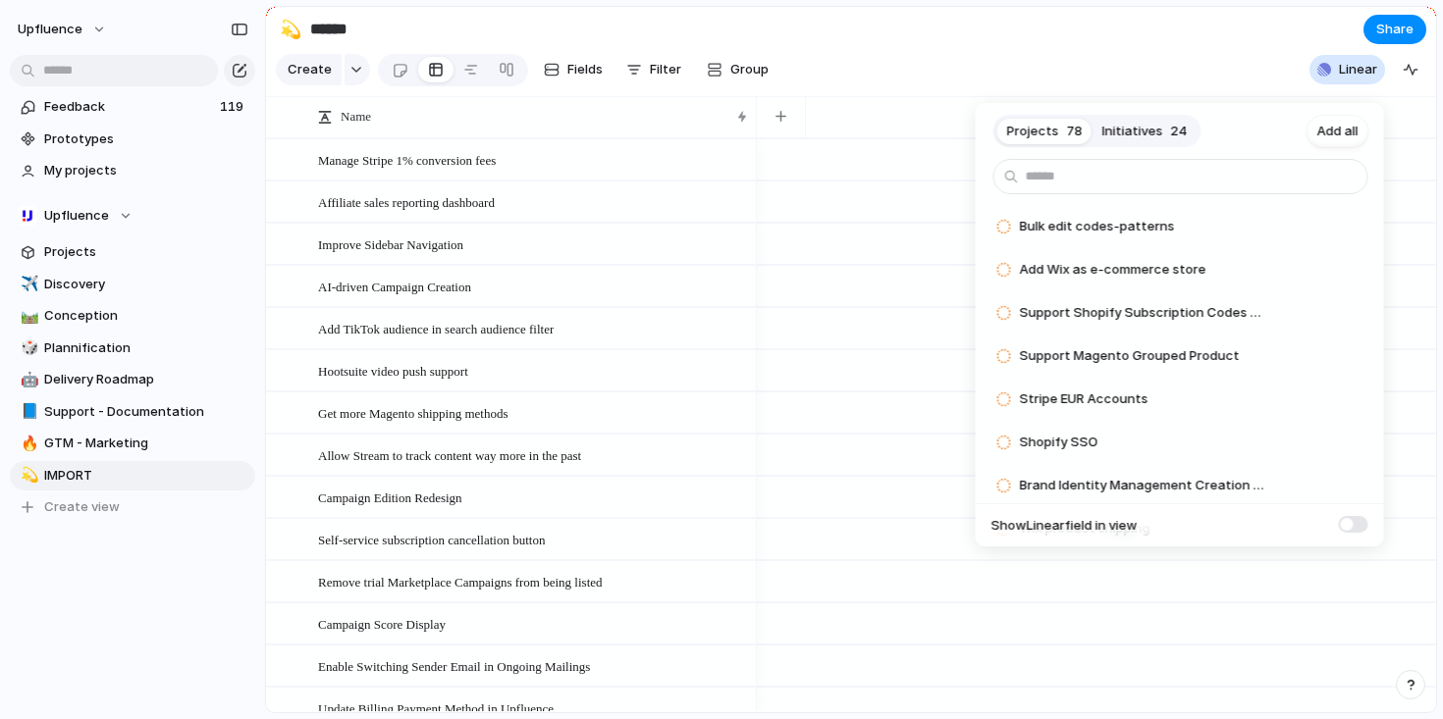
click at [1357, 521] on span at bounding box center [1353, 524] width 29 height 17
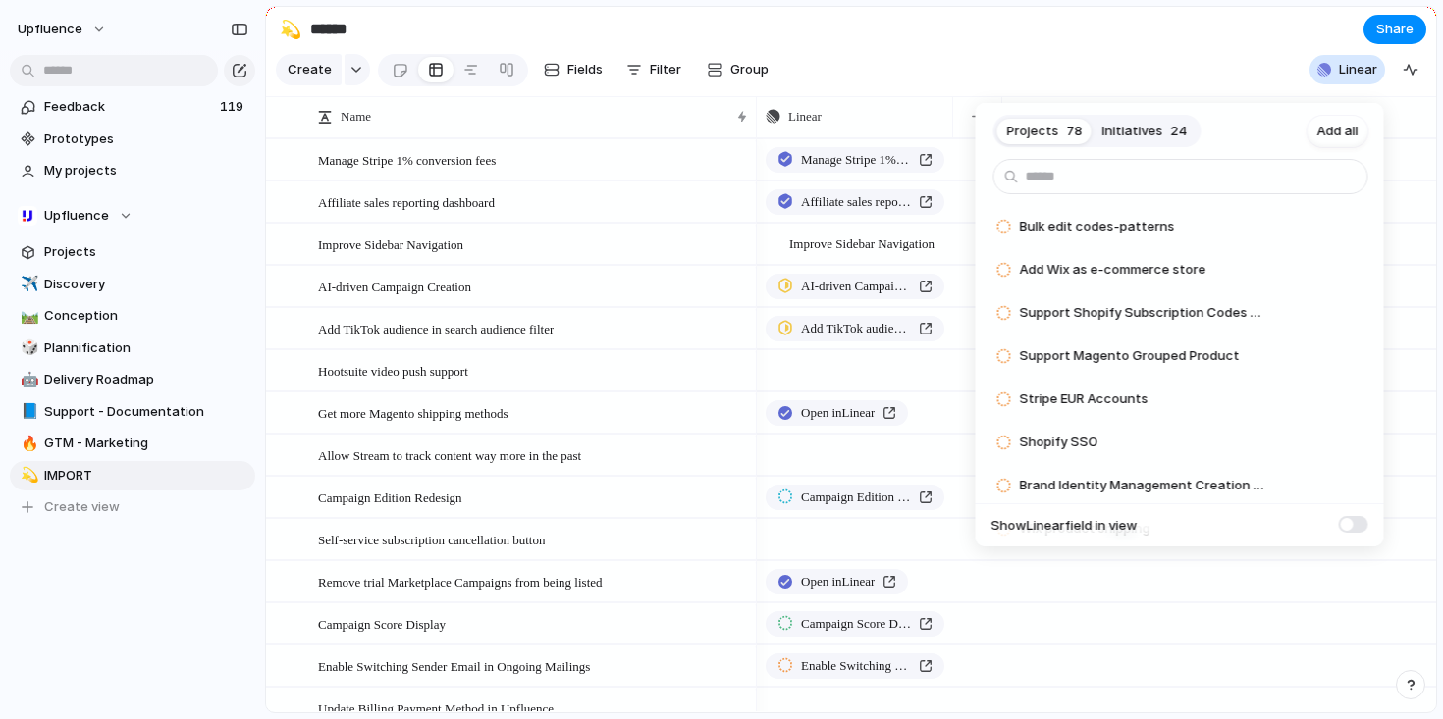
click at [1354, 524] on span at bounding box center [1353, 524] width 29 height 17
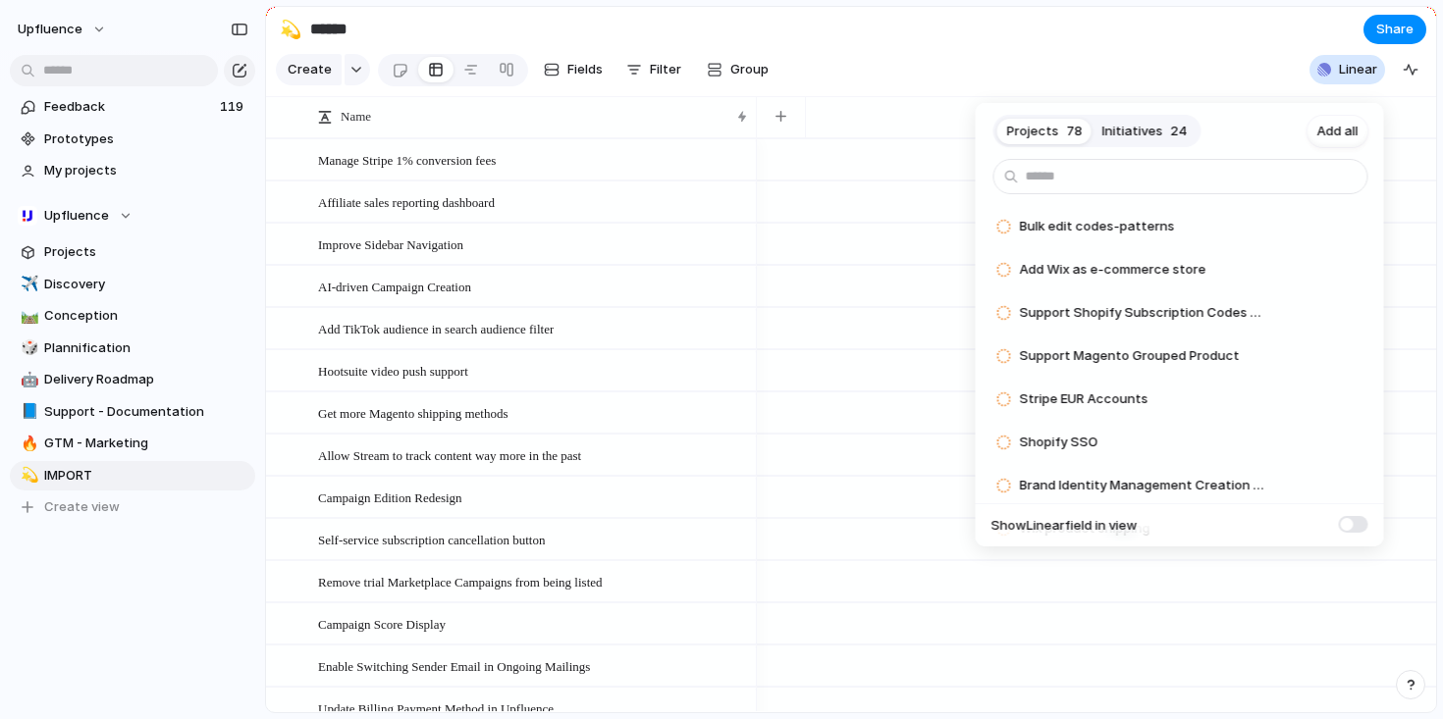
click at [1354, 524] on span at bounding box center [1353, 524] width 29 height 17
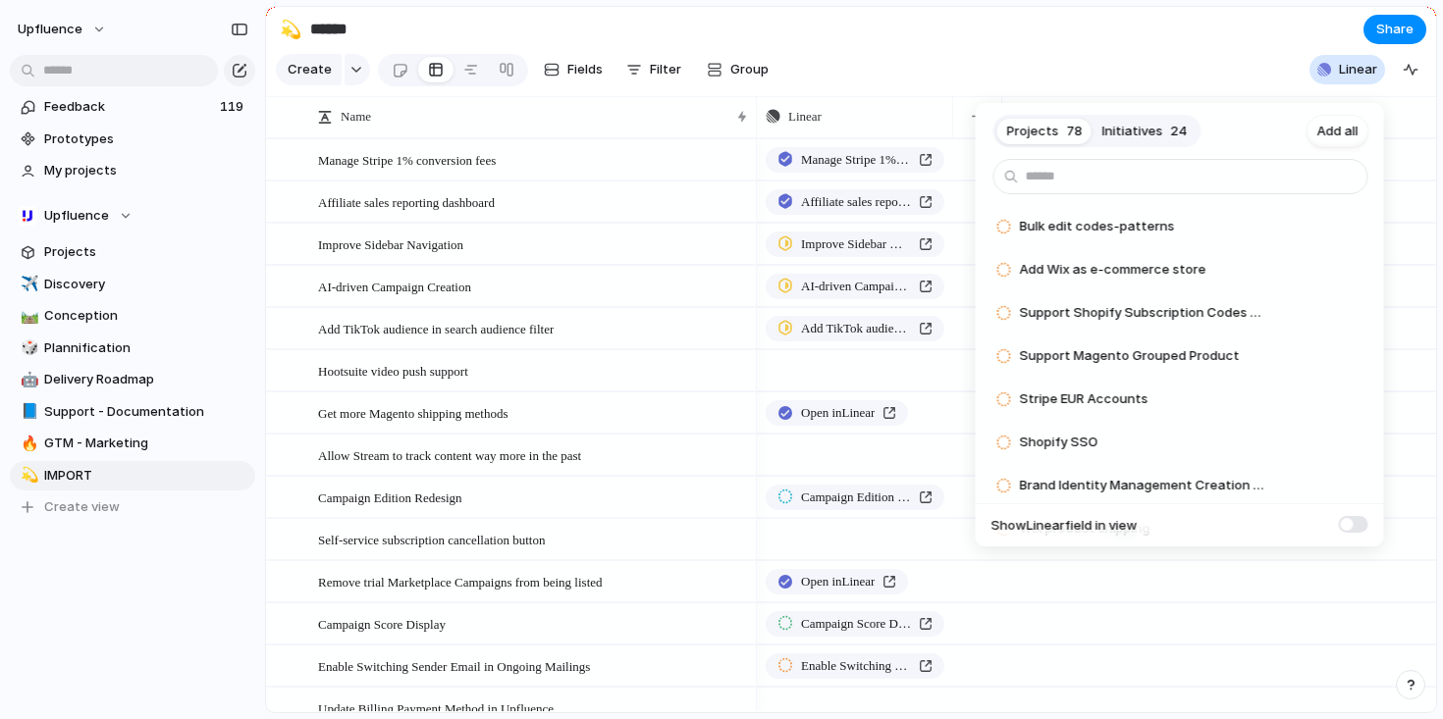
click at [837, 392] on div "Projects 78 Initiatives 24 Add all Bulk edit codes-patterns Add Add Wix as e-co…" at bounding box center [721, 359] width 1443 height 719
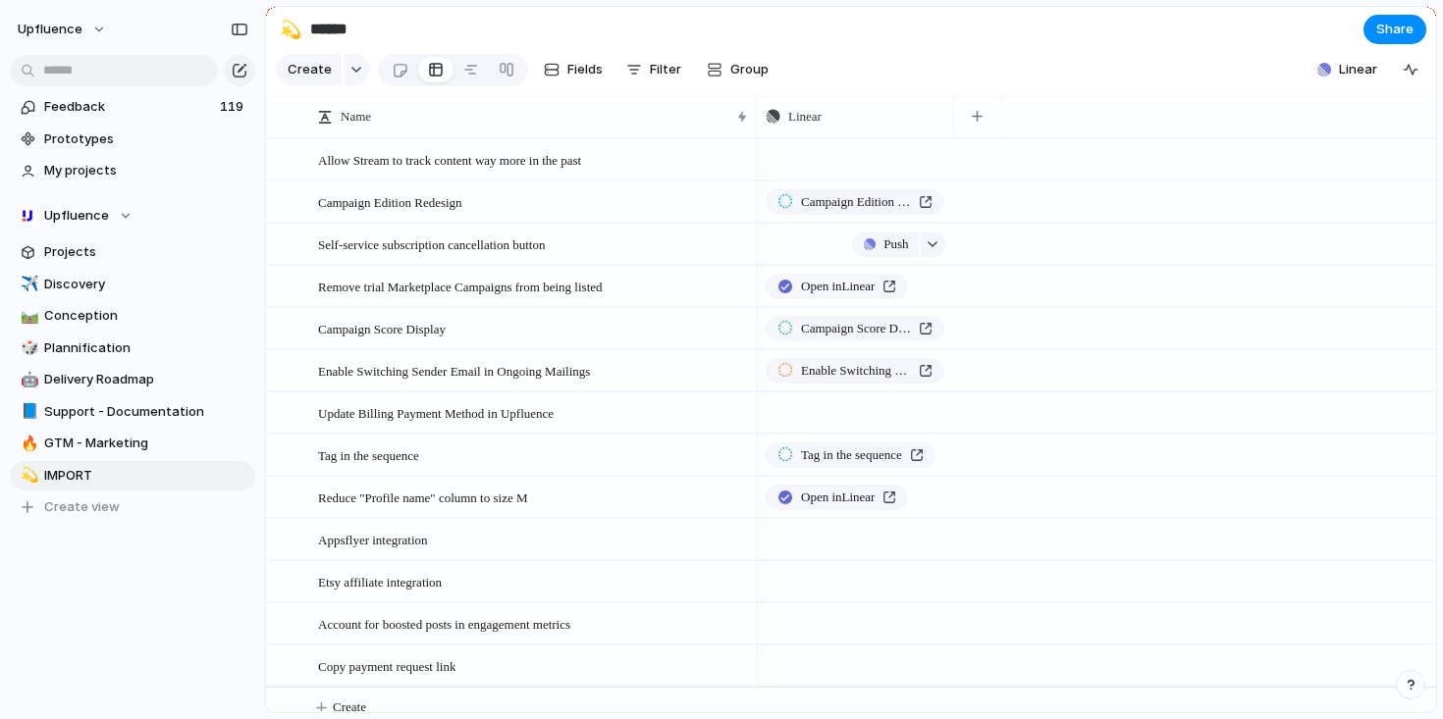
scroll to position [328, 0]
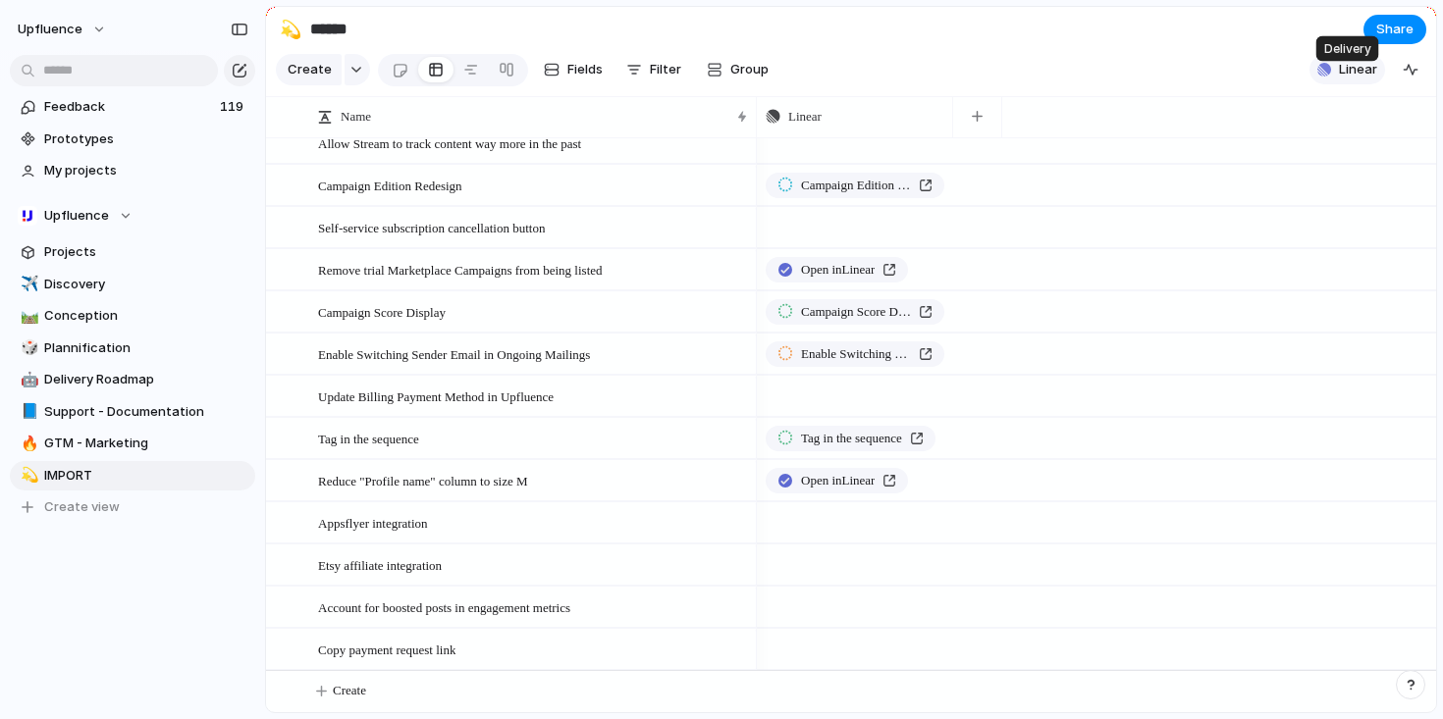
click at [1367, 80] on span "Linear" at bounding box center [1358, 70] width 38 height 20
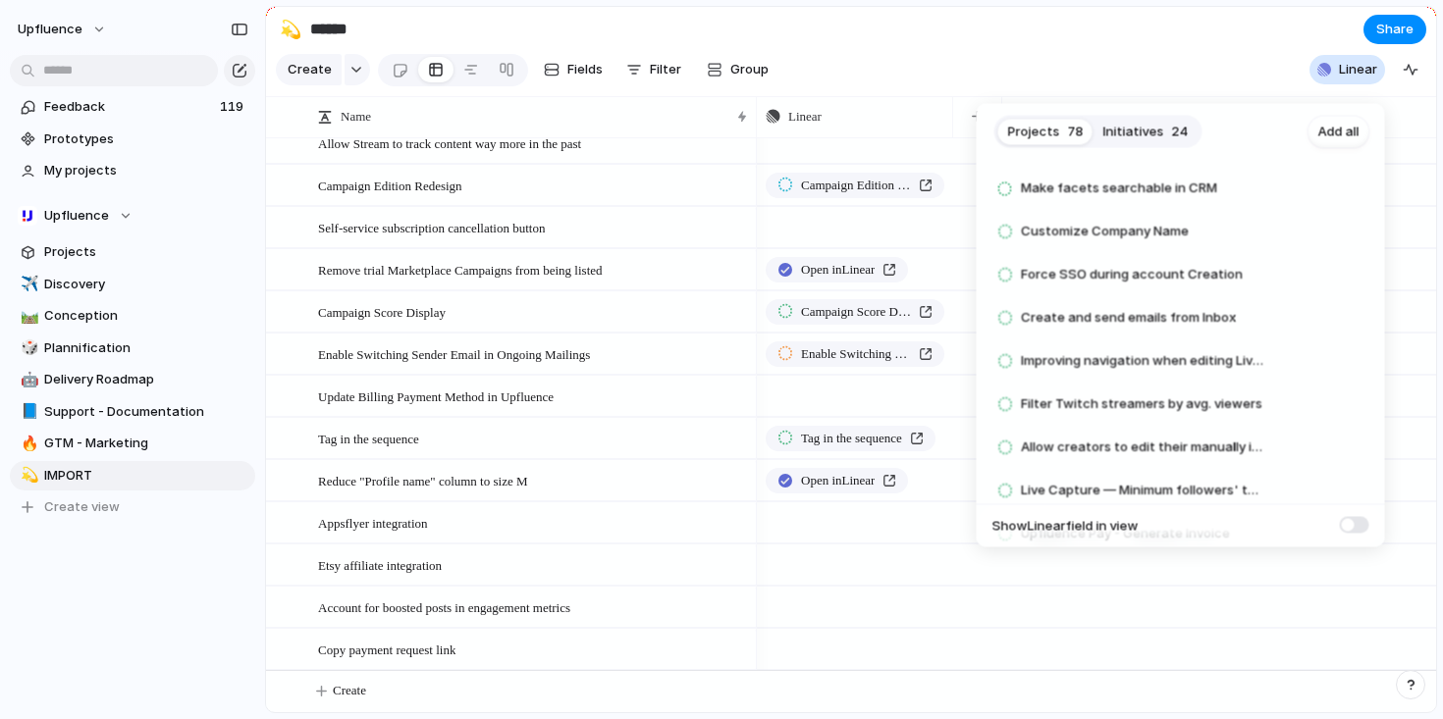
scroll to position [670, 0]
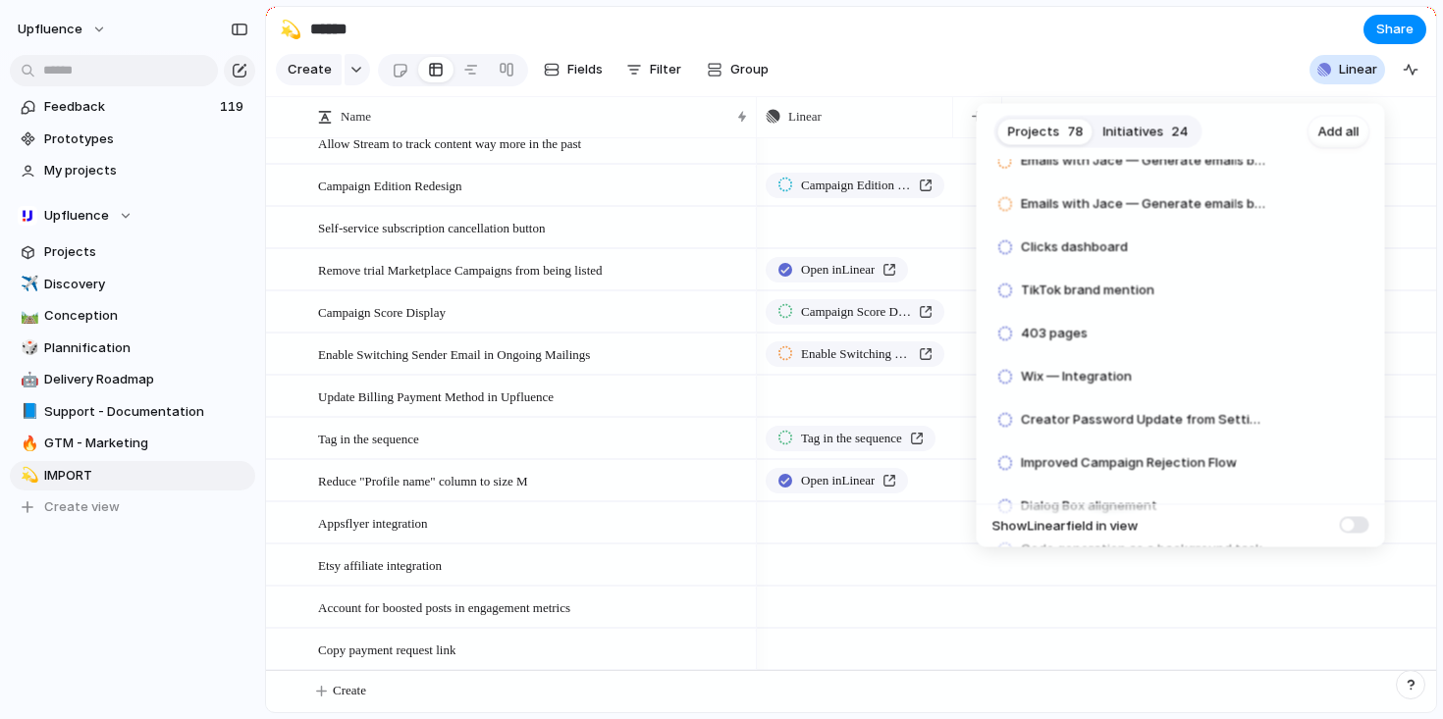
click at [934, 59] on div "Projects 78 Initiatives 24 Add all Bulk edit codes-patterns Add Add Wix as e-co…" at bounding box center [721, 359] width 1443 height 719
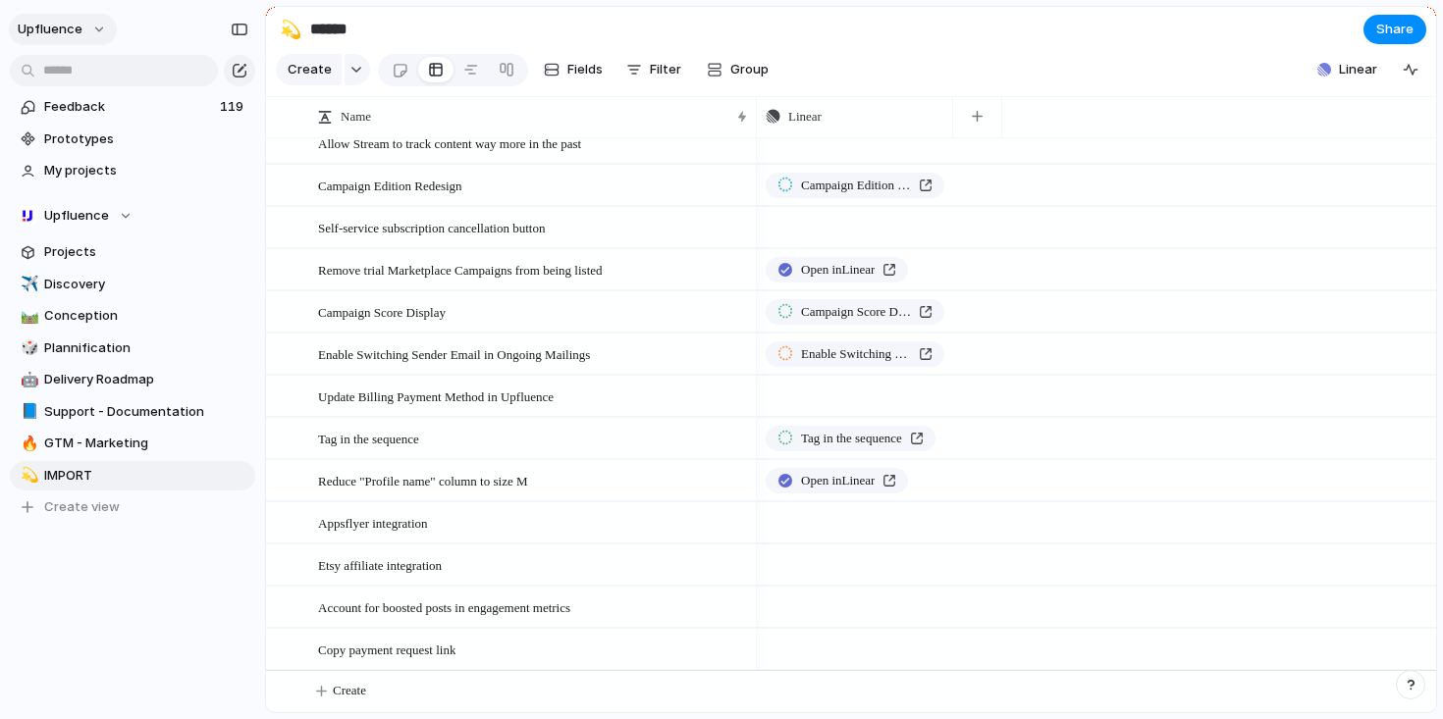
click at [88, 30] on button "Upfluence" at bounding box center [63, 29] width 108 height 31
click at [89, 78] on span "Settings" at bounding box center [72, 74] width 54 height 20
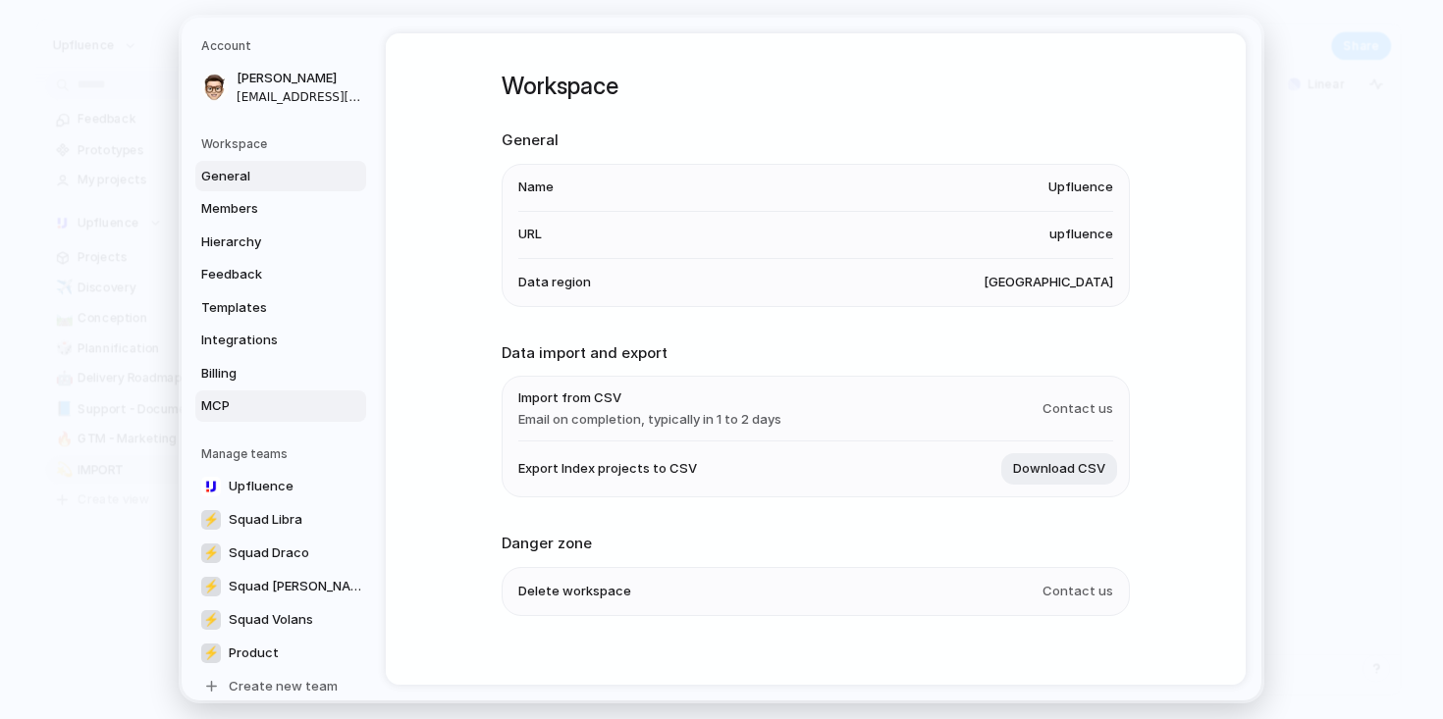
scroll to position [21, 0]
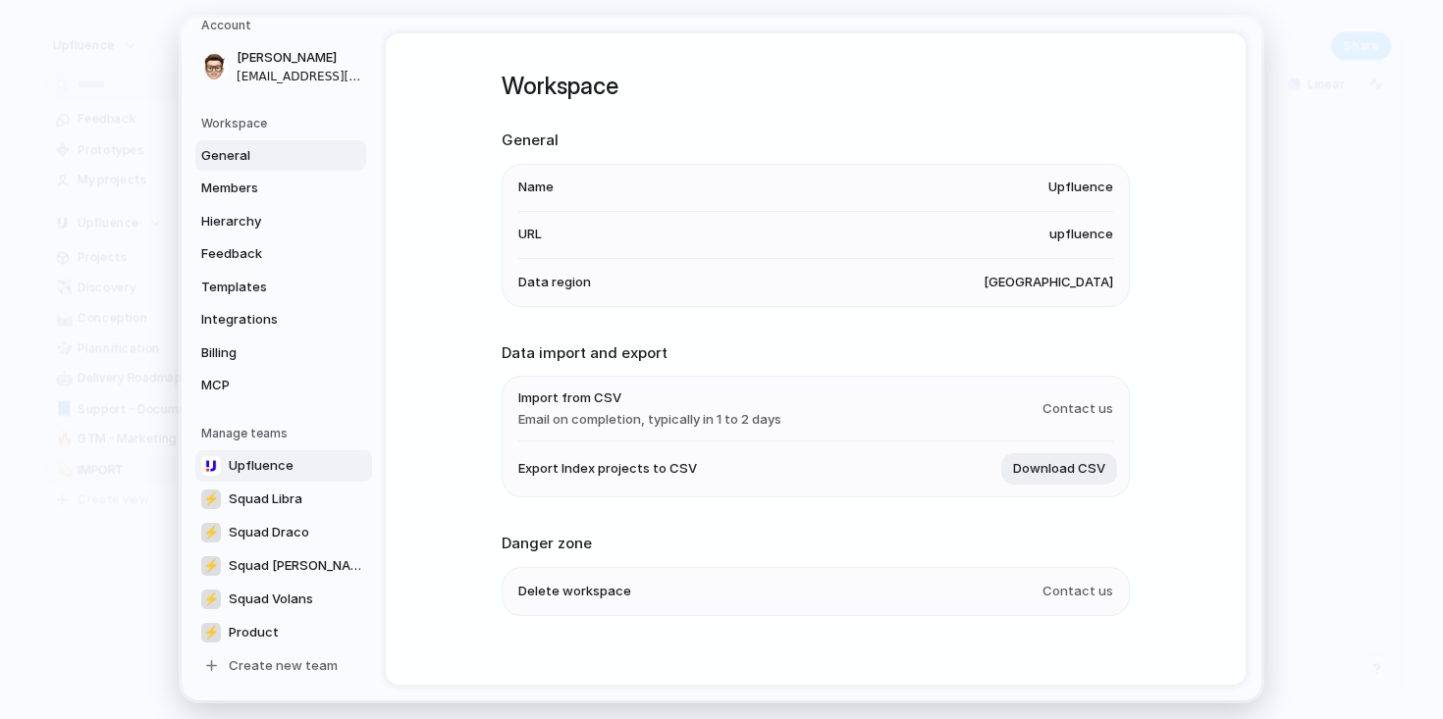
click at [283, 476] on link "Upfluence" at bounding box center [283, 466] width 177 height 31
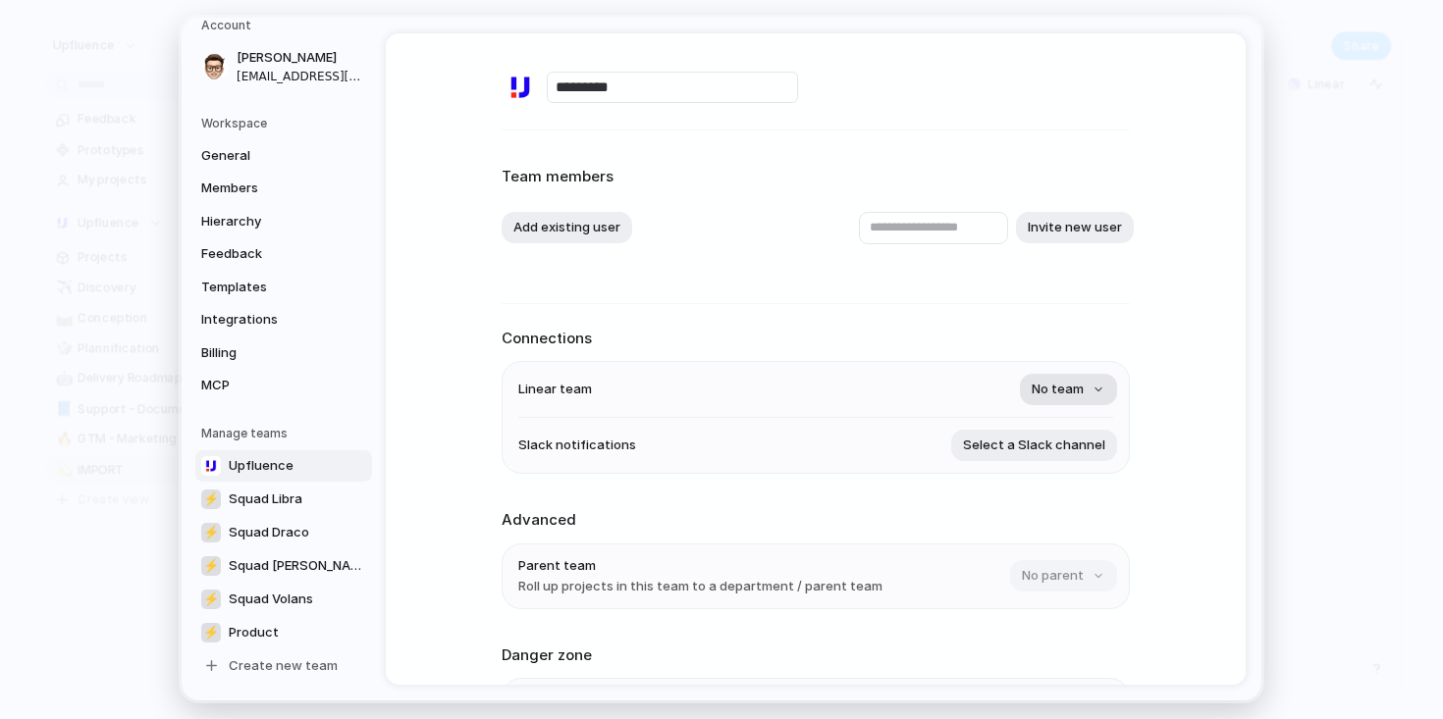
click at [1039, 386] on span "No team" at bounding box center [1058, 391] width 52 height 20
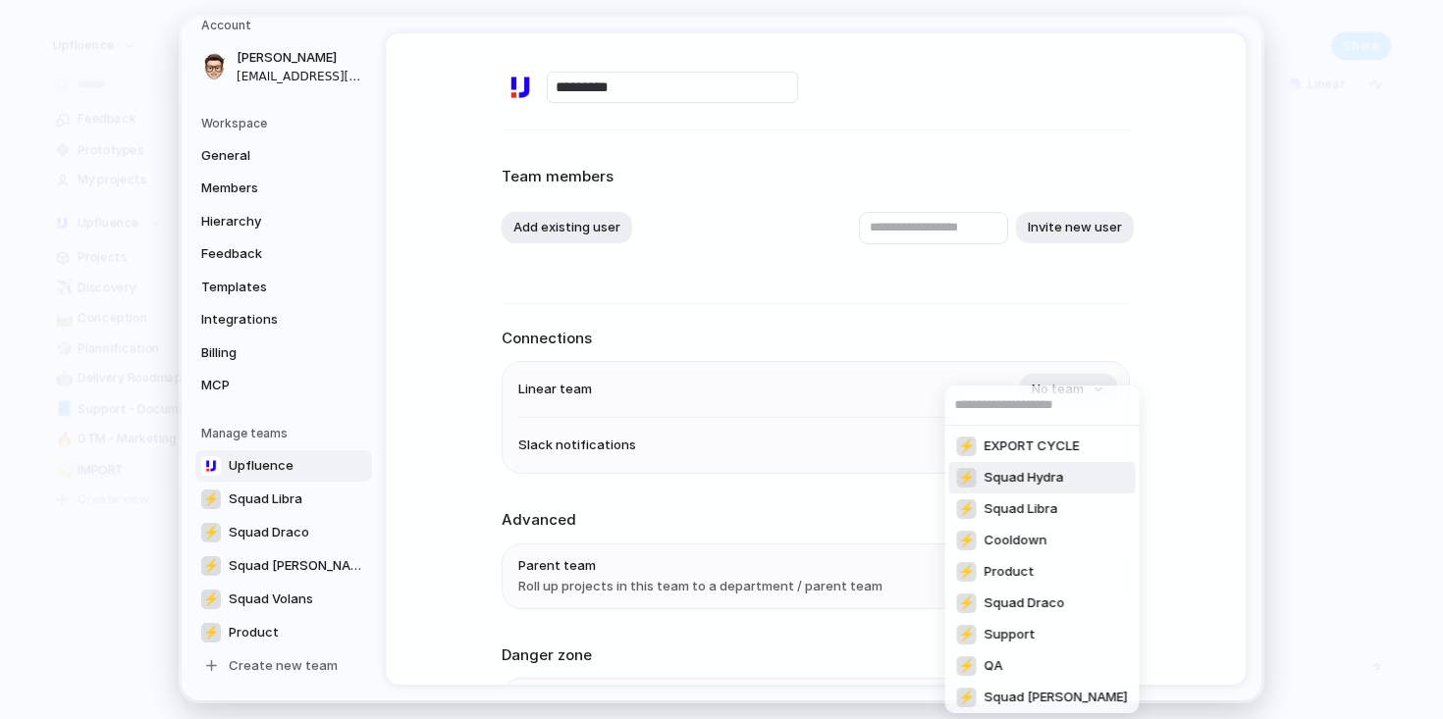
scroll to position [5, 0]
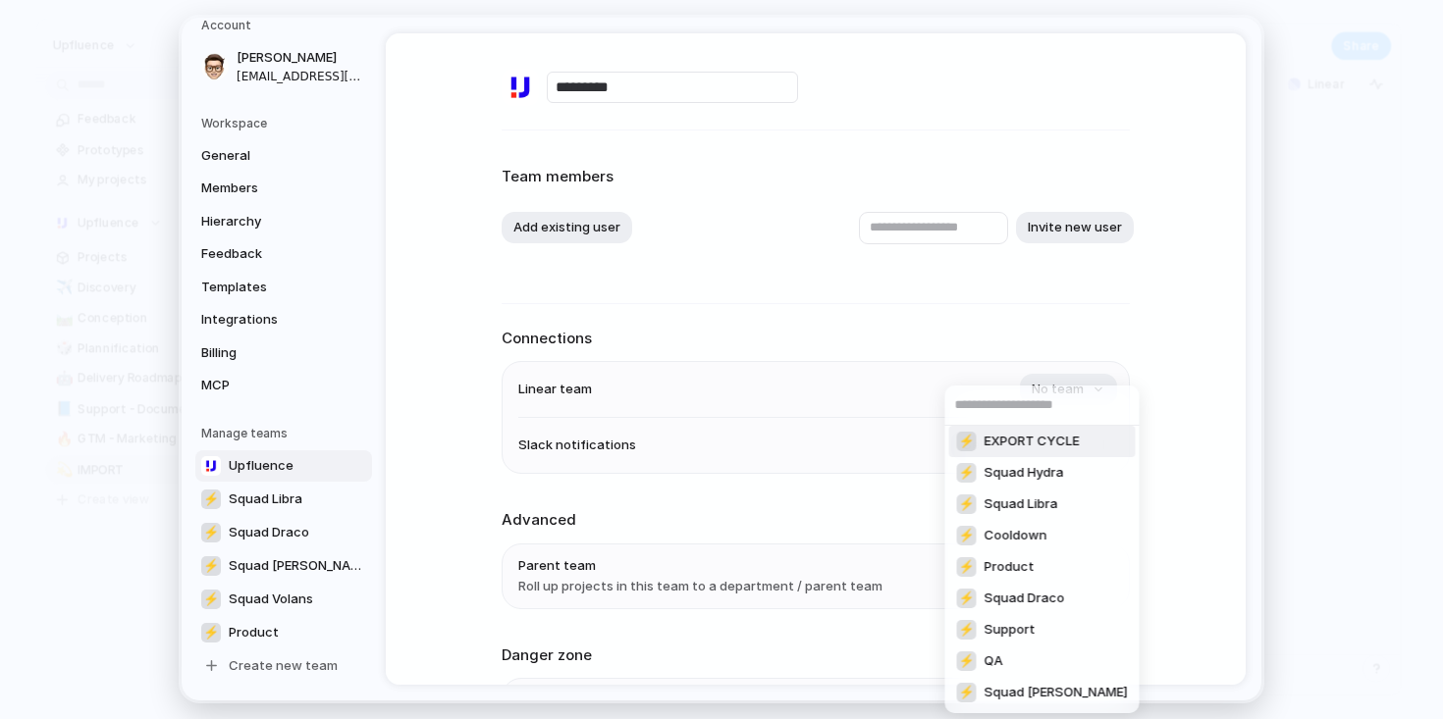
click at [927, 325] on div "⚡ EXPORT CYCLE ⚡ Squad Hydra ⚡ Squad Libra ⚡ Cooldown ⚡ Product ⚡ Squad Draco ⚡…" at bounding box center [721, 359] width 1443 height 719
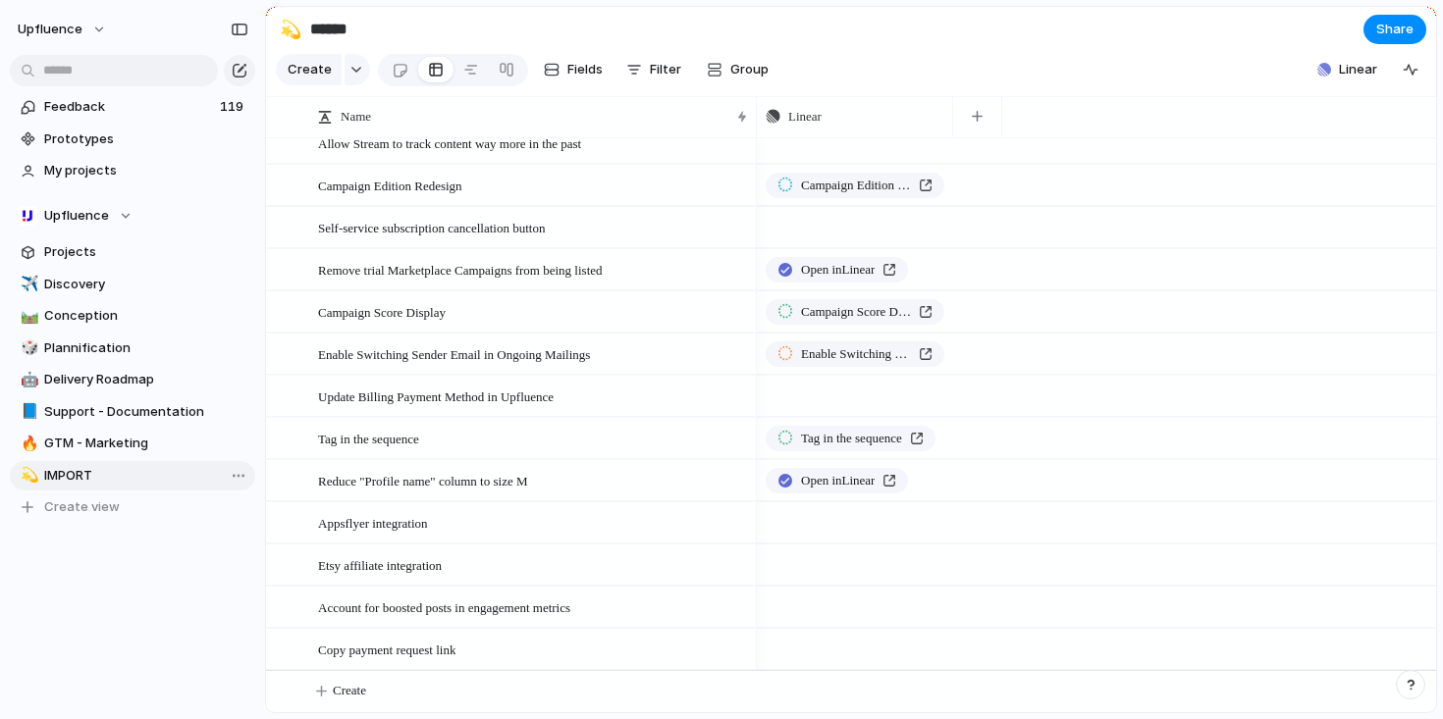
click at [105, 475] on span "IMPORT" at bounding box center [146, 476] width 204 height 20
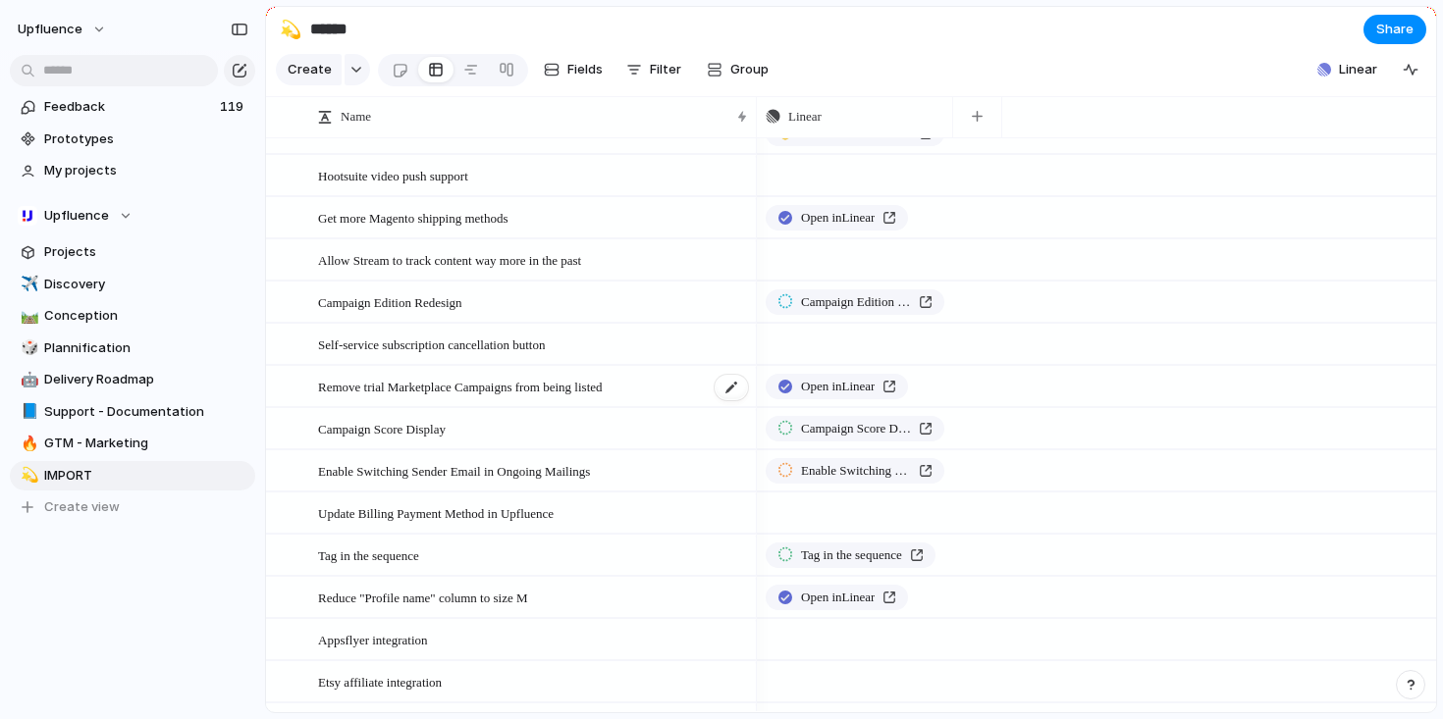
scroll to position [328, 0]
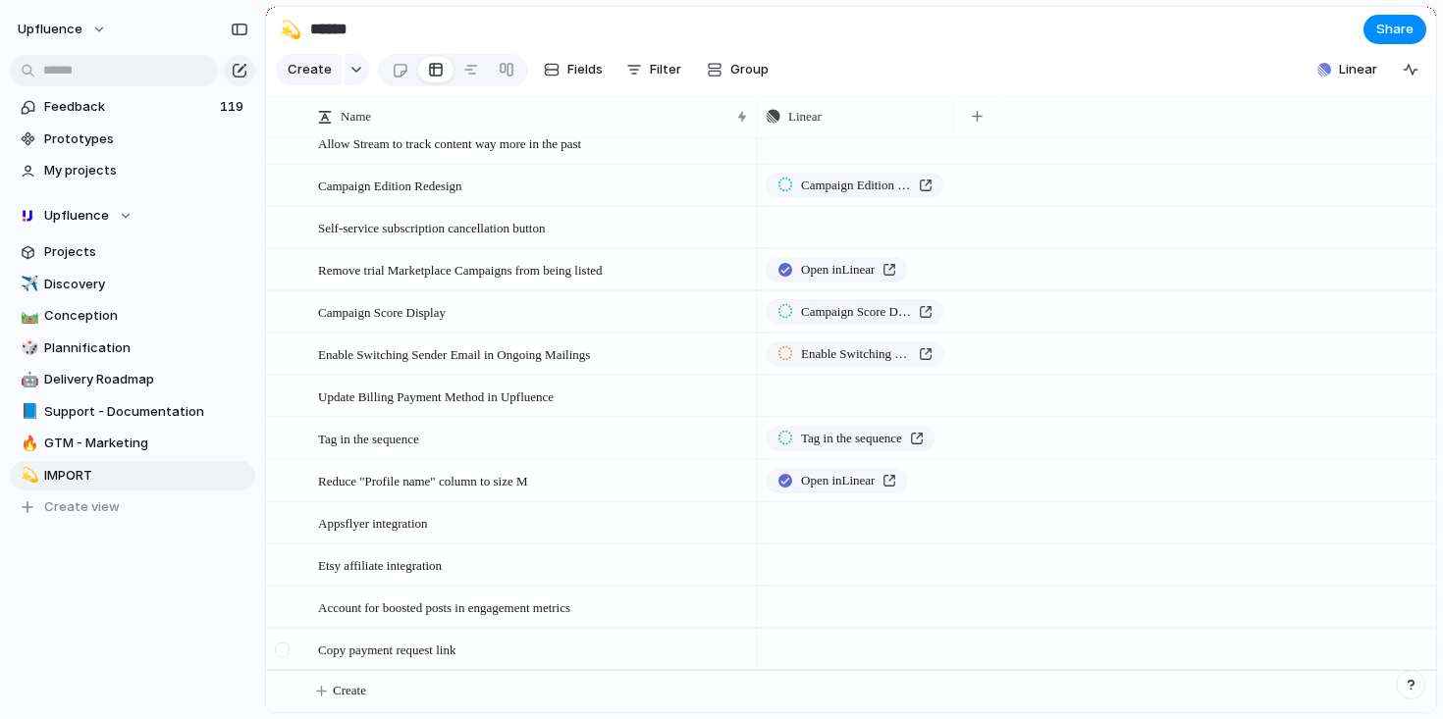
click at [287, 648] on div at bounding box center [282, 650] width 15 height 15
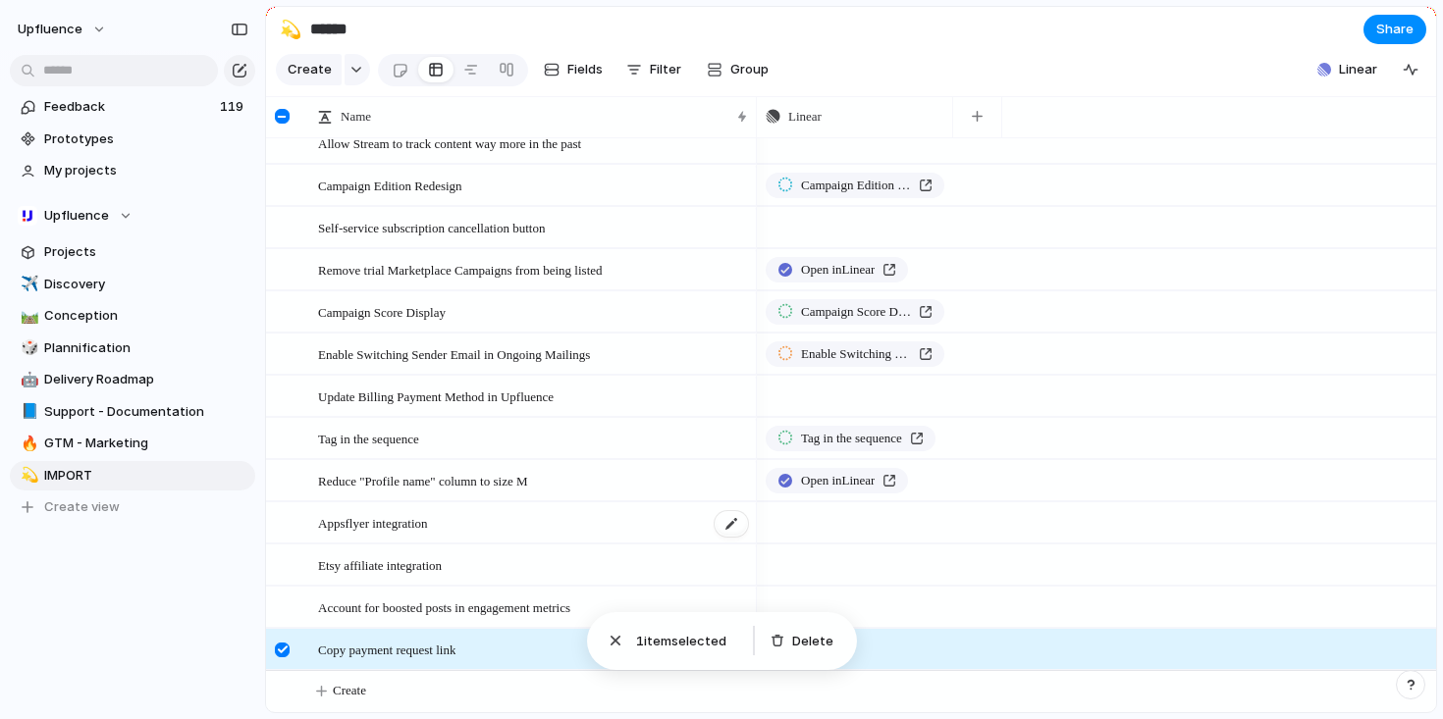
scroll to position [0, 0]
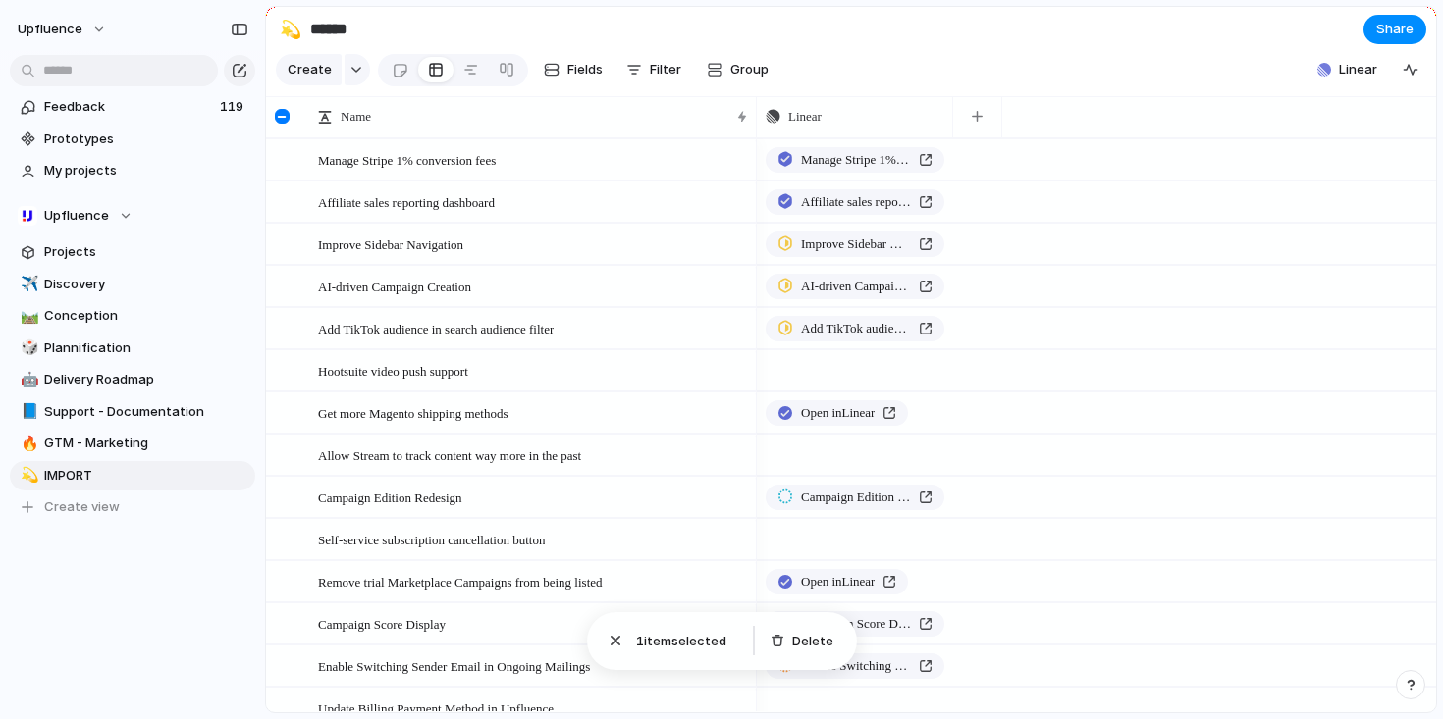
click at [282, 137] on div at bounding box center [284, 116] width 36 height 41
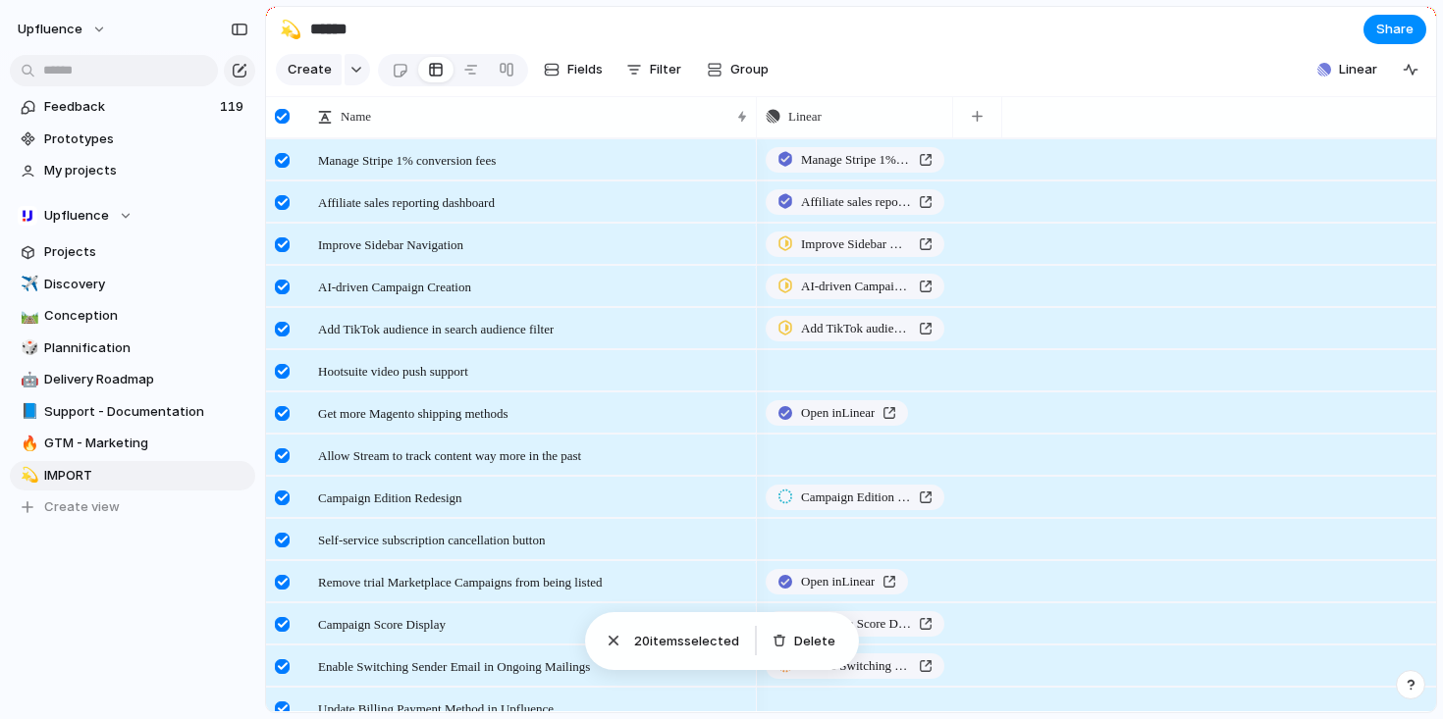
click at [282, 124] on div at bounding box center [282, 116] width 15 height 15
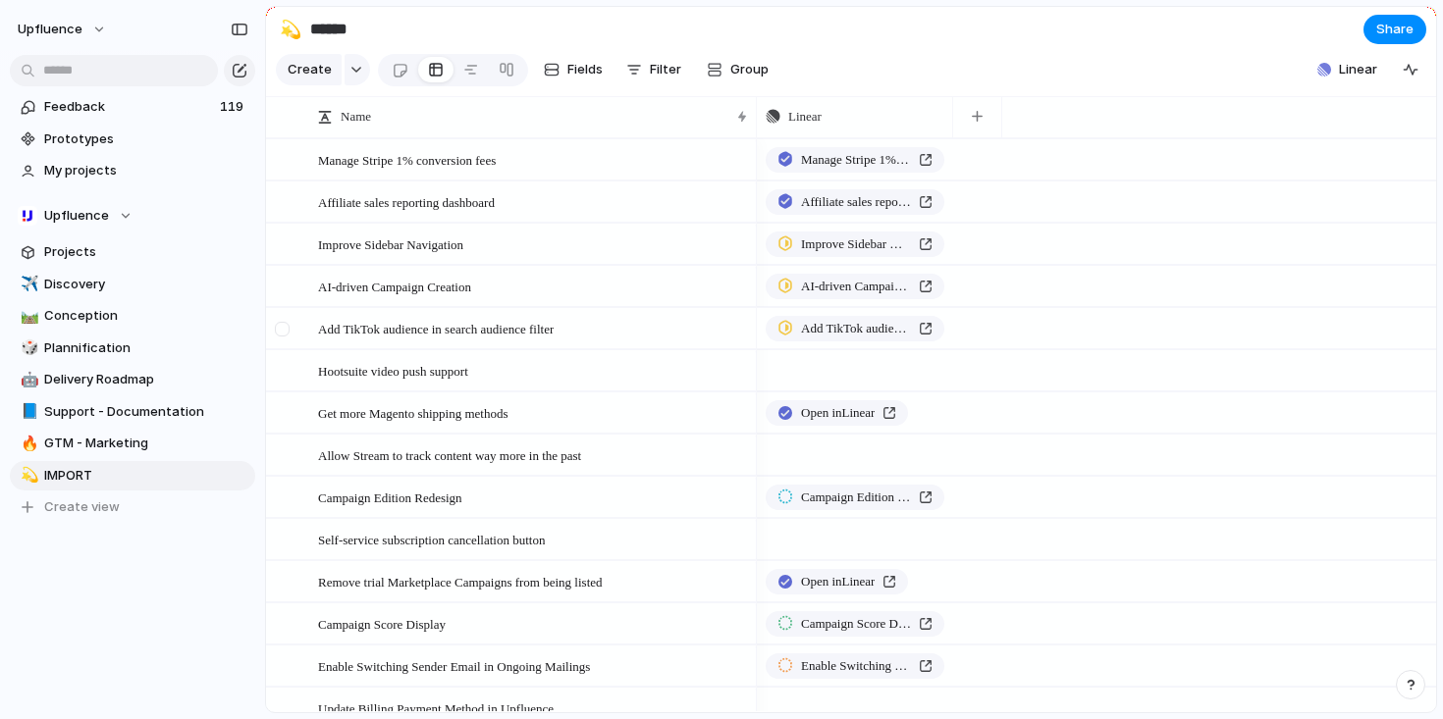
click at [283, 337] on div at bounding box center [282, 329] width 15 height 15
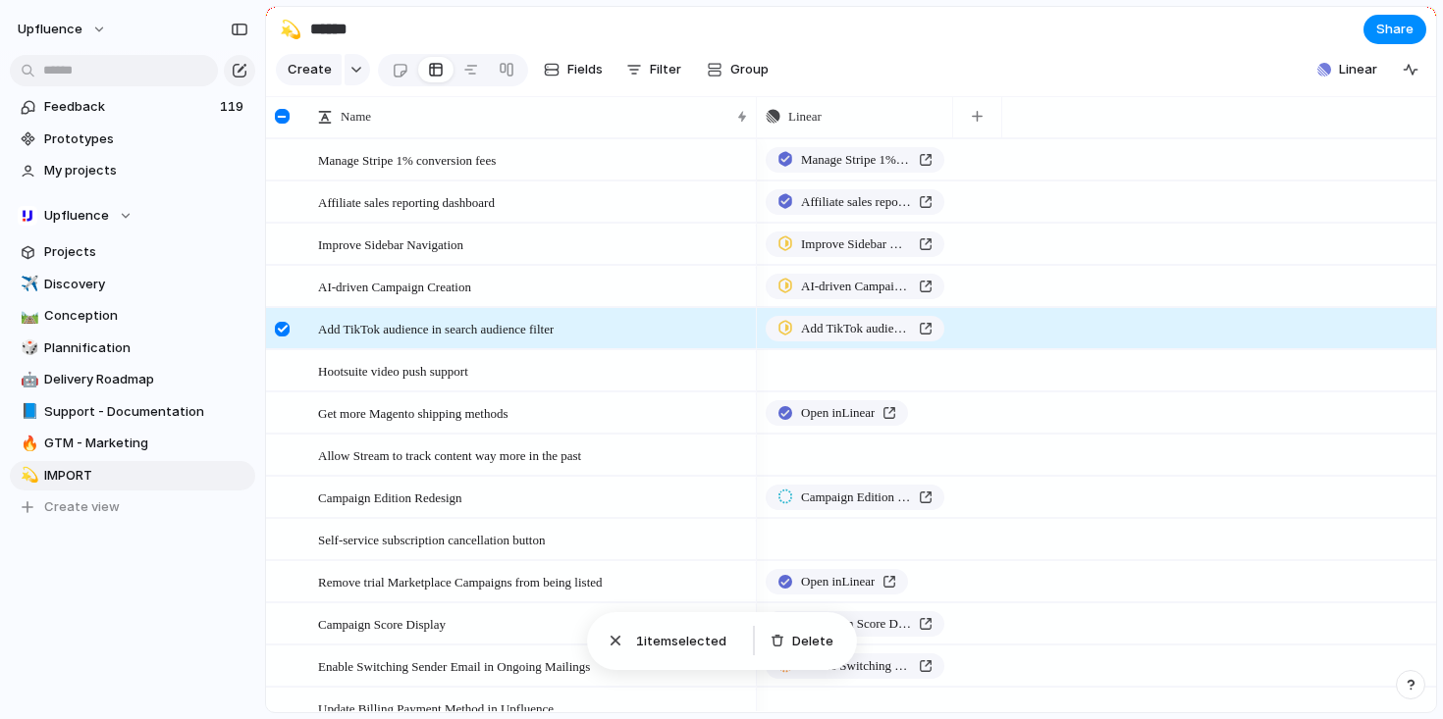
click at [283, 337] on div at bounding box center [282, 329] width 15 height 15
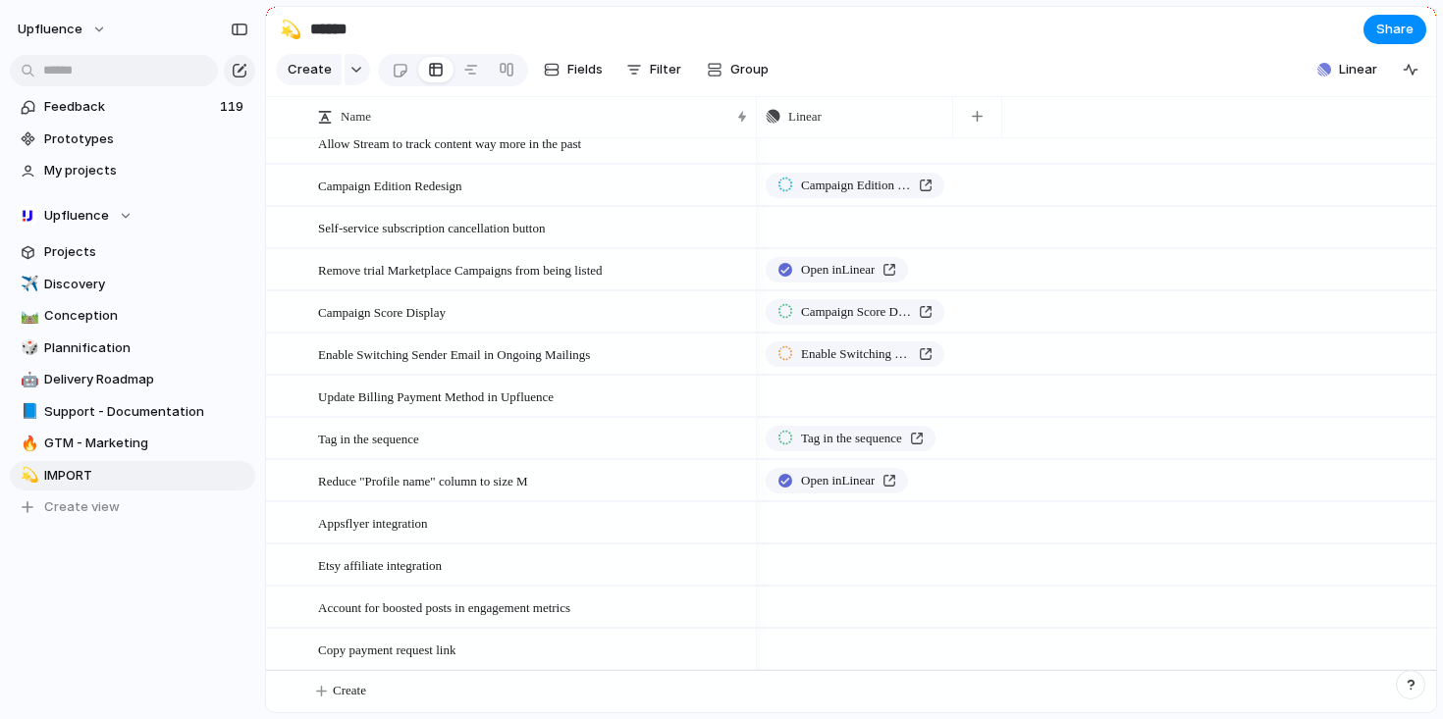
scroll to position [155, 0]
click at [1348, 80] on span "Linear" at bounding box center [1358, 70] width 38 height 20
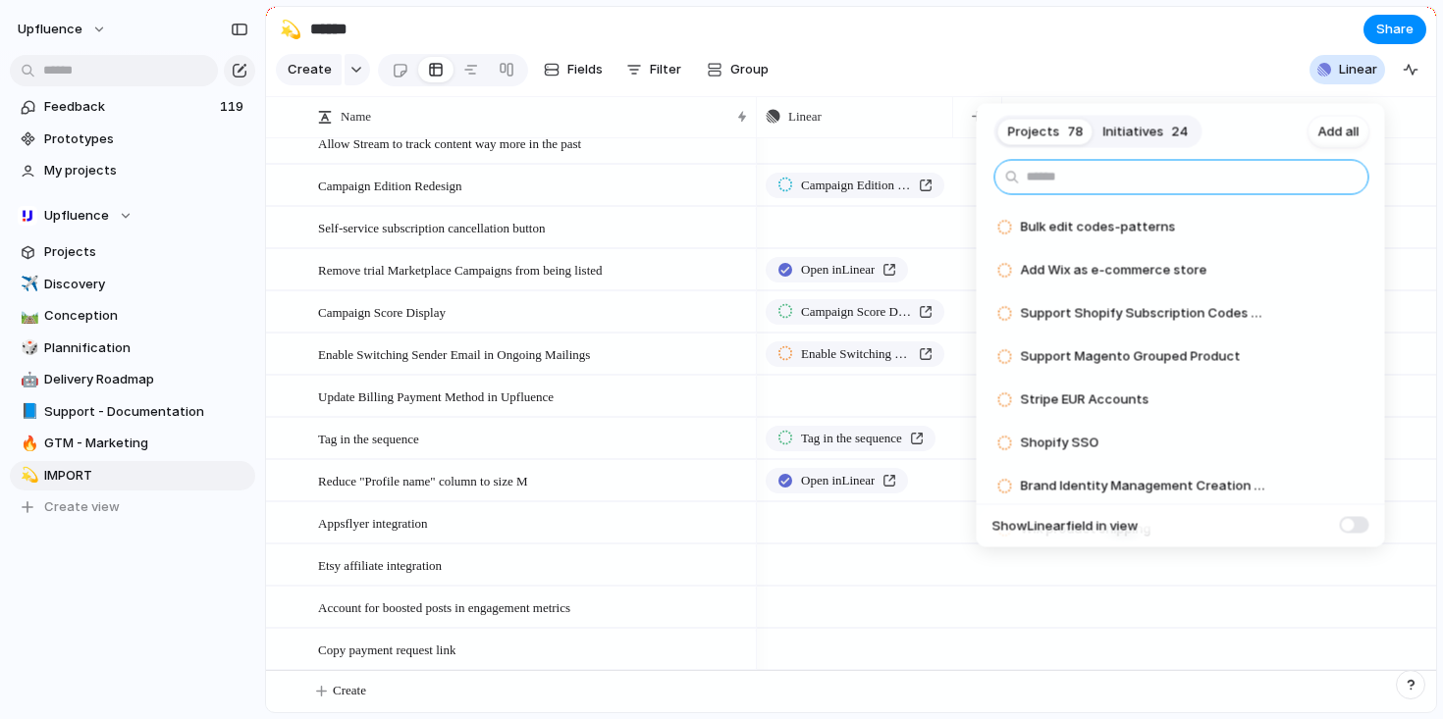
click at [1198, 176] on input "text" at bounding box center [1181, 177] width 375 height 35
type input "***"
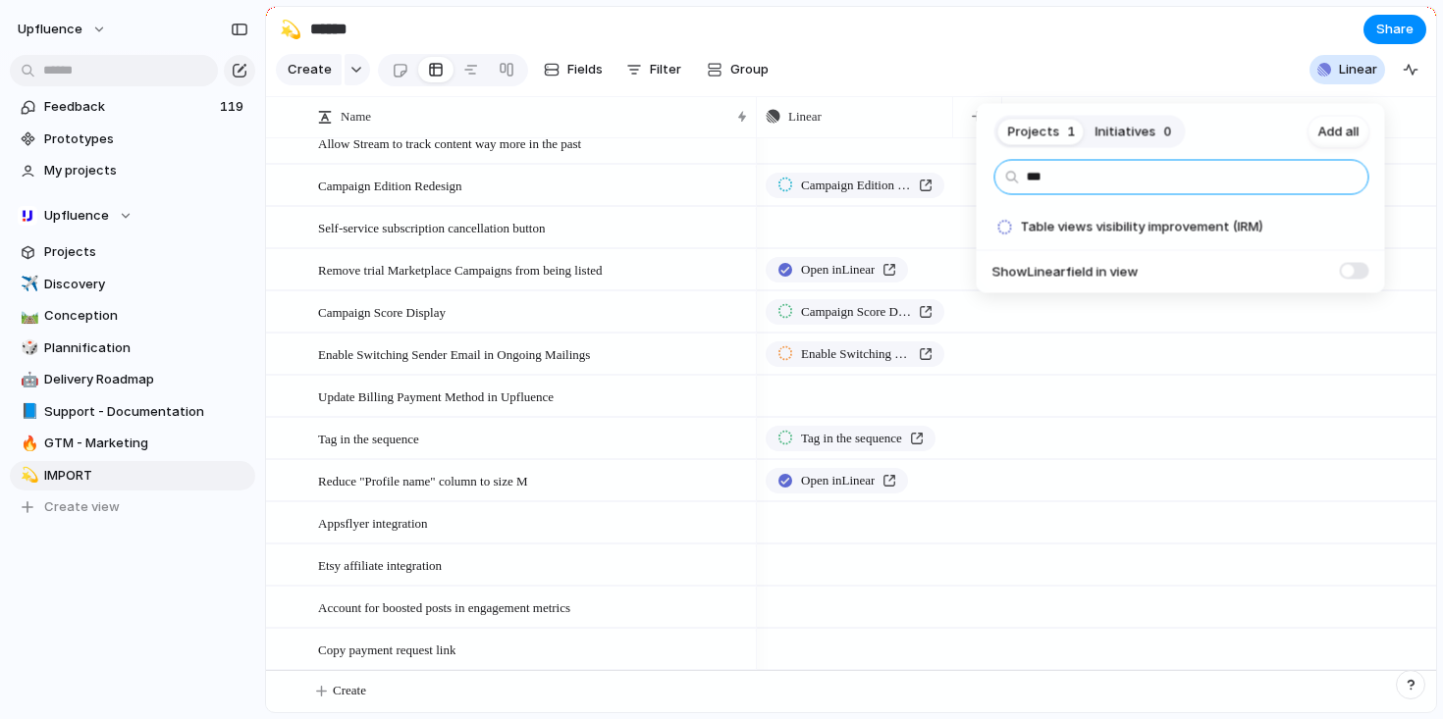
drag, startPoint x: 1136, startPoint y: 181, endPoint x: 985, endPoint y: 180, distance: 150.2
click at [985, 180] on ul "*** Table views visibility improvement (IRM) Add" at bounding box center [1181, 226] width 408 height 133
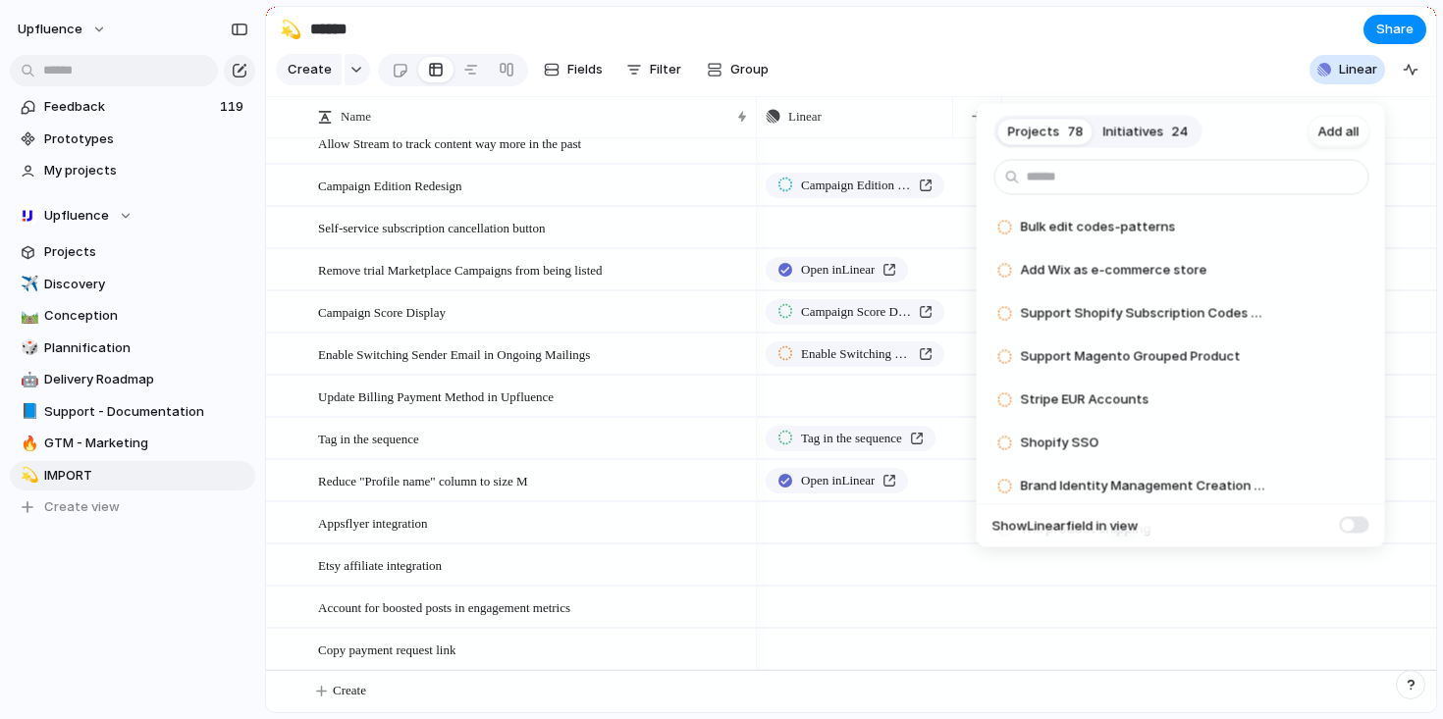
click at [1122, 136] on span "Initiatives" at bounding box center [1133, 132] width 61 height 20
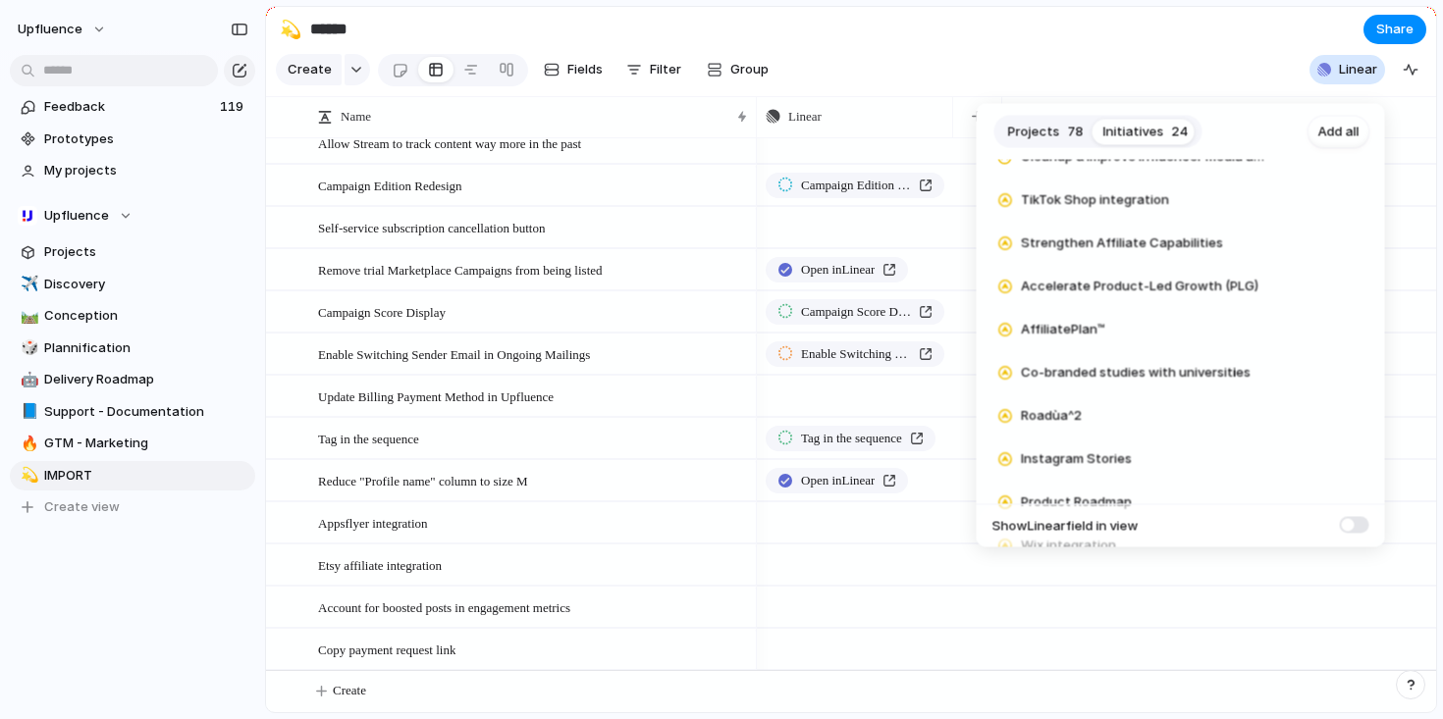
scroll to position [23, 0]
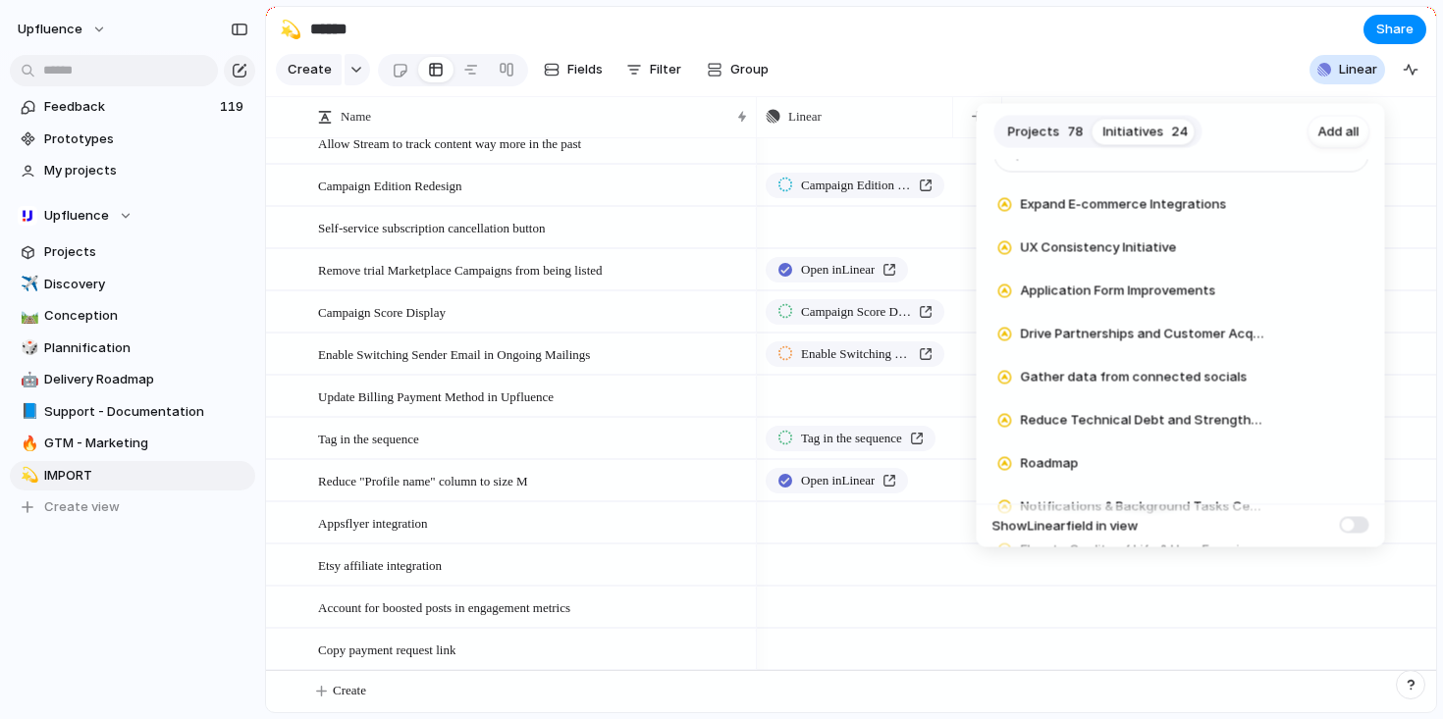
click at [1043, 117] on button "Projects 78" at bounding box center [1045, 131] width 95 height 31
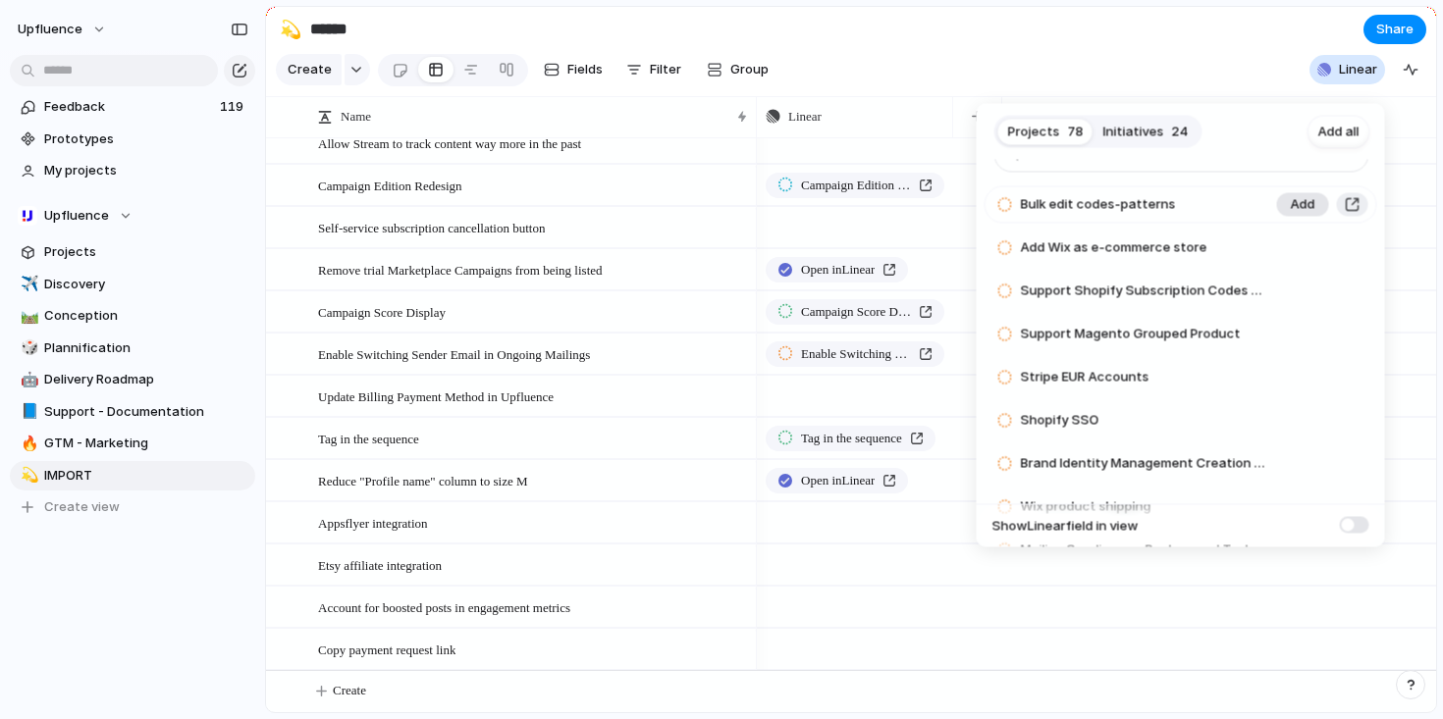
scroll to position [0, 0]
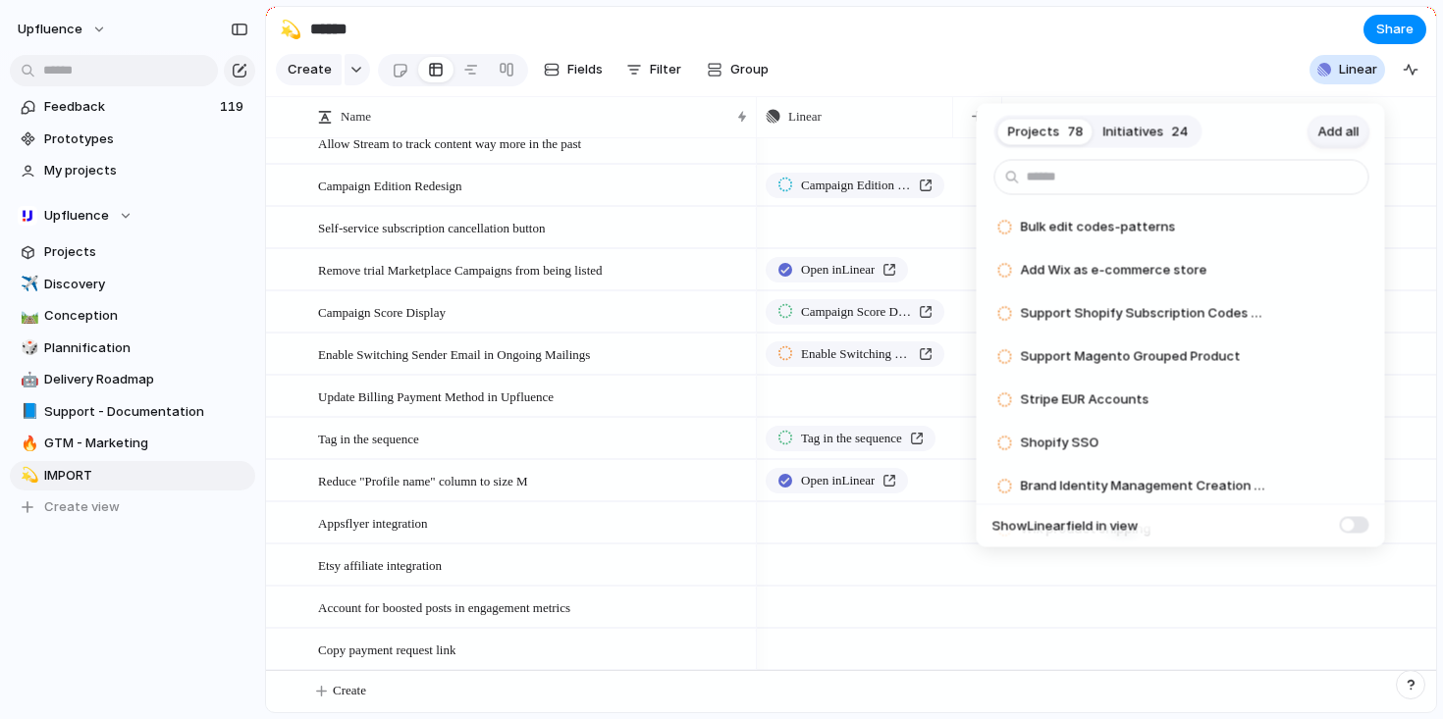
click at [1347, 137] on span "Add all" at bounding box center [1338, 132] width 41 height 20
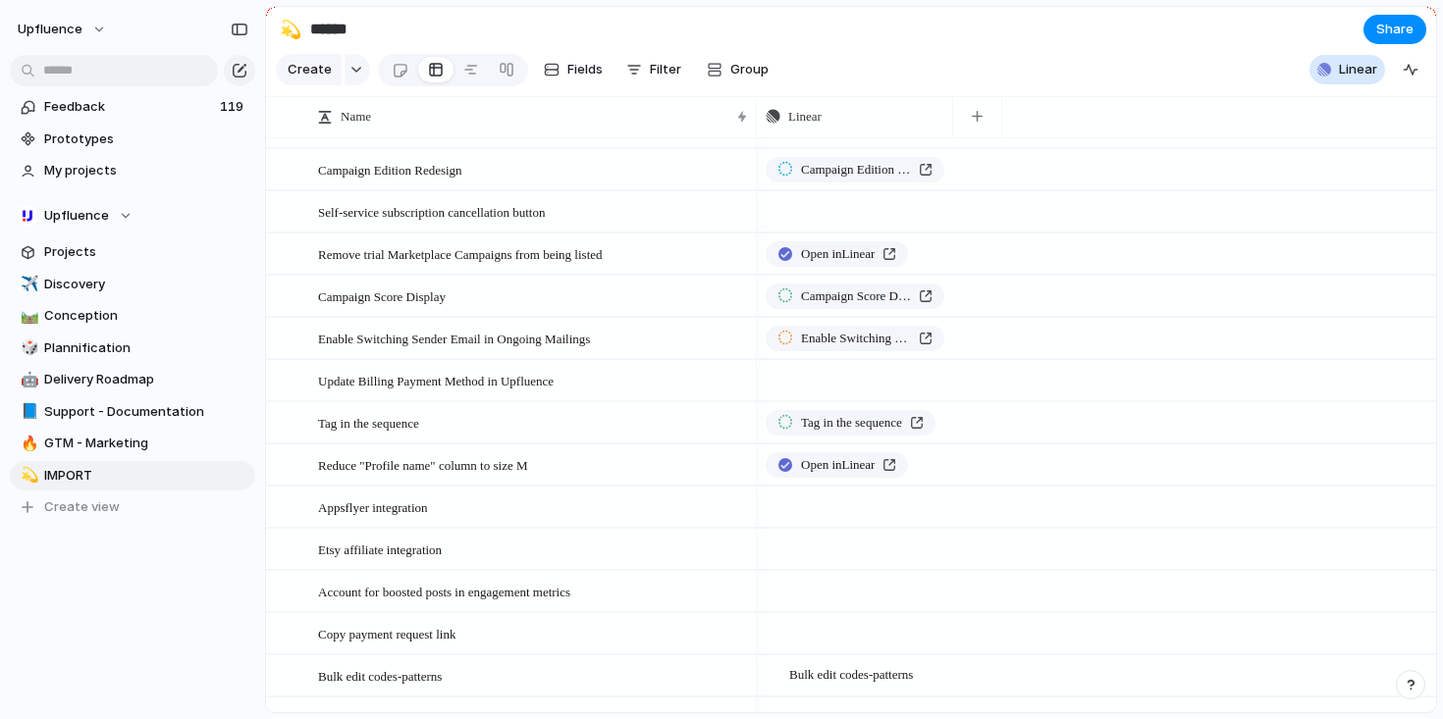
click at [1174, 446] on div "Projects 0 Initiatives 24 Add all ✅️ In sync with Linear Show Linear field in v…" at bounding box center [721, 359] width 1443 height 719
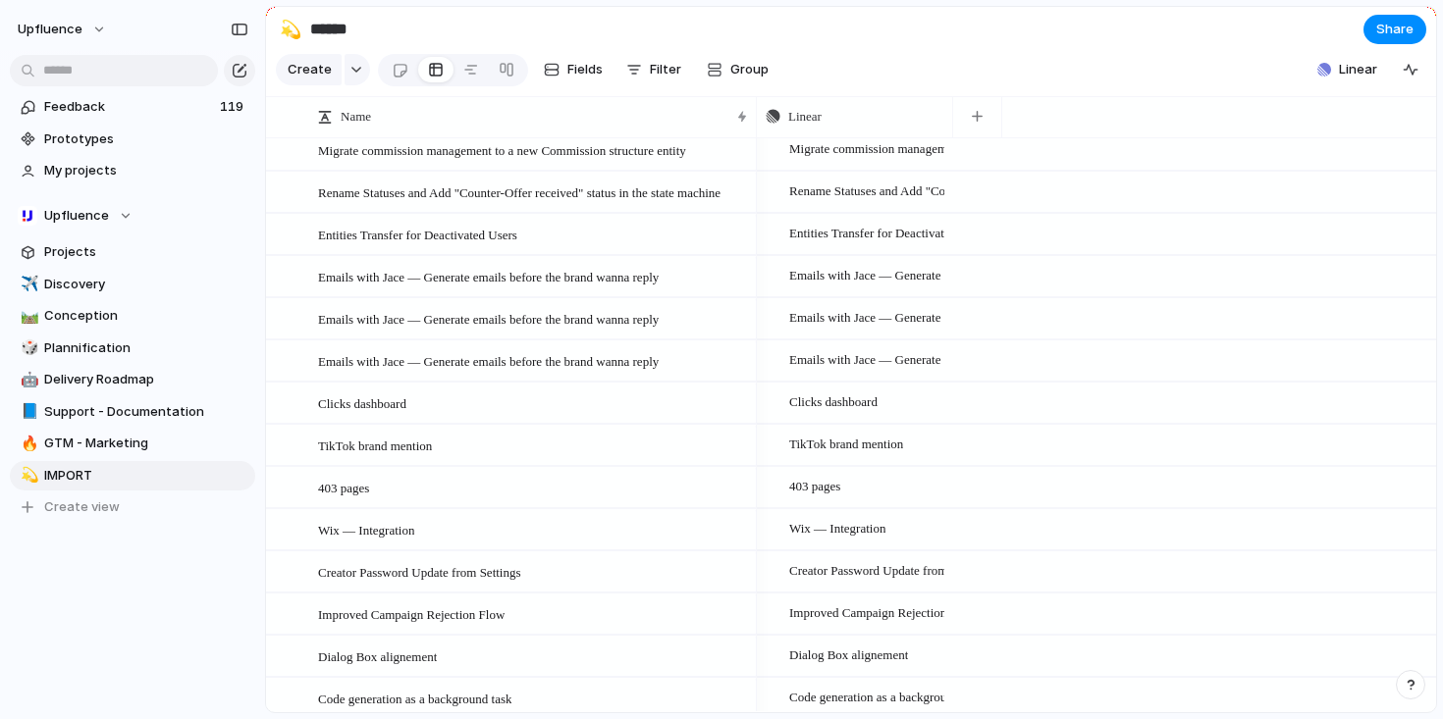
scroll to position [1275, 0]
click at [837, 313] on div "Emails with Jace — Generate emails before the brand wanna reply" at bounding box center [855, 319] width 194 height 38
click at [627, 300] on div "Projects Issues Searching..." at bounding box center [721, 359] width 1443 height 719
click at [568, 289] on span "Emails with Jace — Generate emails before the brand wanna reply" at bounding box center [488, 277] width 341 height 23
click at [529, 285] on span "Emails with Jace — Generate emails before the brand wanna reply" at bounding box center [488, 277] width 341 height 23
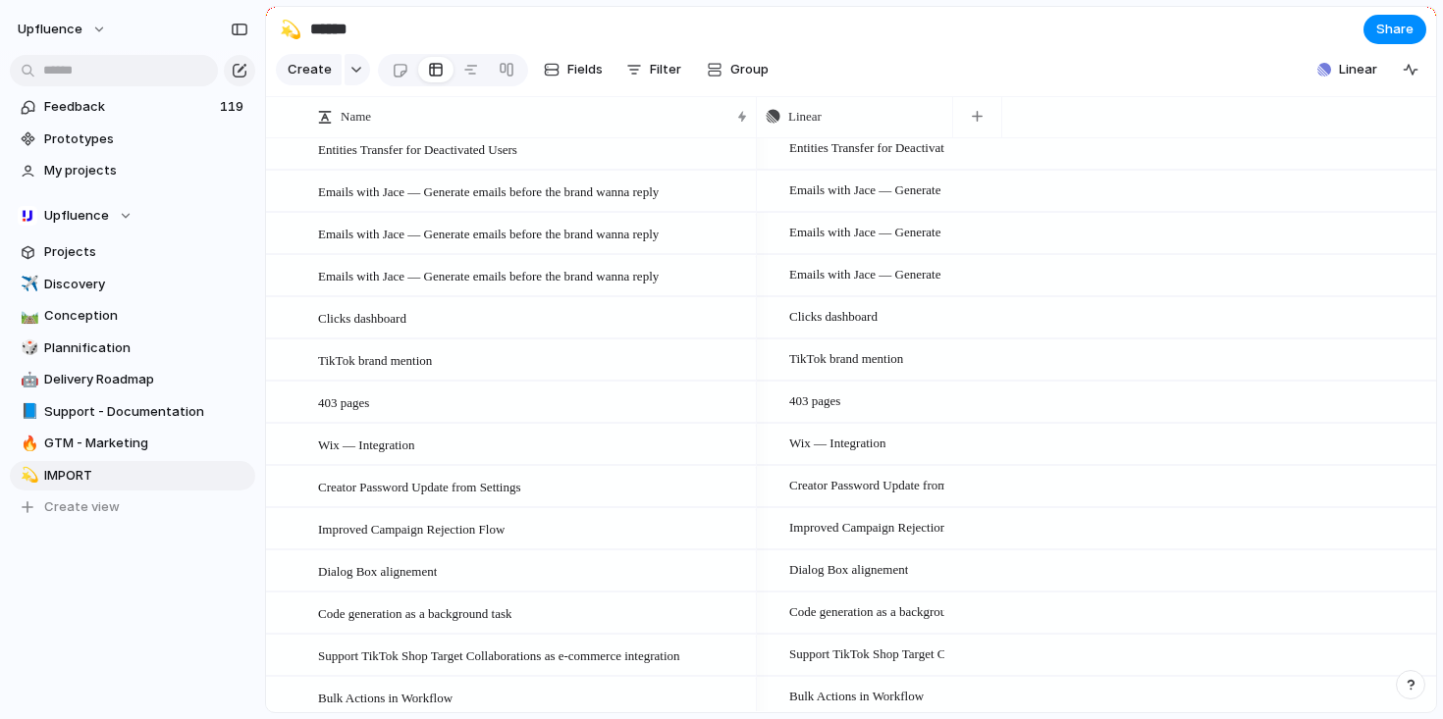
scroll to position [1499, 0]
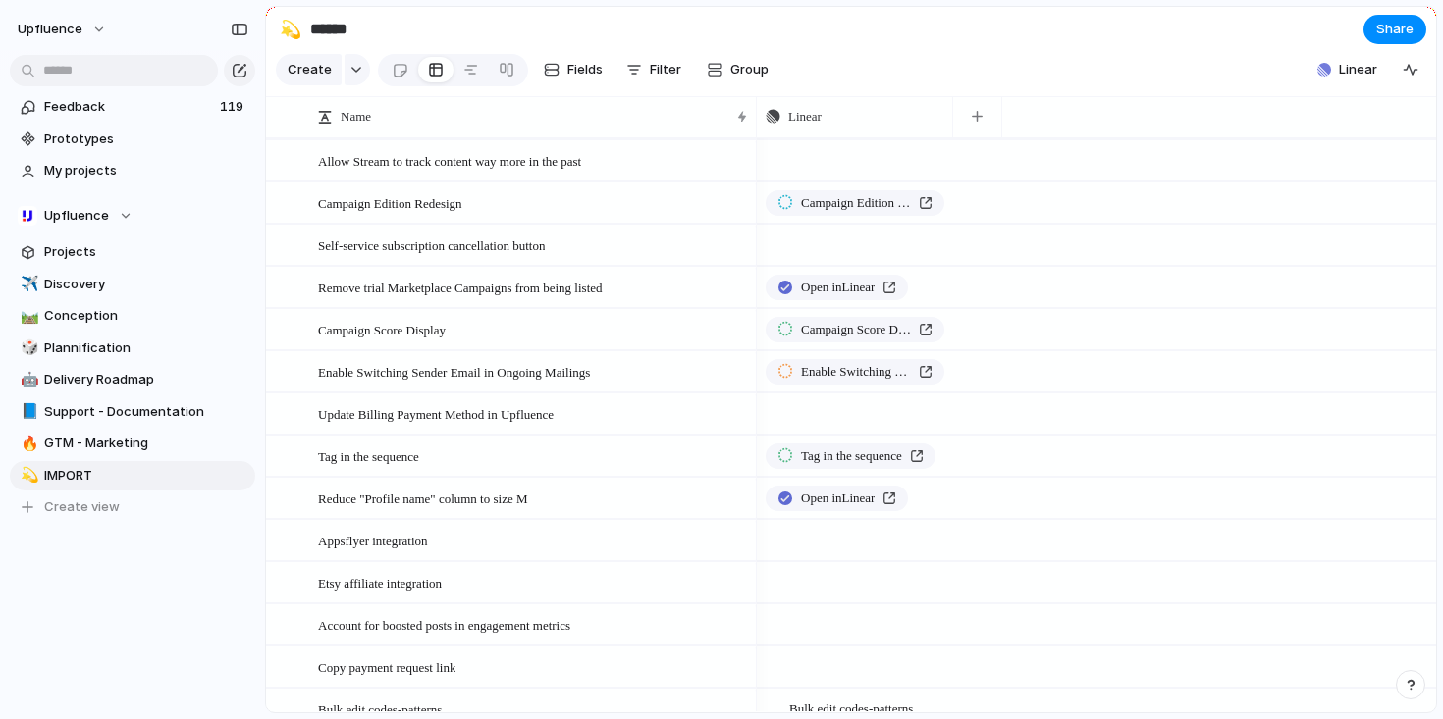
scroll to position [254, 0]
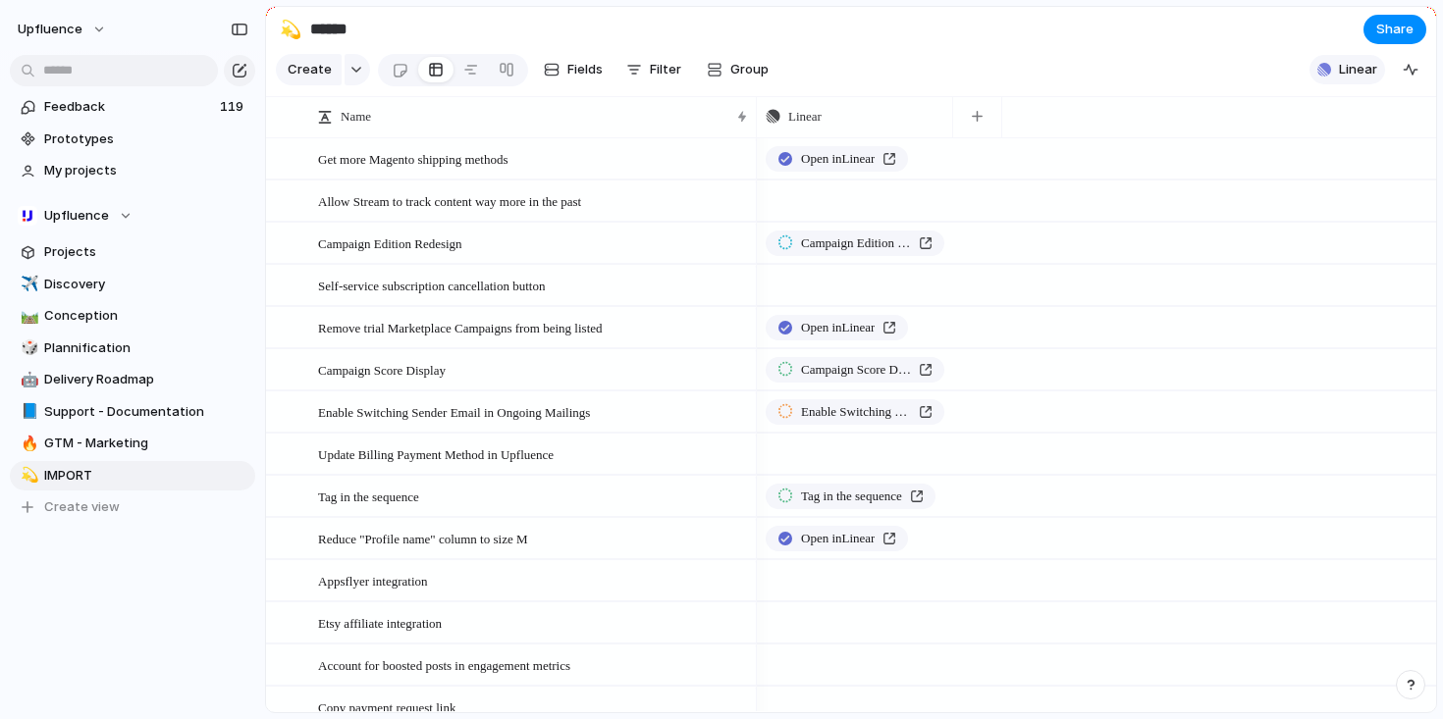
click at [1354, 73] on span "Linear" at bounding box center [1358, 70] width 38 height 20
click at [1159, 80] on div "Projects 0 Initiatives 24 Add all ✅️ In sync with Linear Show Linear field in v…" at bounding box center [721, 359] width 1443 height 719
click at [428, 592] on span "Appsflyer integration" at bounding box center [373, 580] width 110 height 23
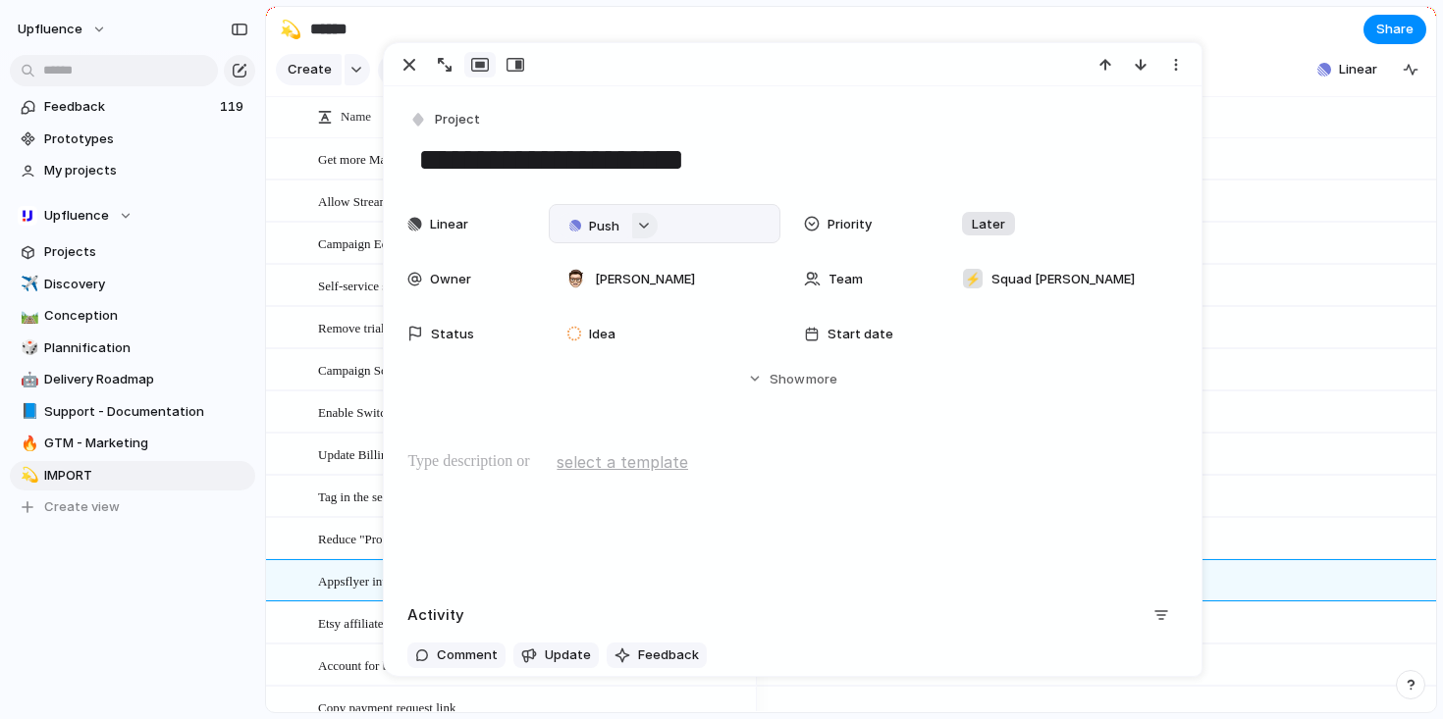
click at [642, 227] on div "button" at bounding box center [644, 226] width 14 height 8
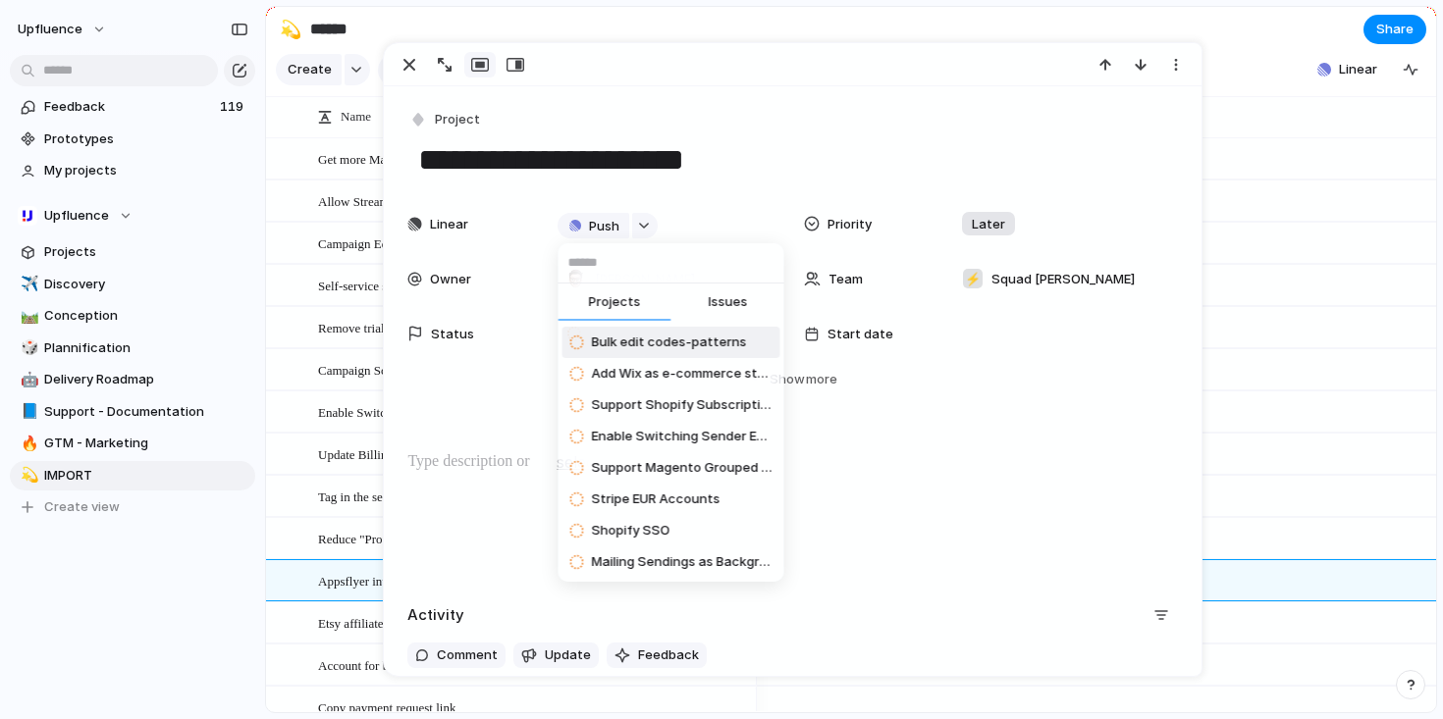
click at [729, 313] on button "Issues" at bounding box center [727, 303] width 113 height 39
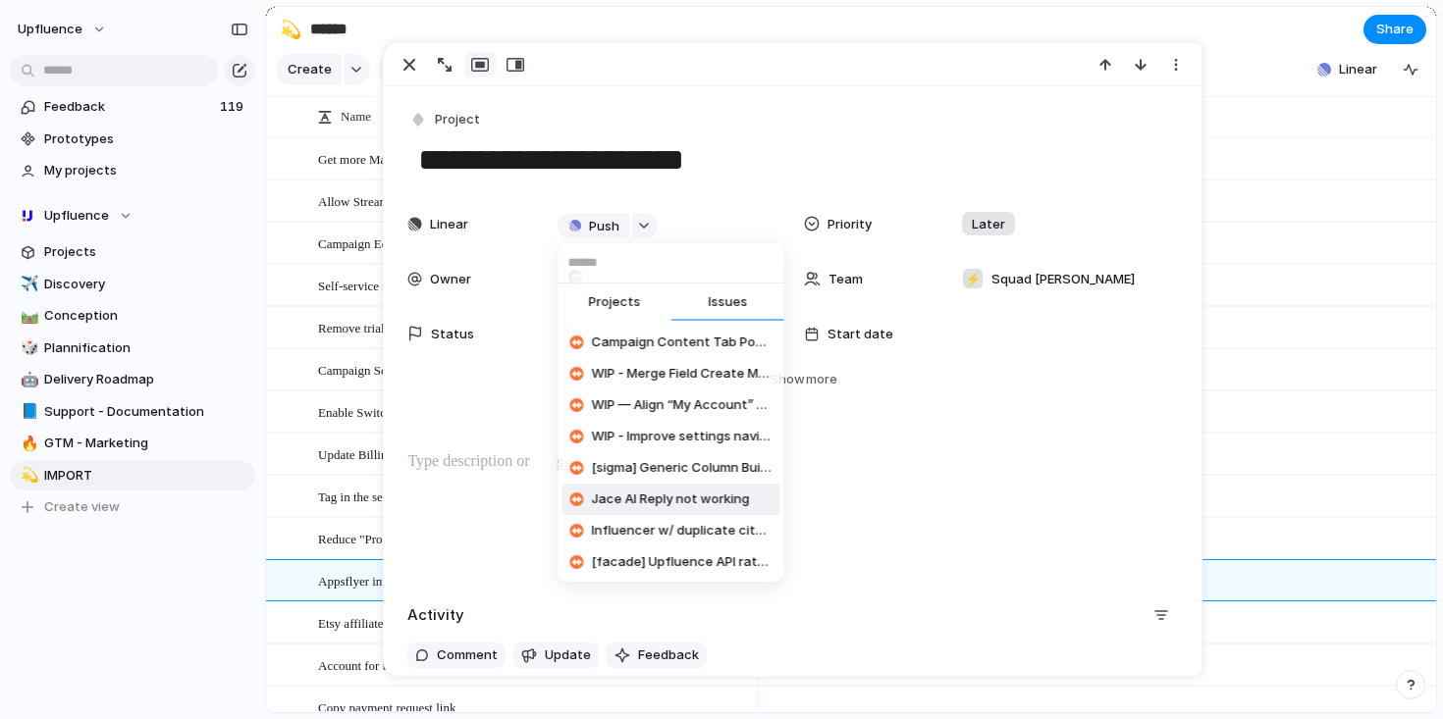
click at [863, 505] on div "Projects Issues Campaign Content Tab Post Not Pulling In Posts - Gravitiq/North…" at bounding box center [721, 359] width 1443 height 719
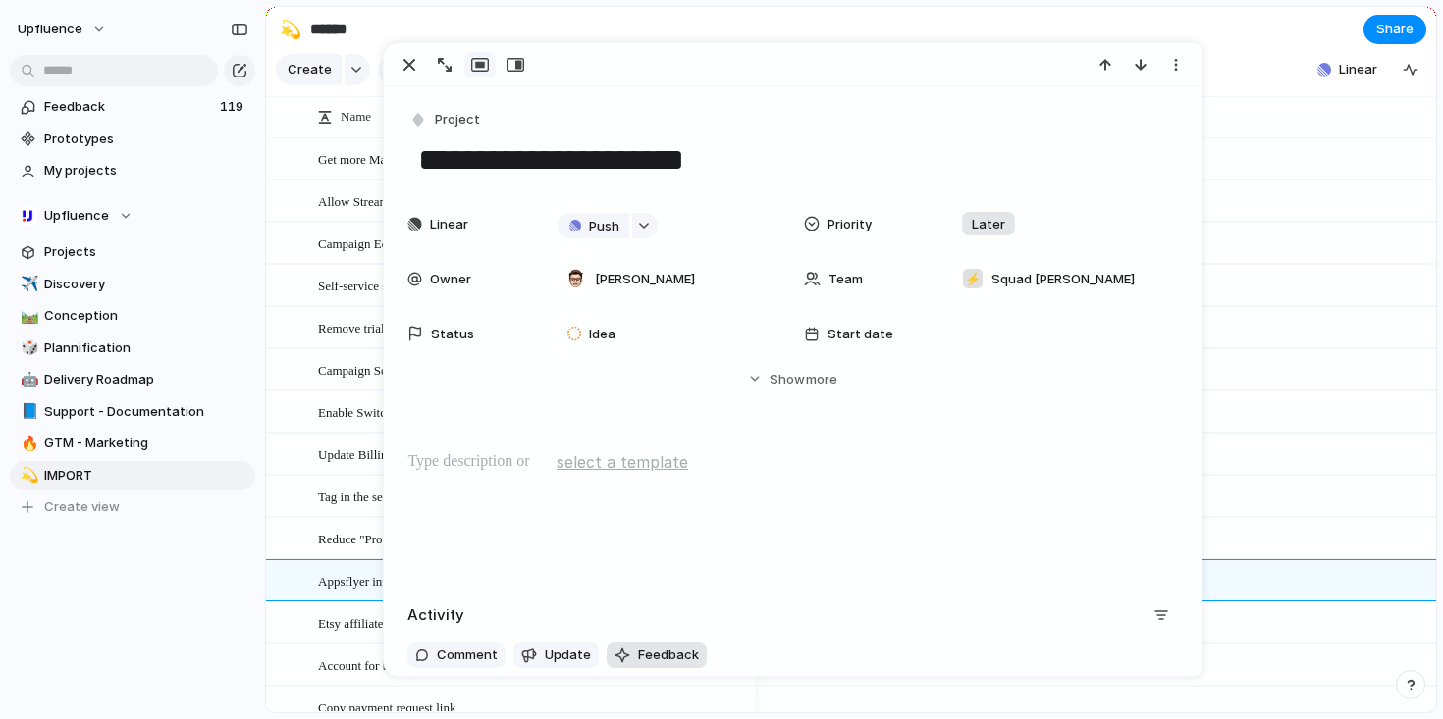
click at [667, 655] on span "Feedback" at bounding box center [668, 656] width 61 height 20
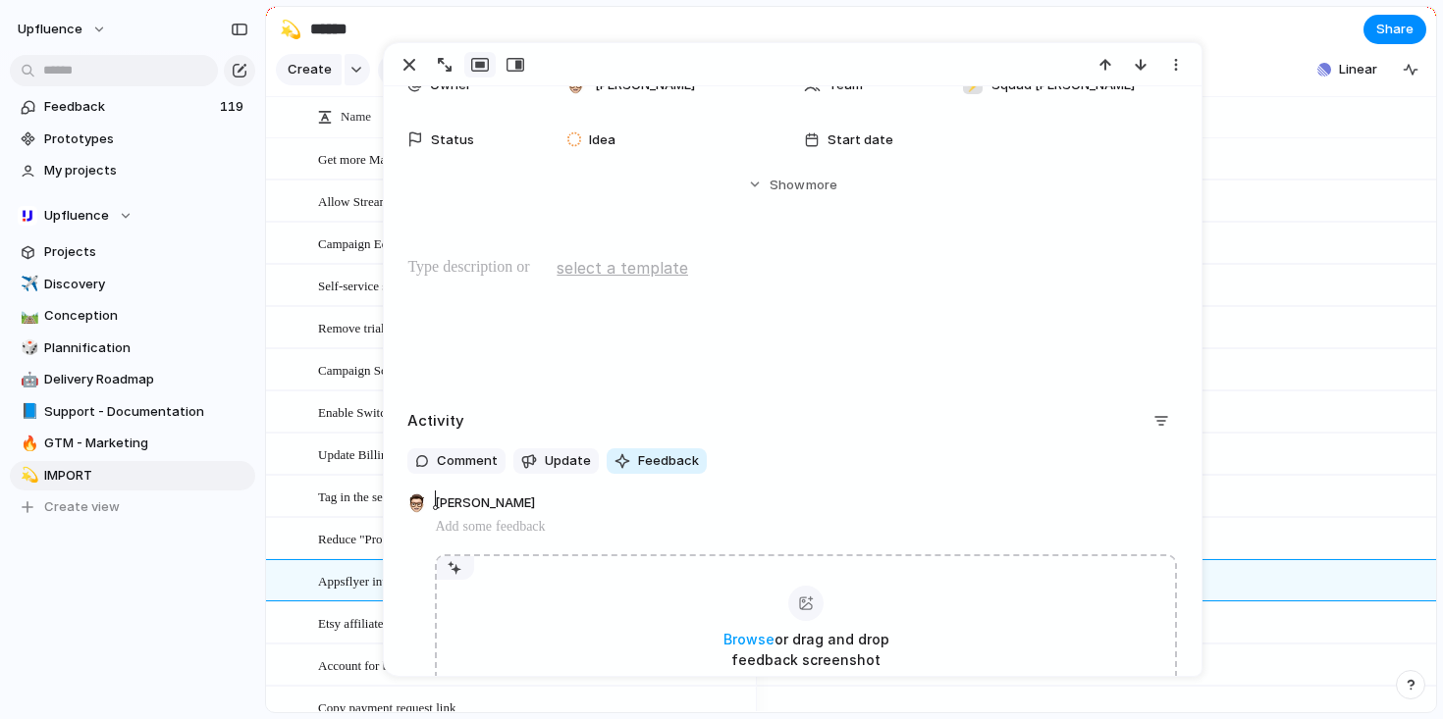
scroll to position [223, 0]
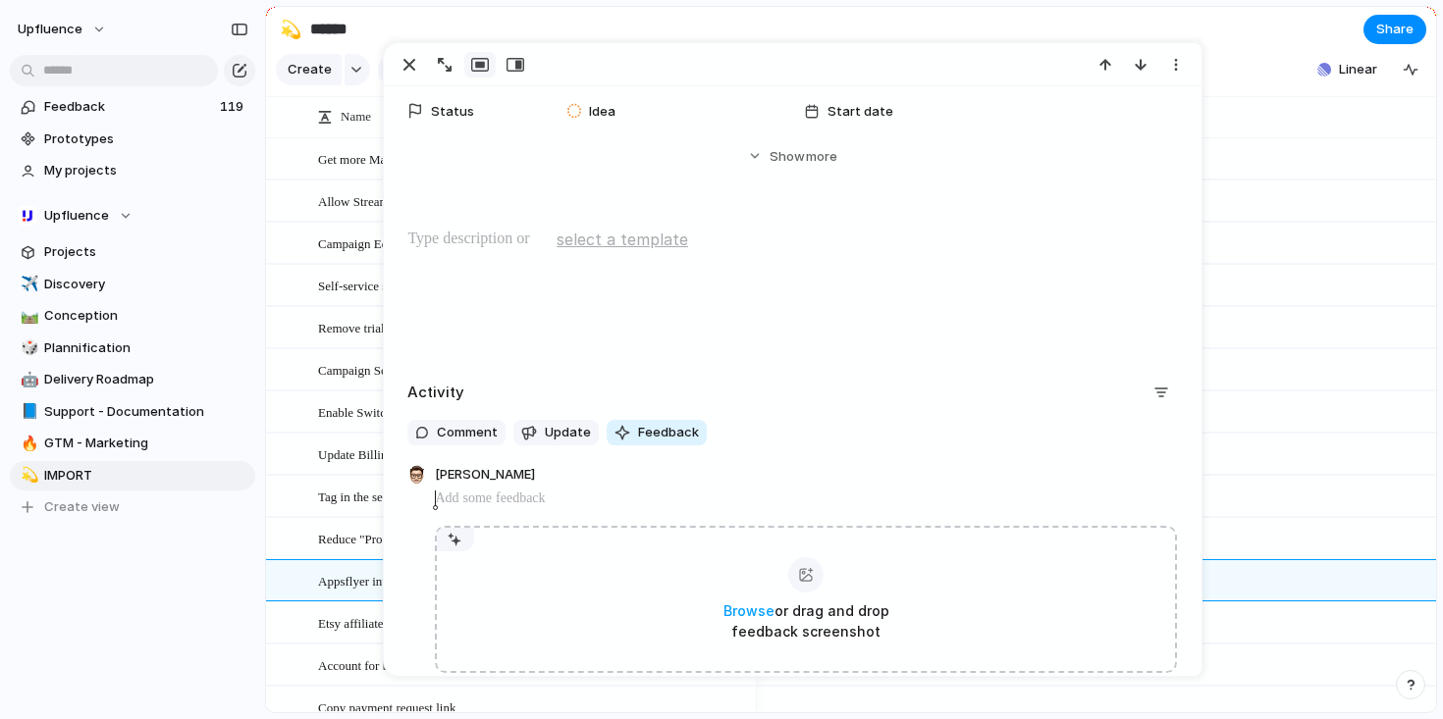
click at [479, 477] on span "[PERSON_NAME]" at bounding box center [485, 476] width 100 height 22
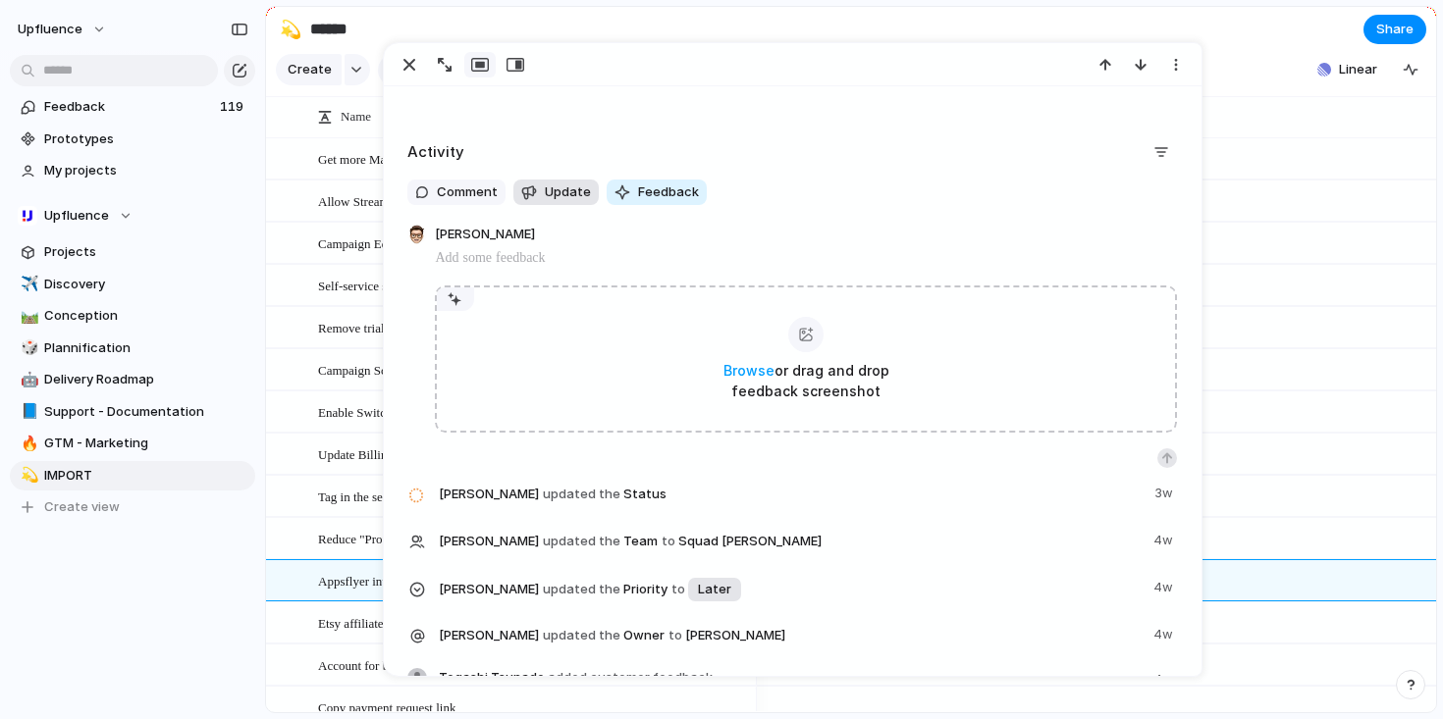
click at [570, 189] on span "Update" at bounding box center [568, 193] width 46 height 20
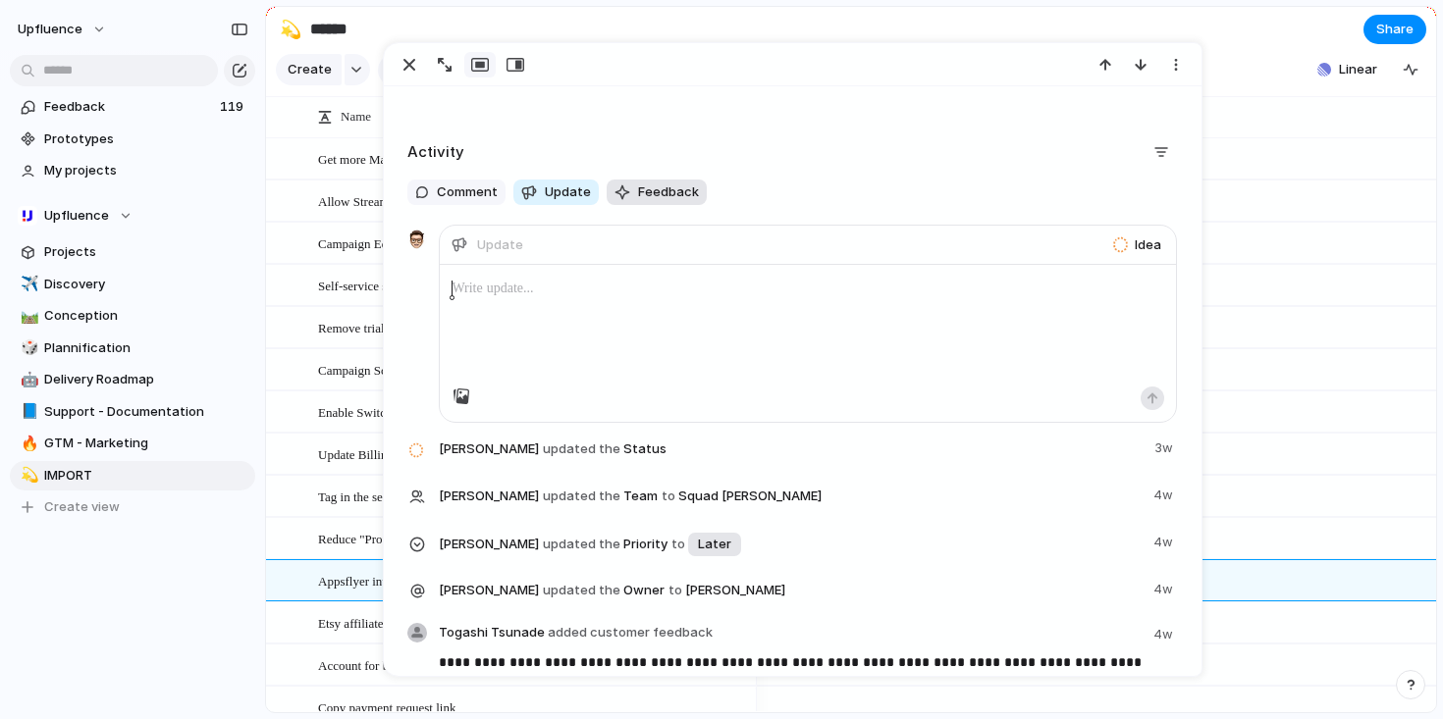
click at [654, 195] on span "Feedback" at bounding box center [668, 193] width 61 height 20
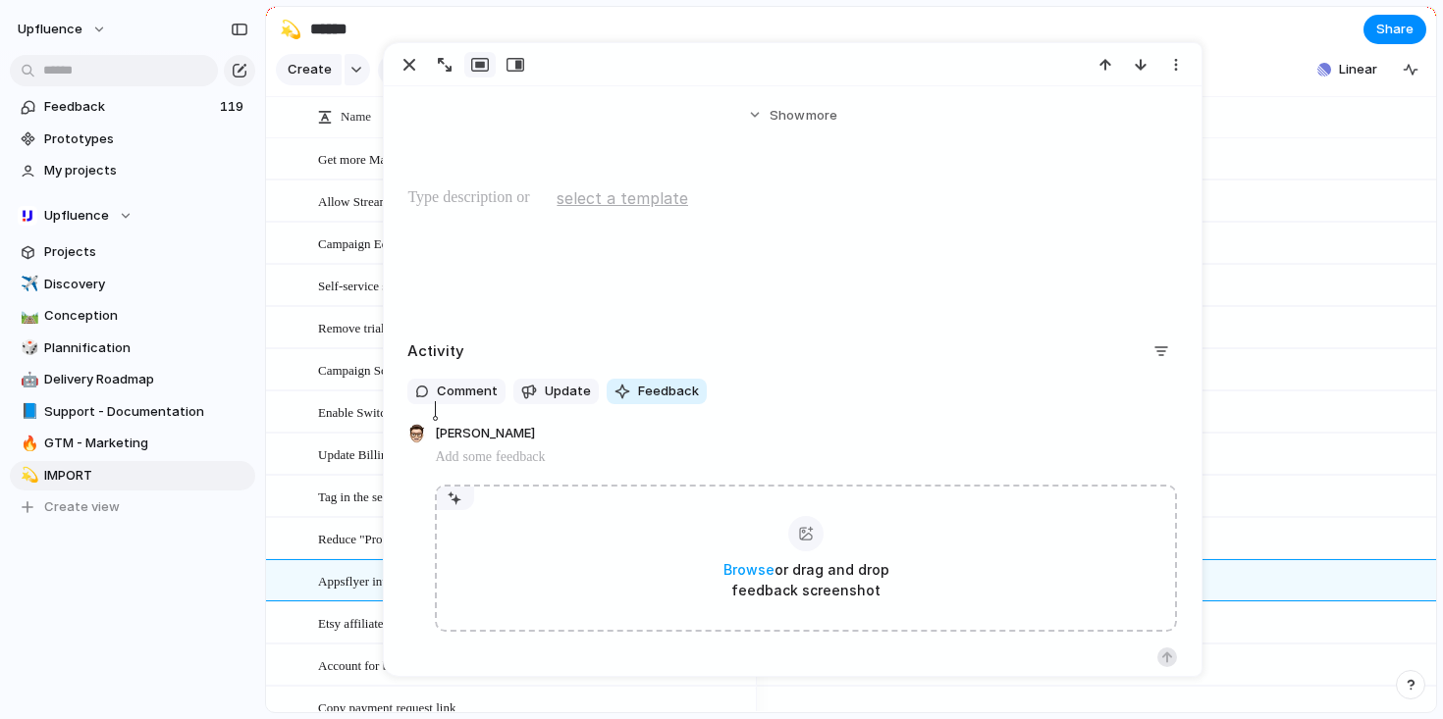
scroll to position [108, 0]
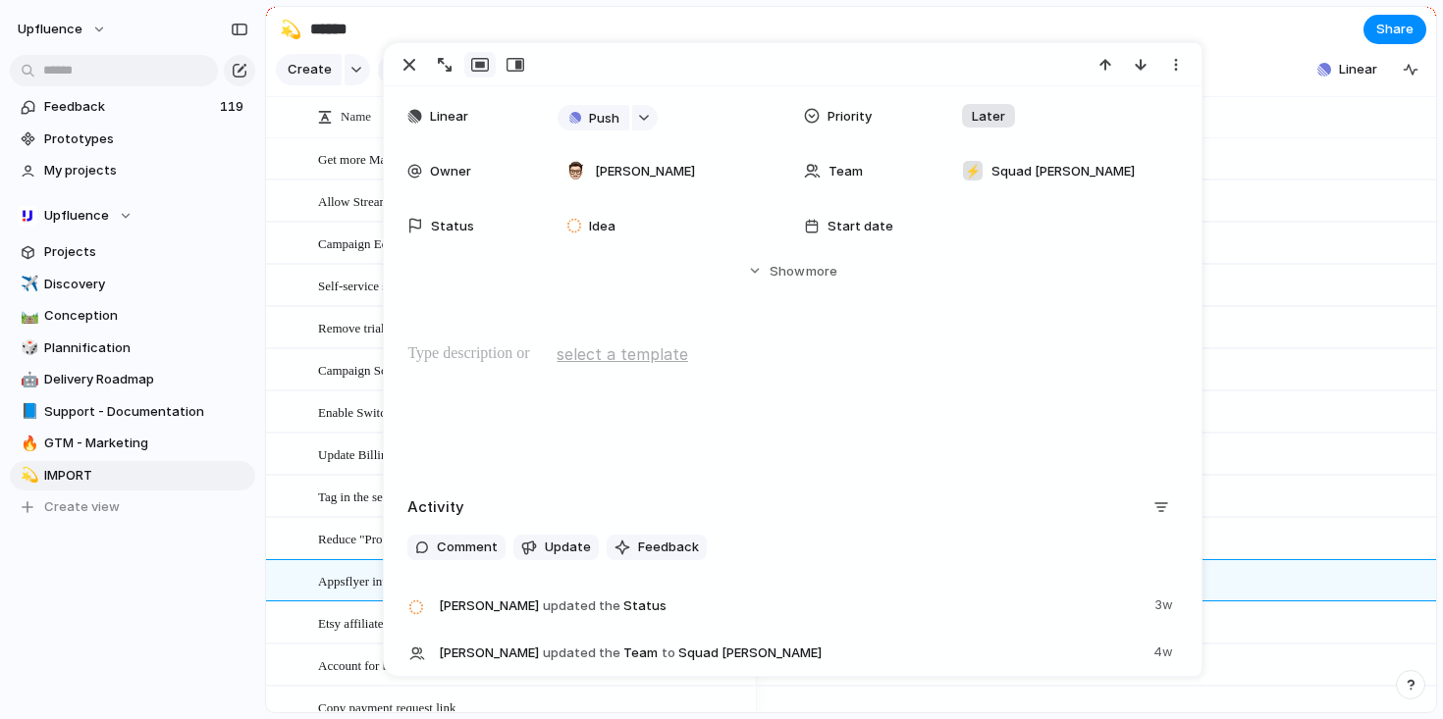
click at [751, 448] on div at bounding box center [792, 406] width 770 height 126
click at [1277, 93] on section "Create Fields Filter Group Zoom Collapse Linear" at bounding box center [851, 73] width 1170 height 47
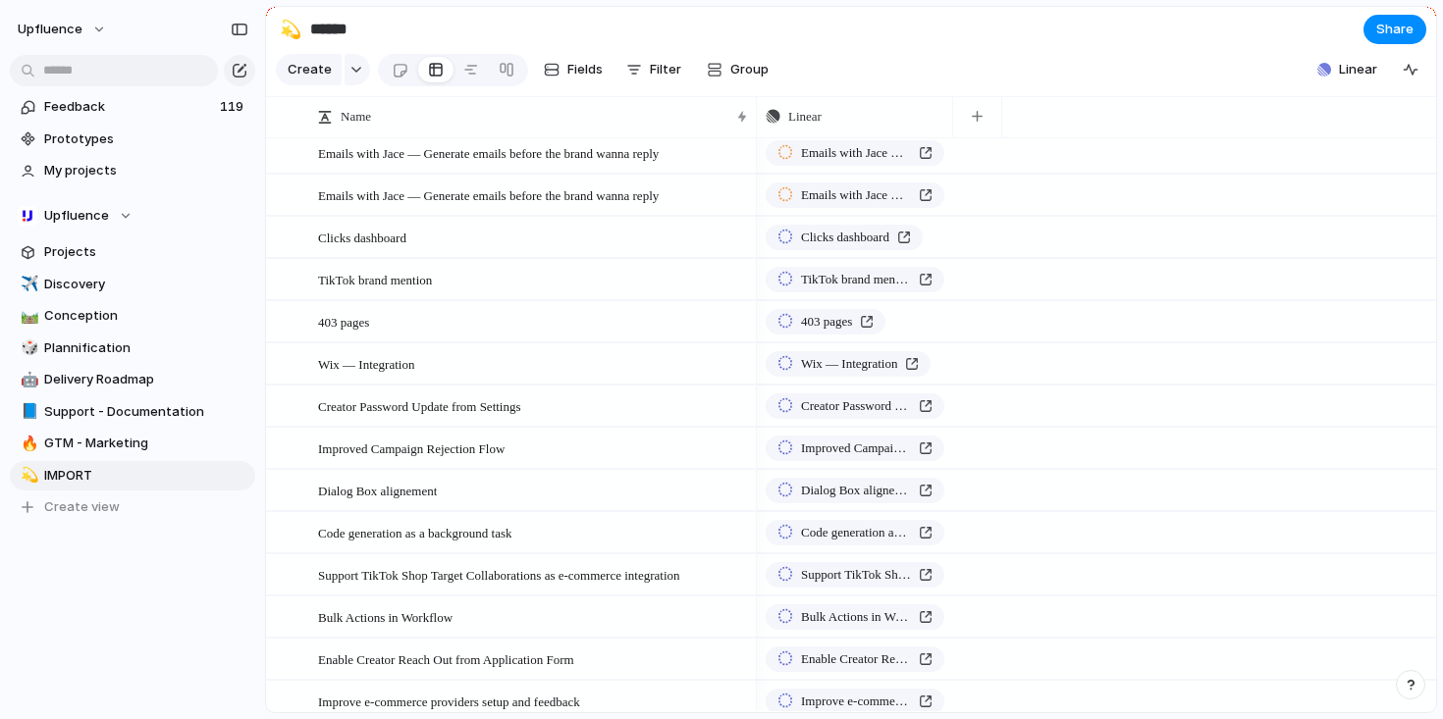
scroll to position [1592, 0]
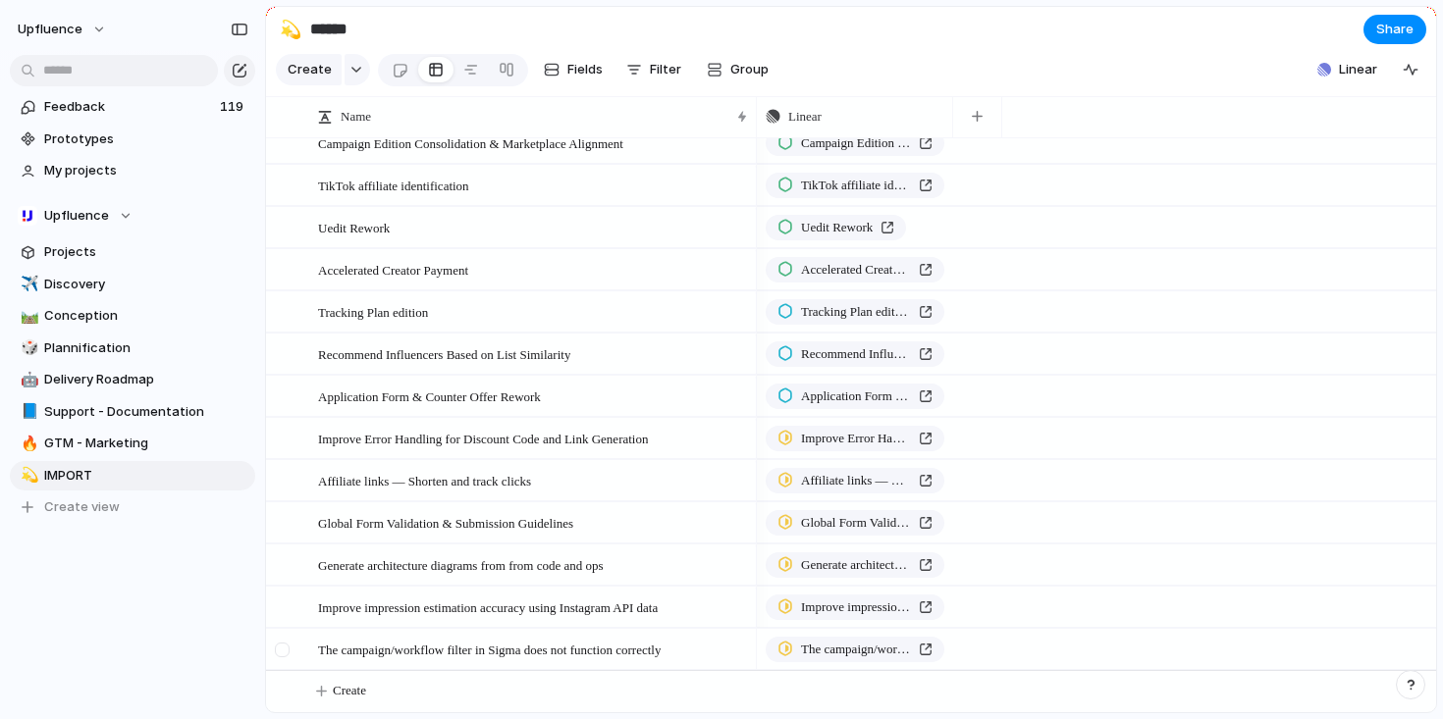
click at [279, 650] on div at bounding box center [282, 650] width 15 height 15
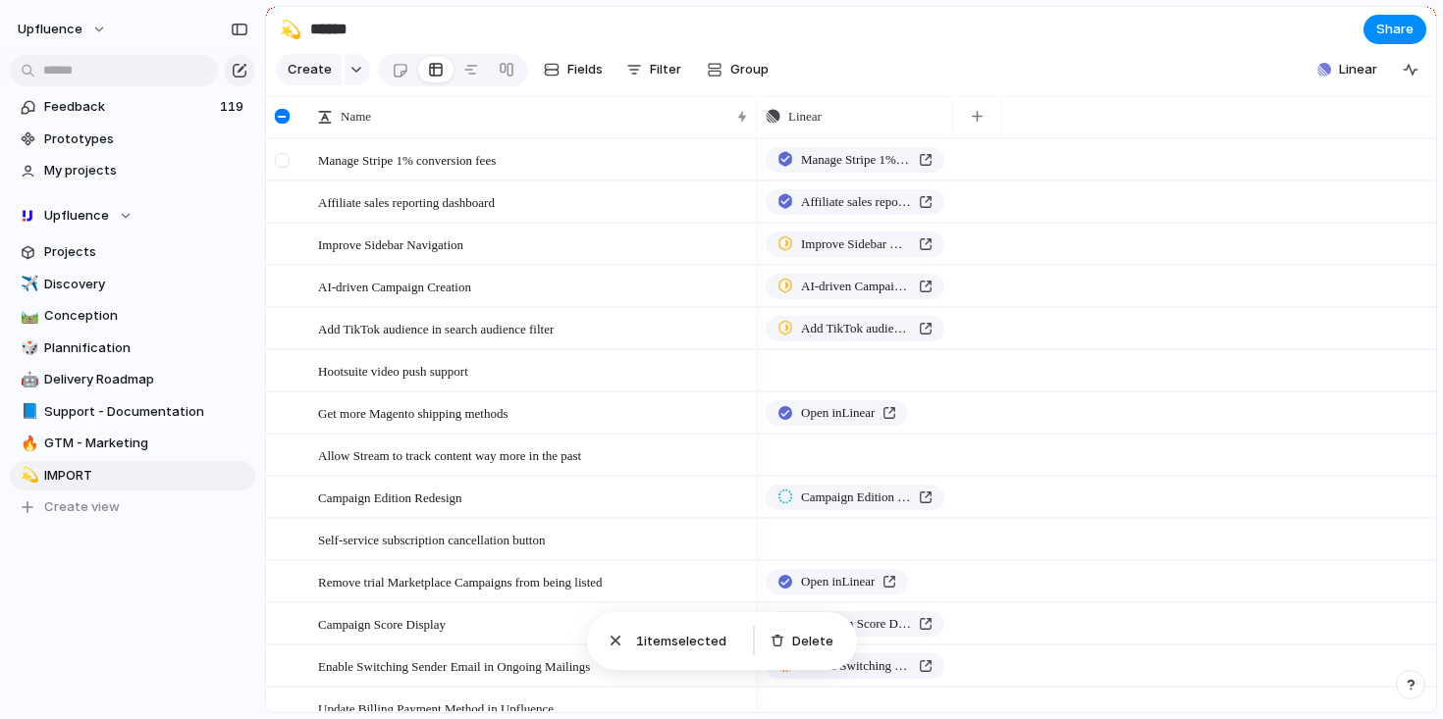
click at [277, 168] on div at bounding box center [282, 160] width 15 height 15
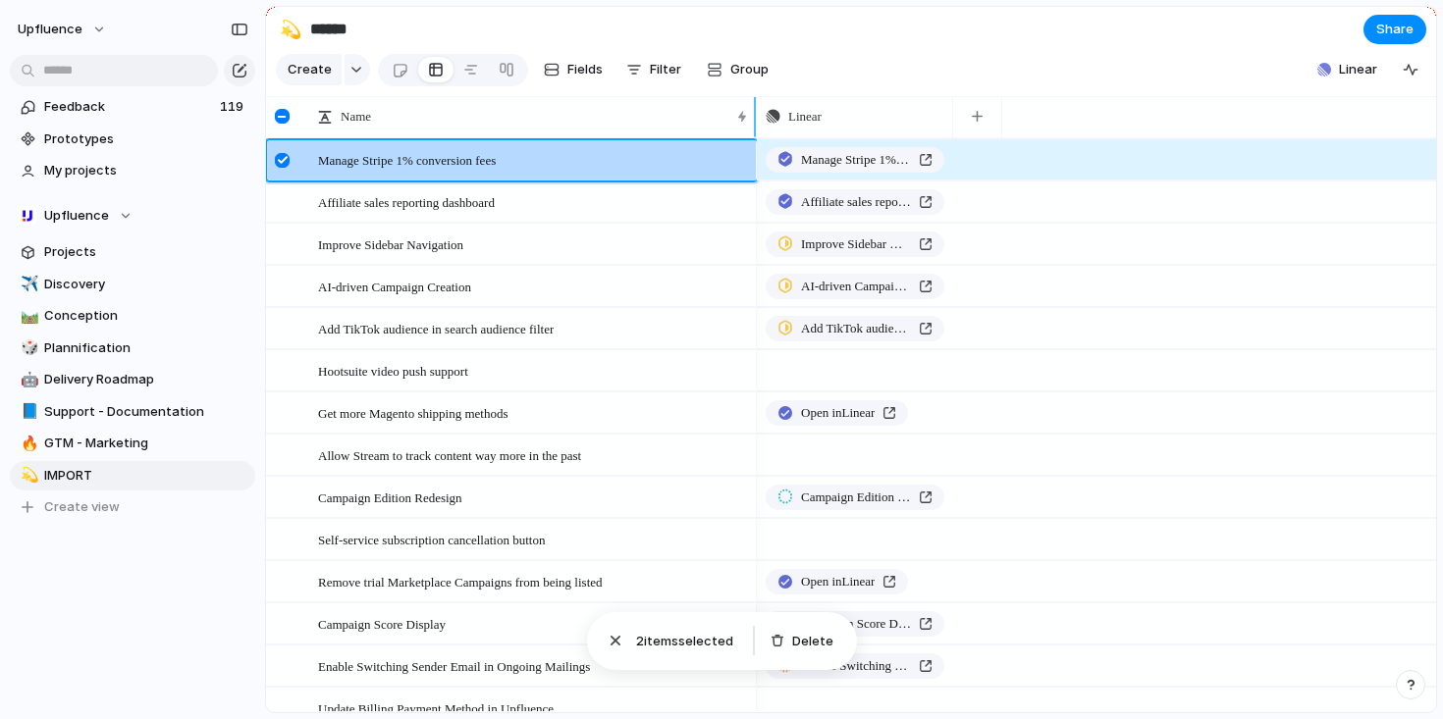
click at [282, 124] on div at bounding box center [282, 116] width 15 height 15
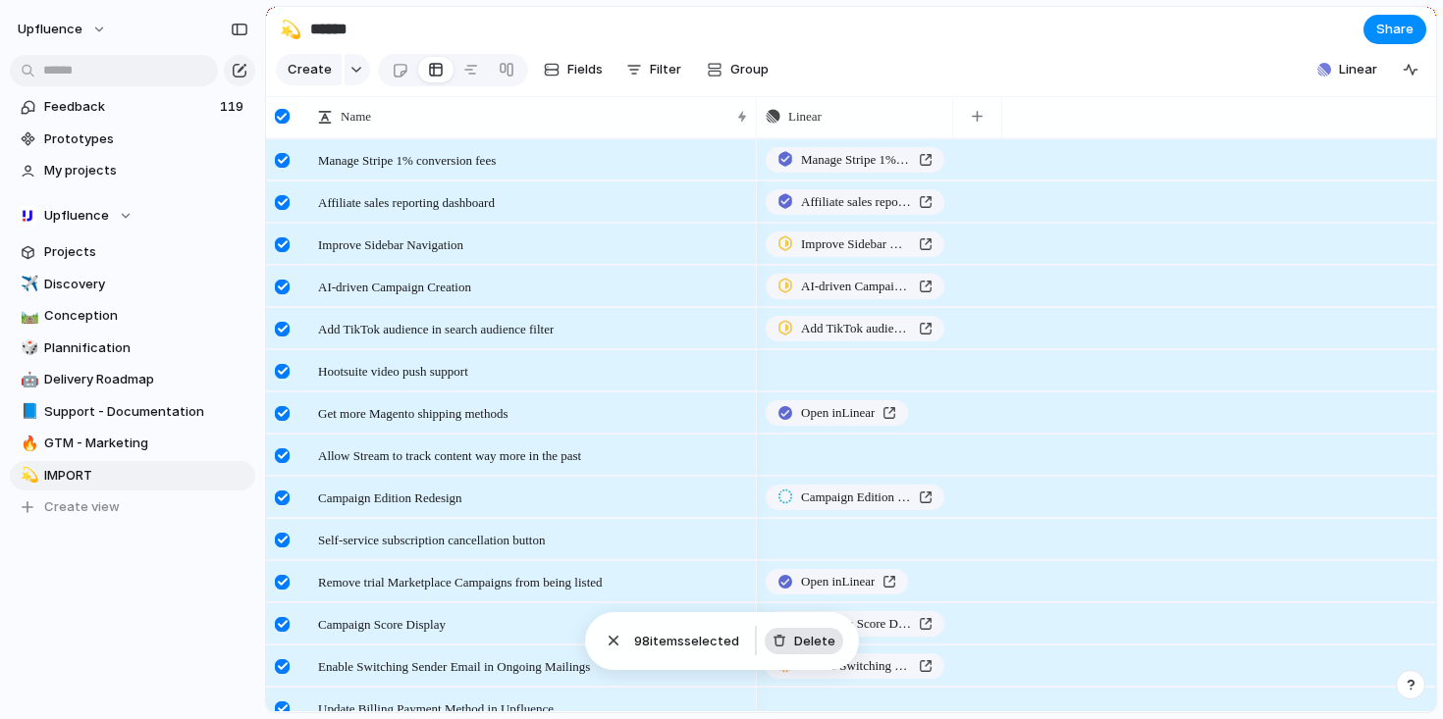
click at [819, 642] on span "Delete" at bounding box center [814, 642] width 41 height 20
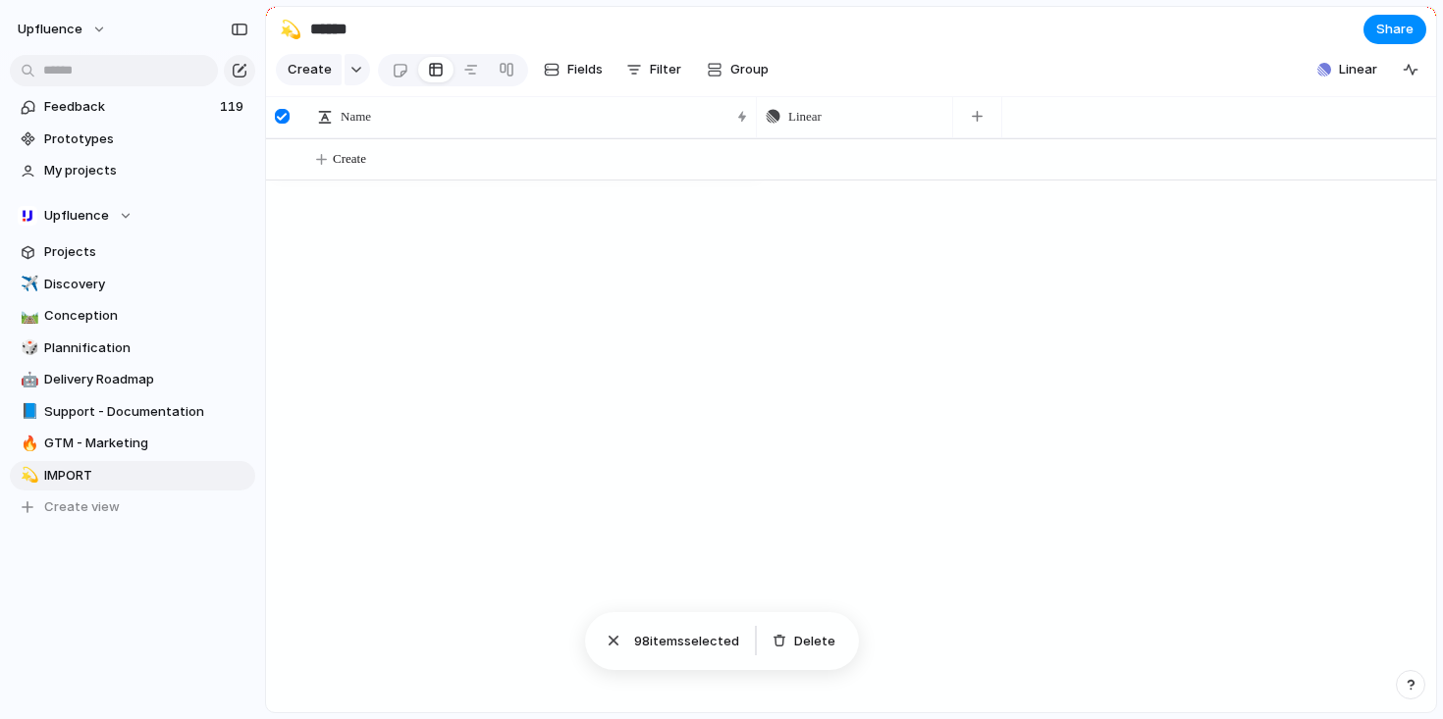
click at [278, 124] on div at bounding box center [282, 116] width 15 height 15
click at [147, 99] on span "Feedback" at bounding box center [129, 107] width 170 height 20
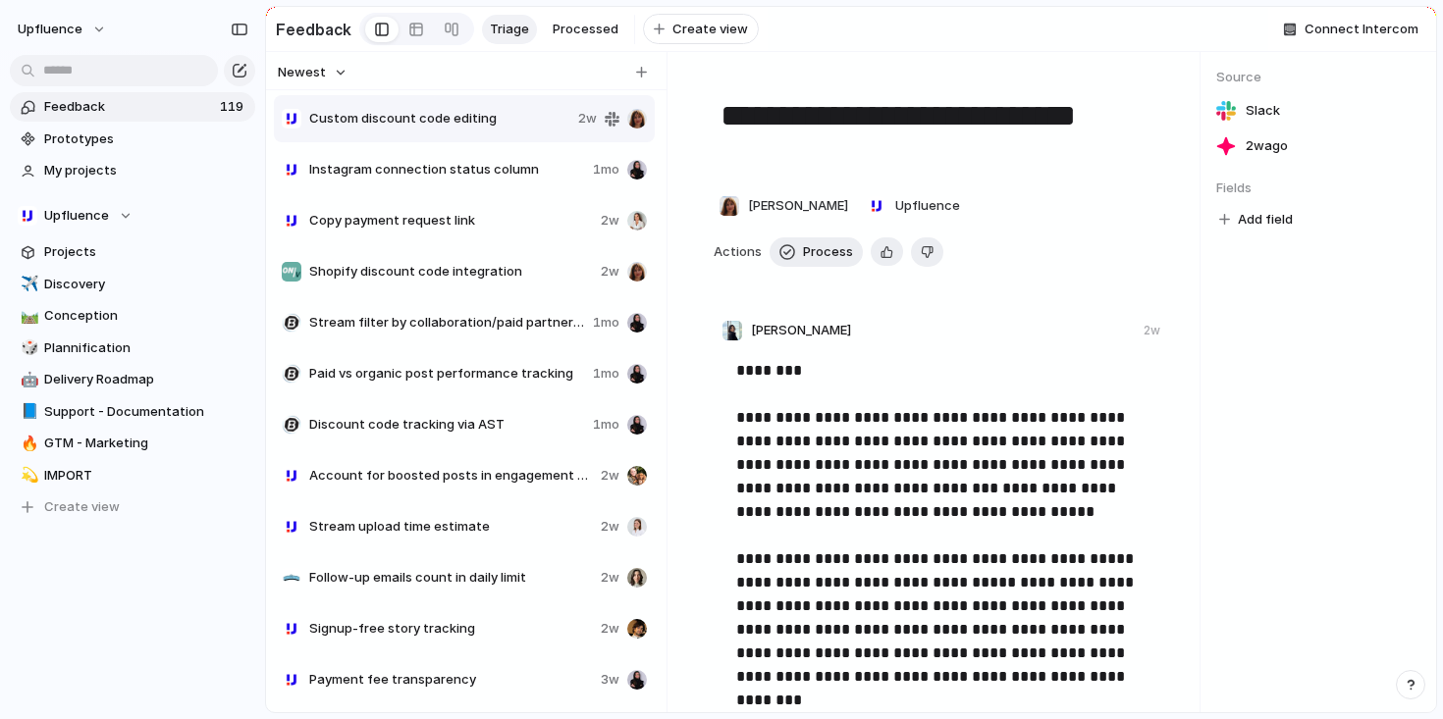
click at [322, 81] on span "Newest" at bounding box center [302, 73] width 48 height 20
click at [322, 80] on div "Newest Oldest" at bounding box center [721, 359] width 1443 height 719
click at [75, 488] on link "💫 IMPORT" at bounding box center [132, 475] width 245 height 29
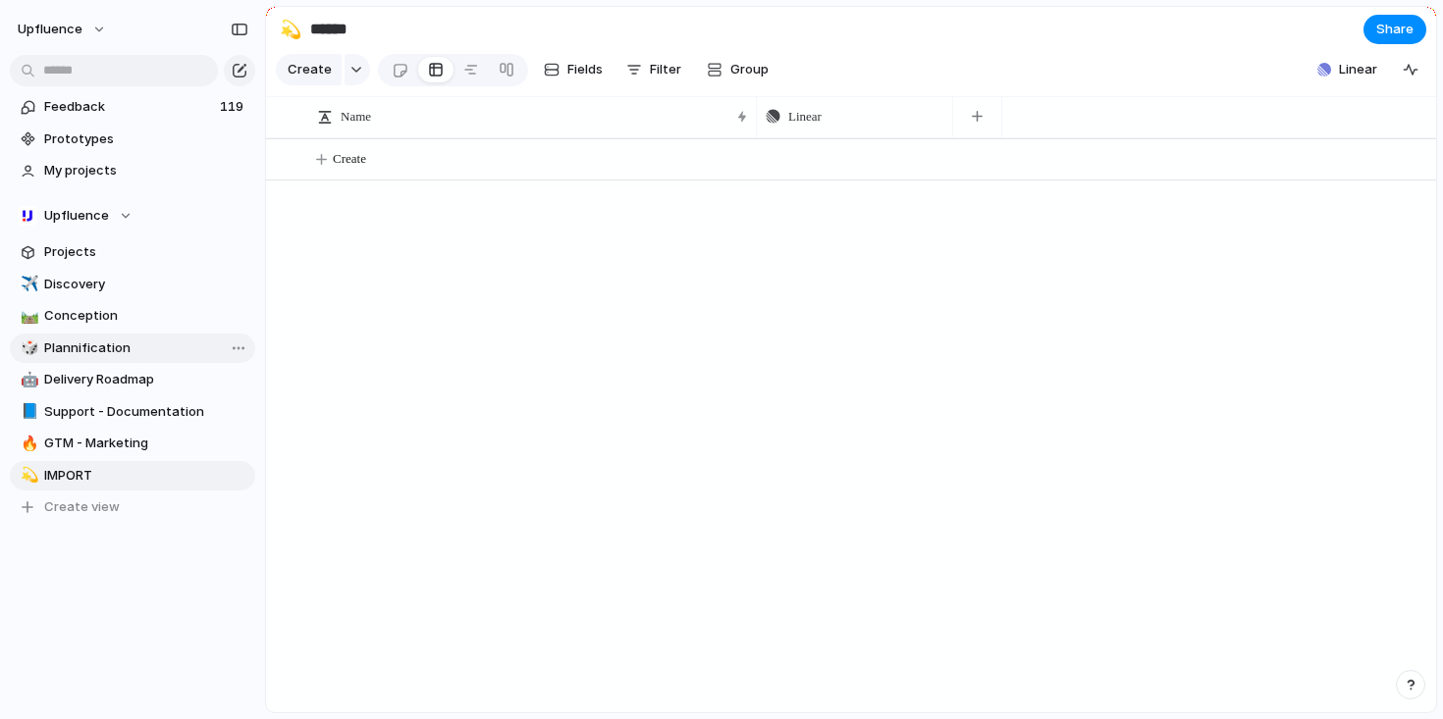
click at [161, 337] on link "🎲 Plannification" at bounding box center [132, 348] width 245 height 29
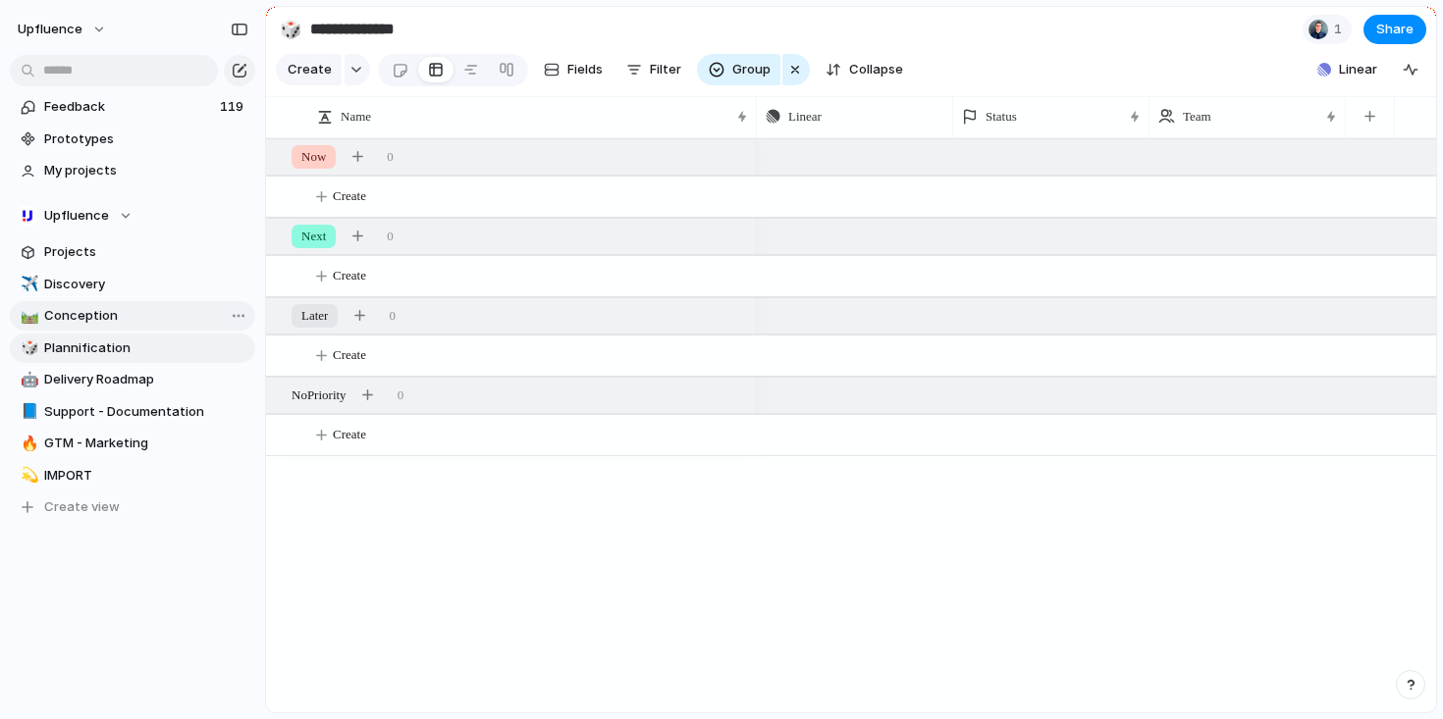
click at [139, 320] on span "Conception" at bounding box center [146, 316] width 204 height 20
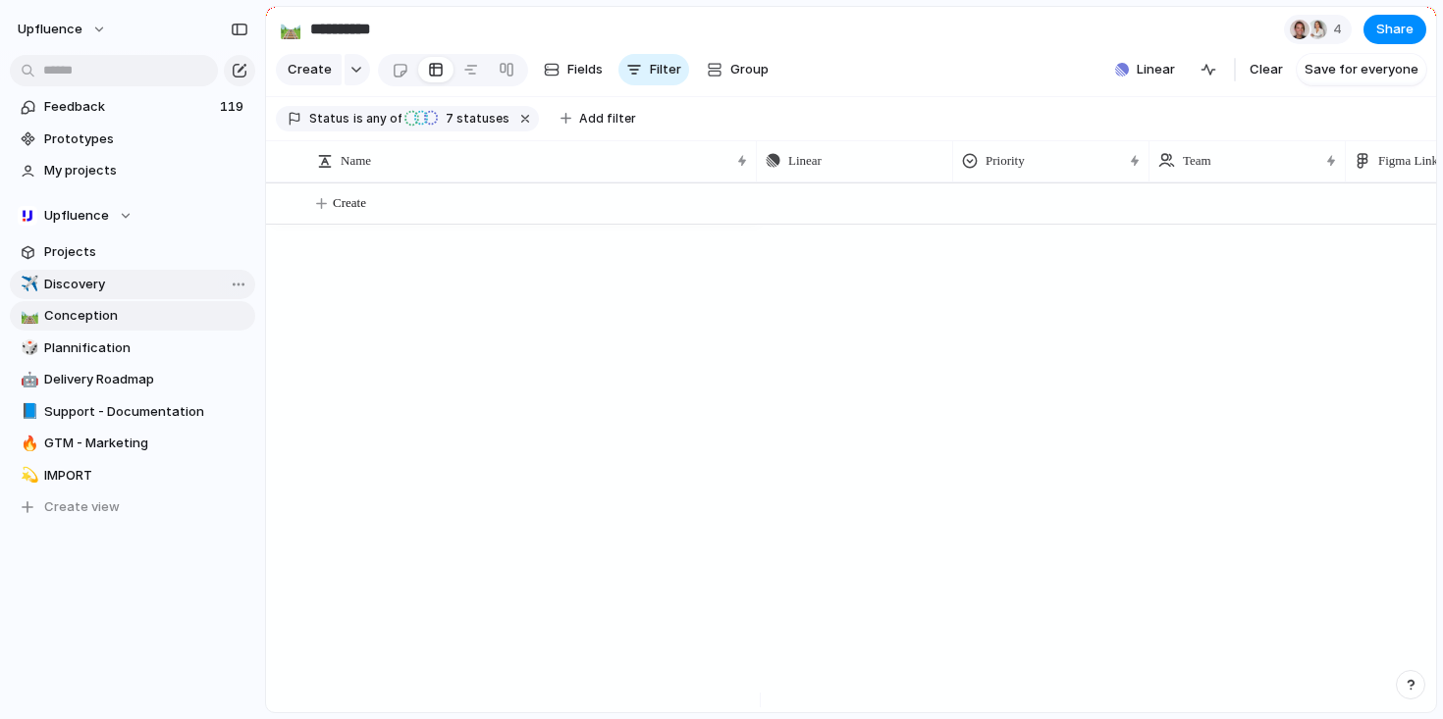
click at [127, 292] on span "Discovery" at bounding box center [146, 285] width 204 height 20
click at [115, 479] on span "IMPORT" at bounding box center [146, 476] width 204 height 20
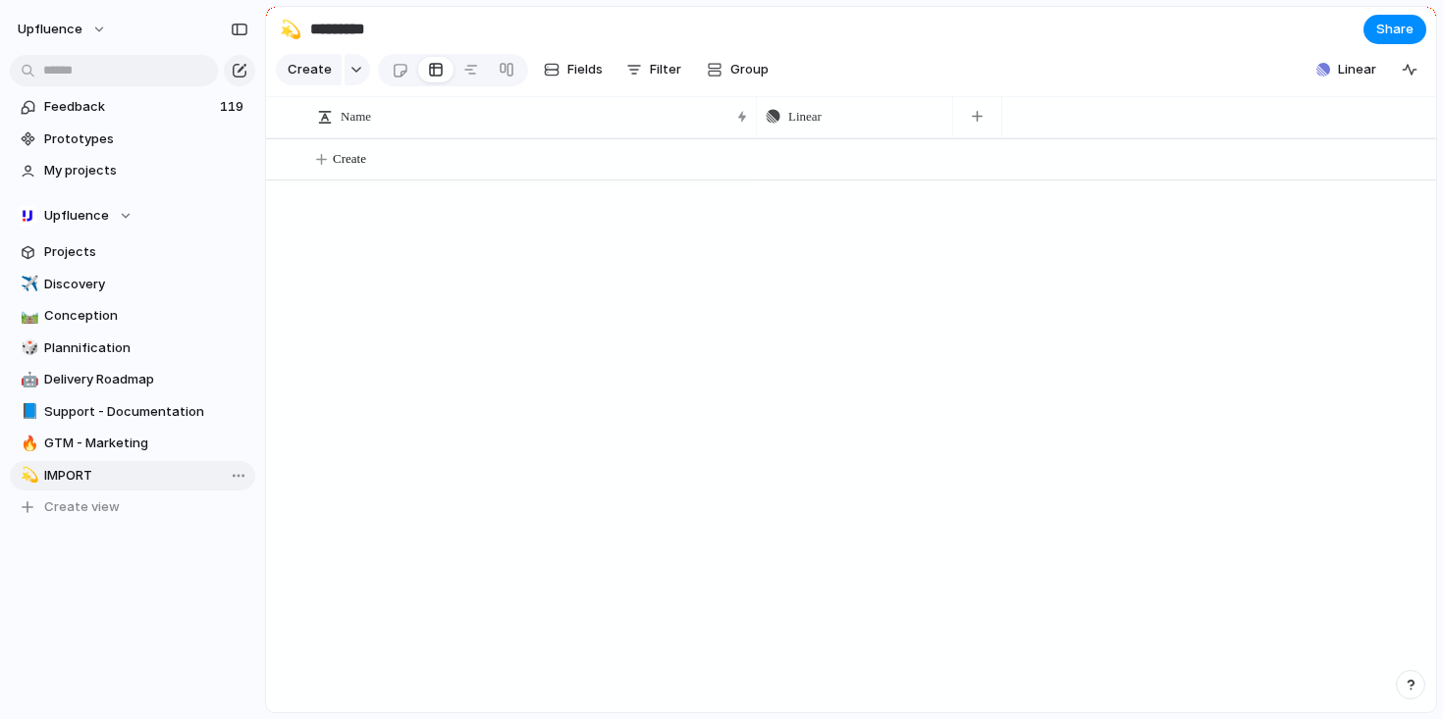
type input "******"
click at [862, 133] on div "Linear" at bounding box center [854, 116] width 187 height 31
click at [970, 229] on div "Modify Hide Sort ascending Sort descending" at bounding box center [721, 359] width 1443 height 719
click at [1351, 80] on span "Linear" at bounding box center [1357, 70] width 38 height 20
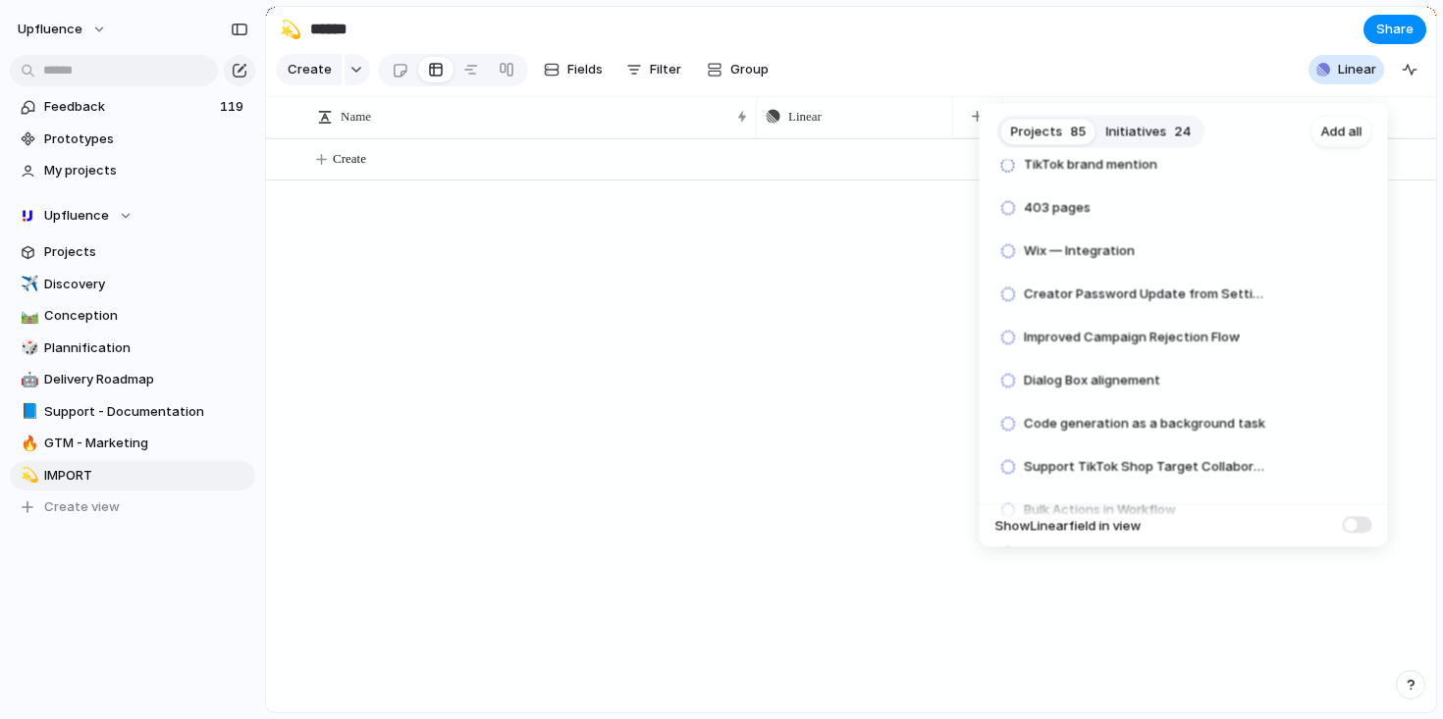
click at [1131, 134] on span "Initiatives" at bounding box center [1136, 132] width 61 height 20
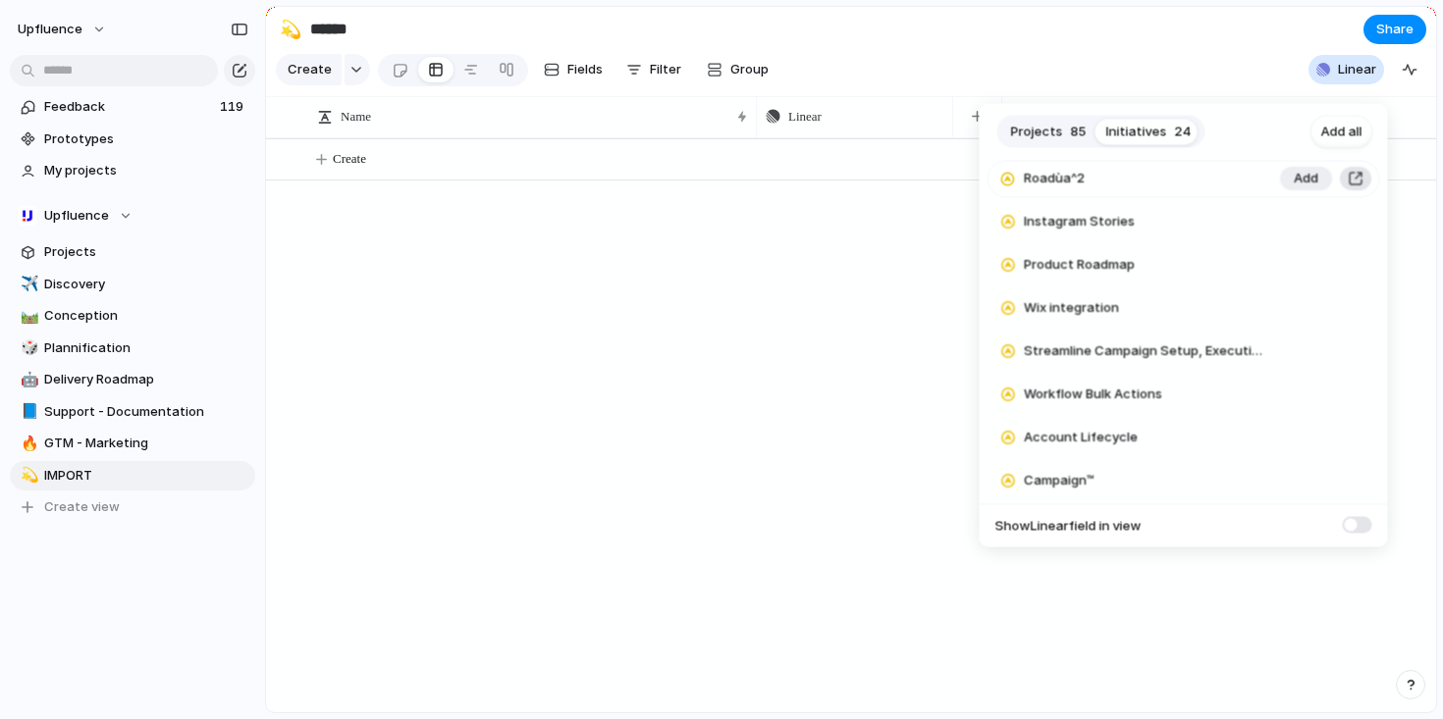
click at [1345, 178] on button "button" at bounding box center [1356, 180] width 22 height 24
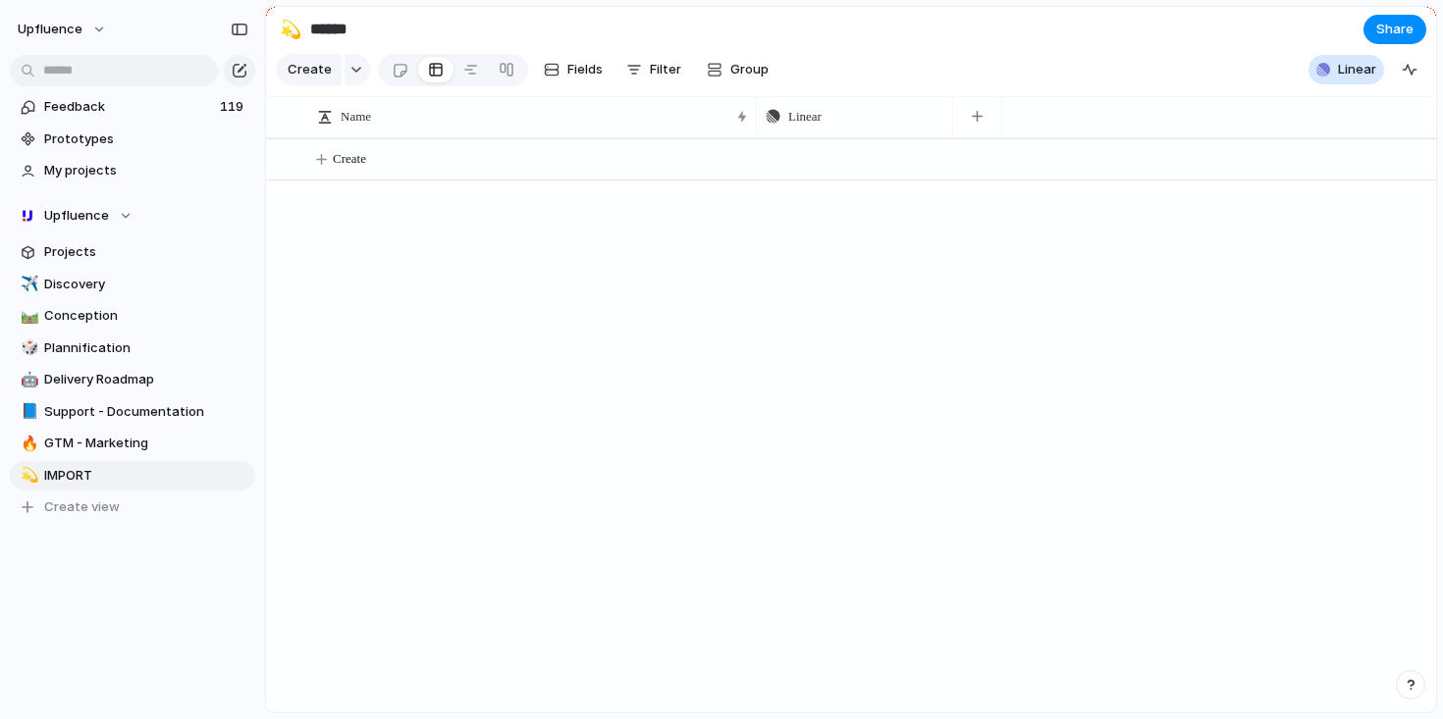
click at [840, 286] on div "Projects 85 Initiatives 24 Add all Expand E-commerce Integrations Add UX Consis…" at bounding box center [721, 359] width 1443 height 719
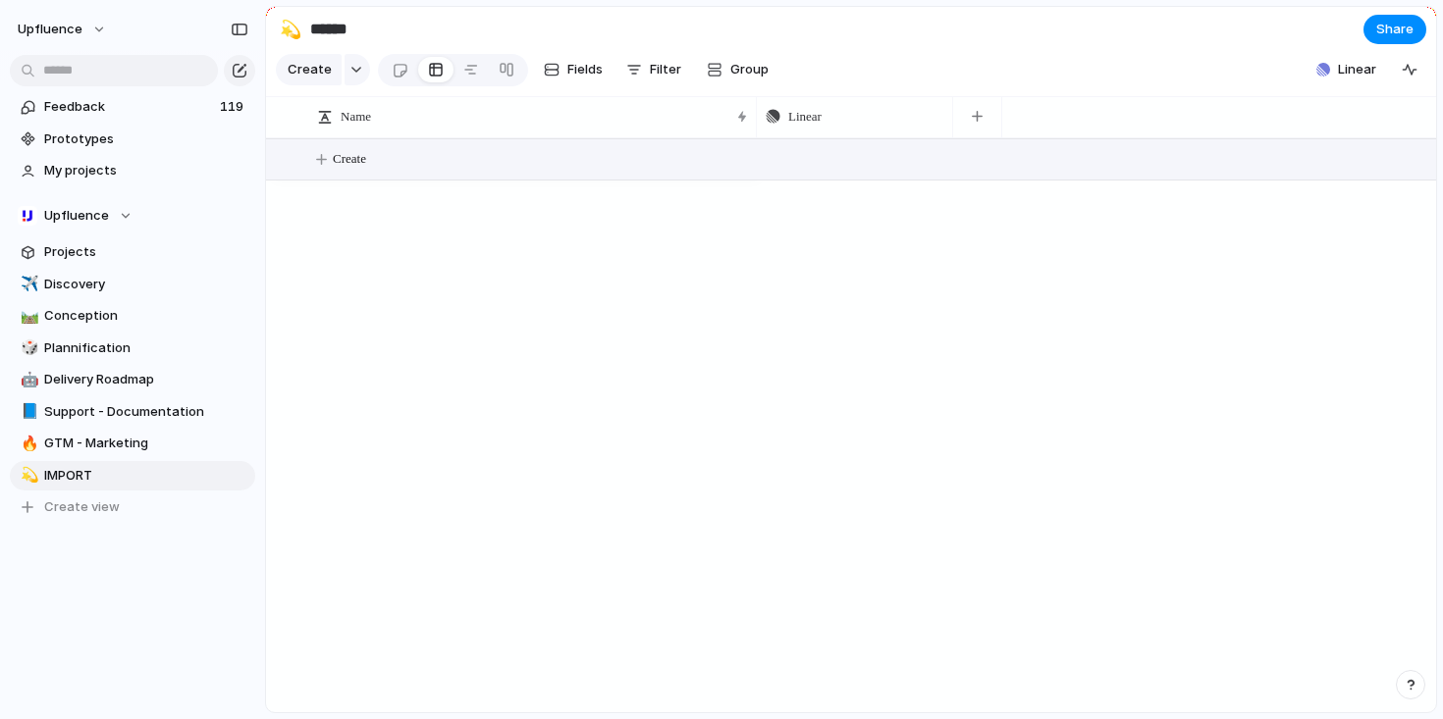
click at [354, 169] on span "Create" at bounding box center [349, 159] width 33 height 20
click at [1409, 676] on button "button" at bounding box center [1410, 684] width 29 height 29
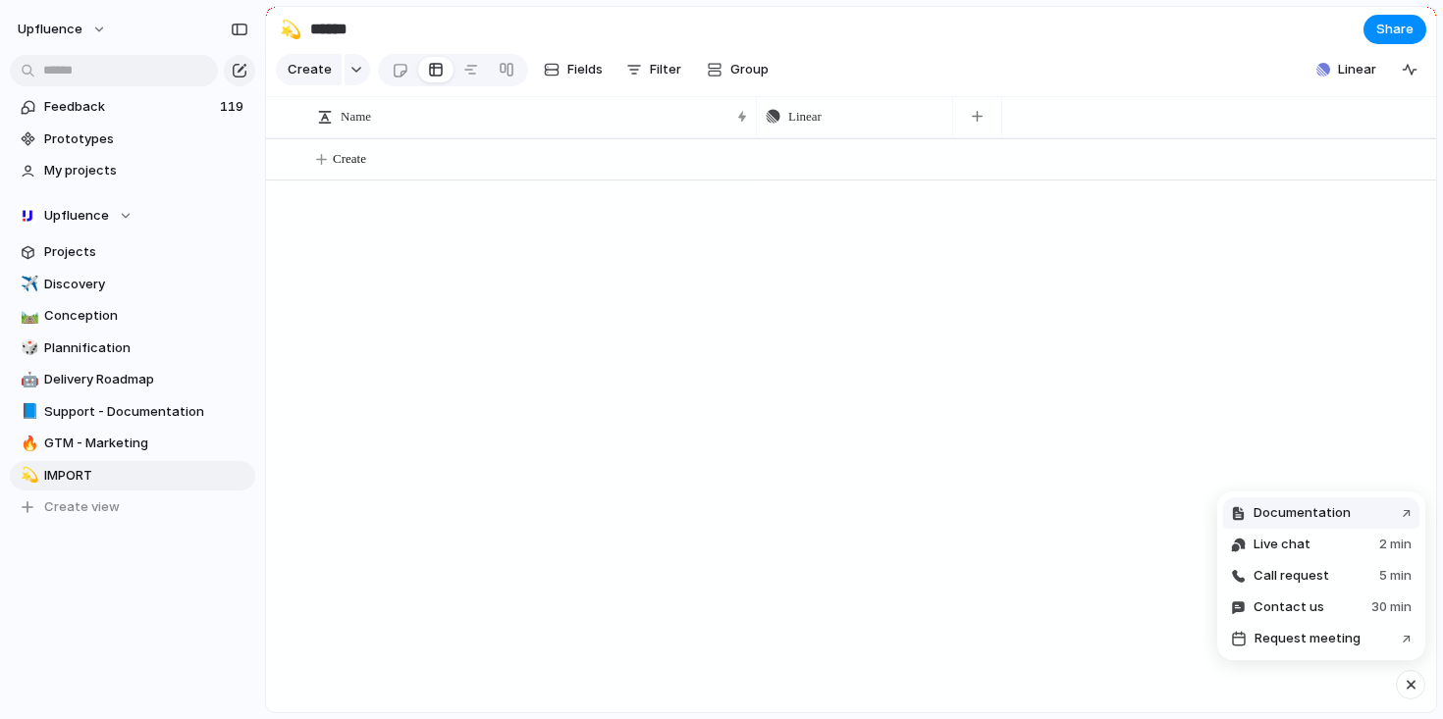
click at [1321, 519] on span "Documentation" at bounding box center [1301, 514] width 97 height 20
